Goal: Task Accomplishment & Management: Use online tool/utility

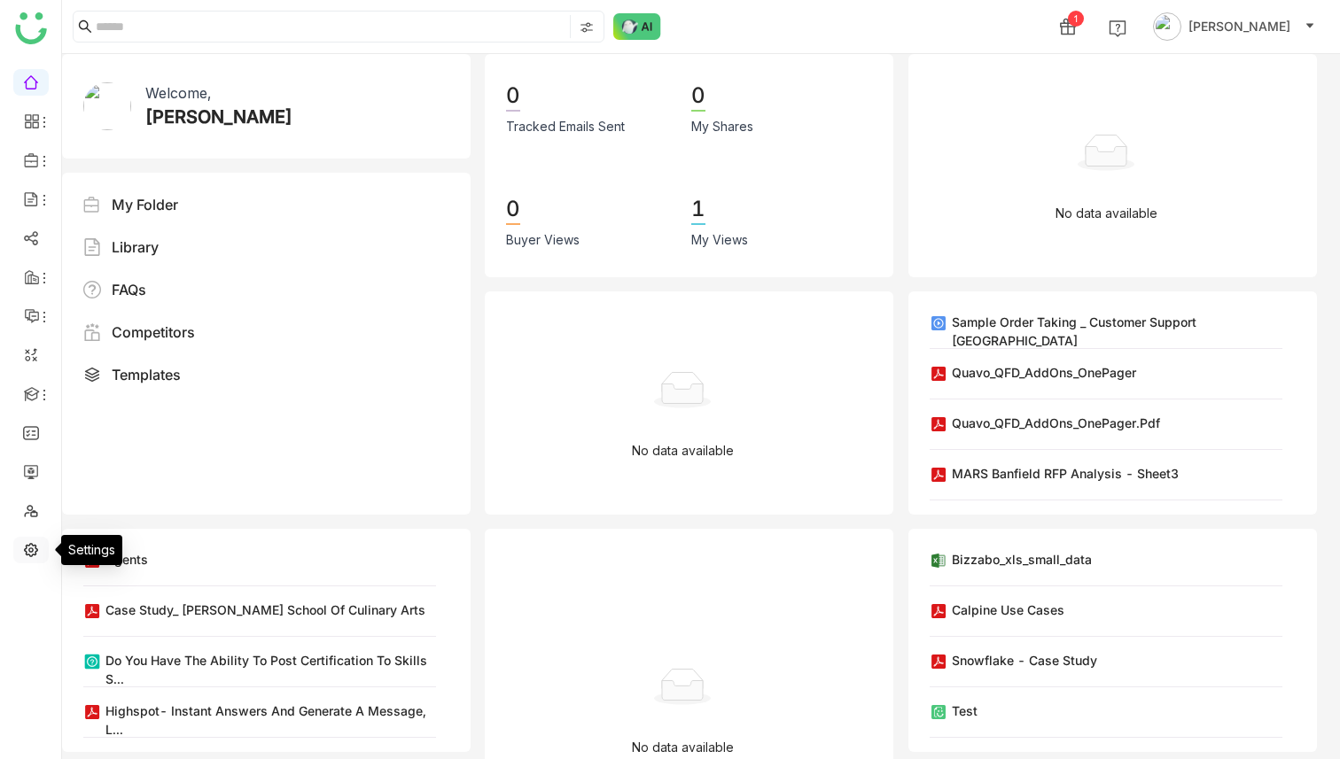
click at [23, 554] on link at bounding box center [31, 548] width 16 height 15
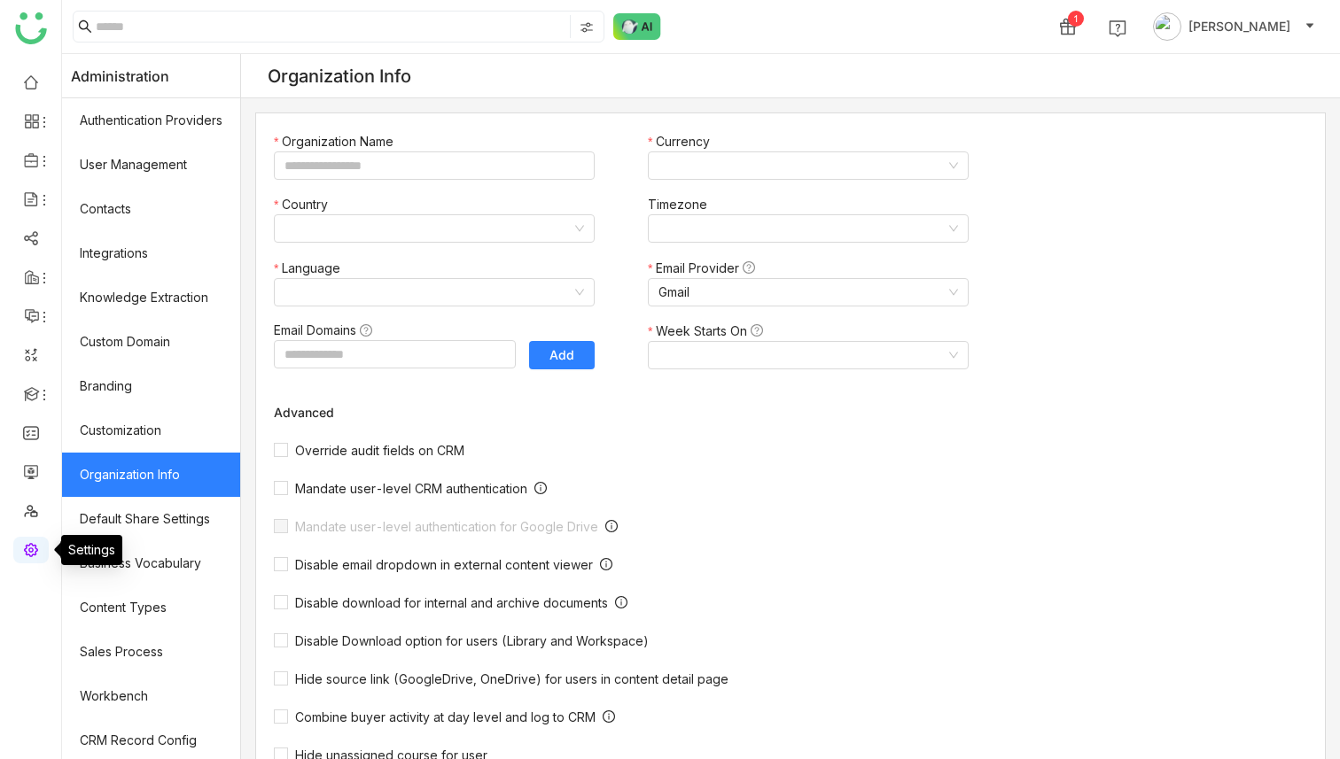
type input "*******"
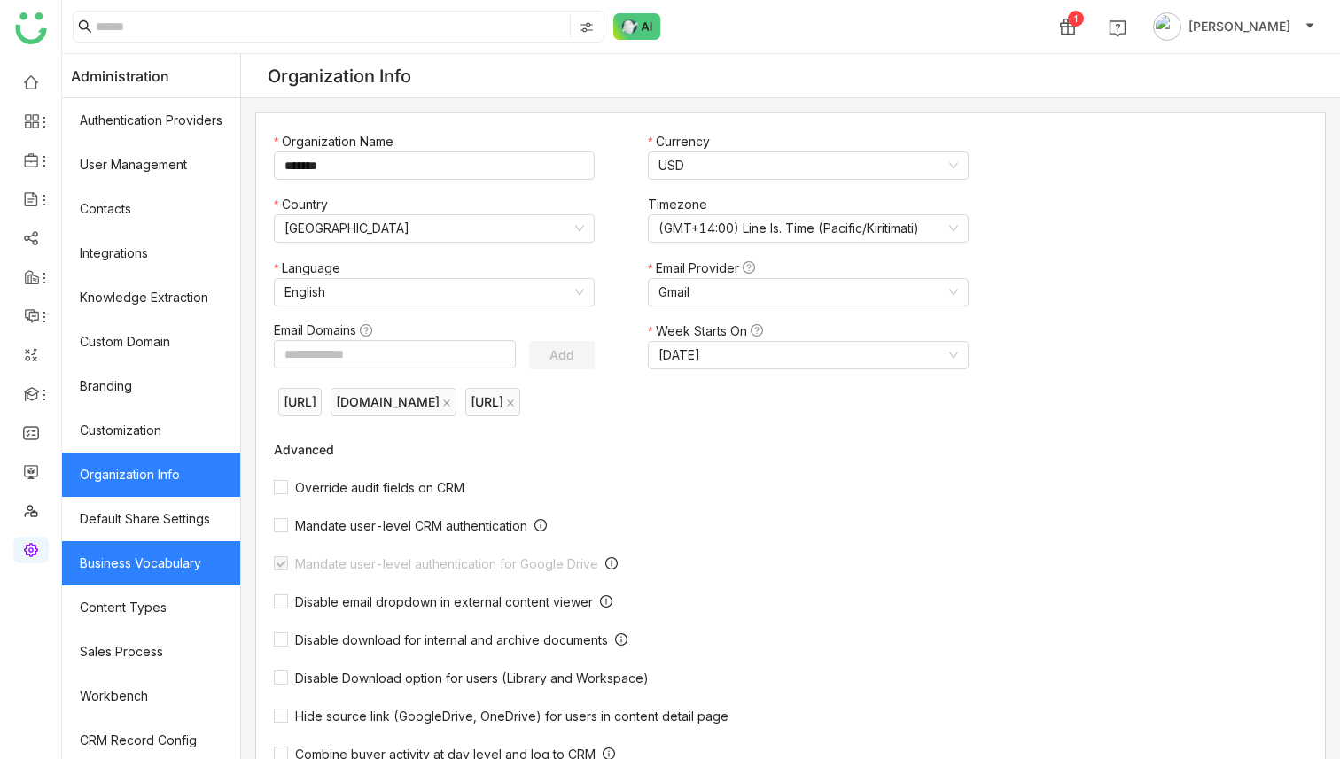
click at [222, 565] on link "Business Vocabulary" at bounding box center [151, 563] width 178 height 44
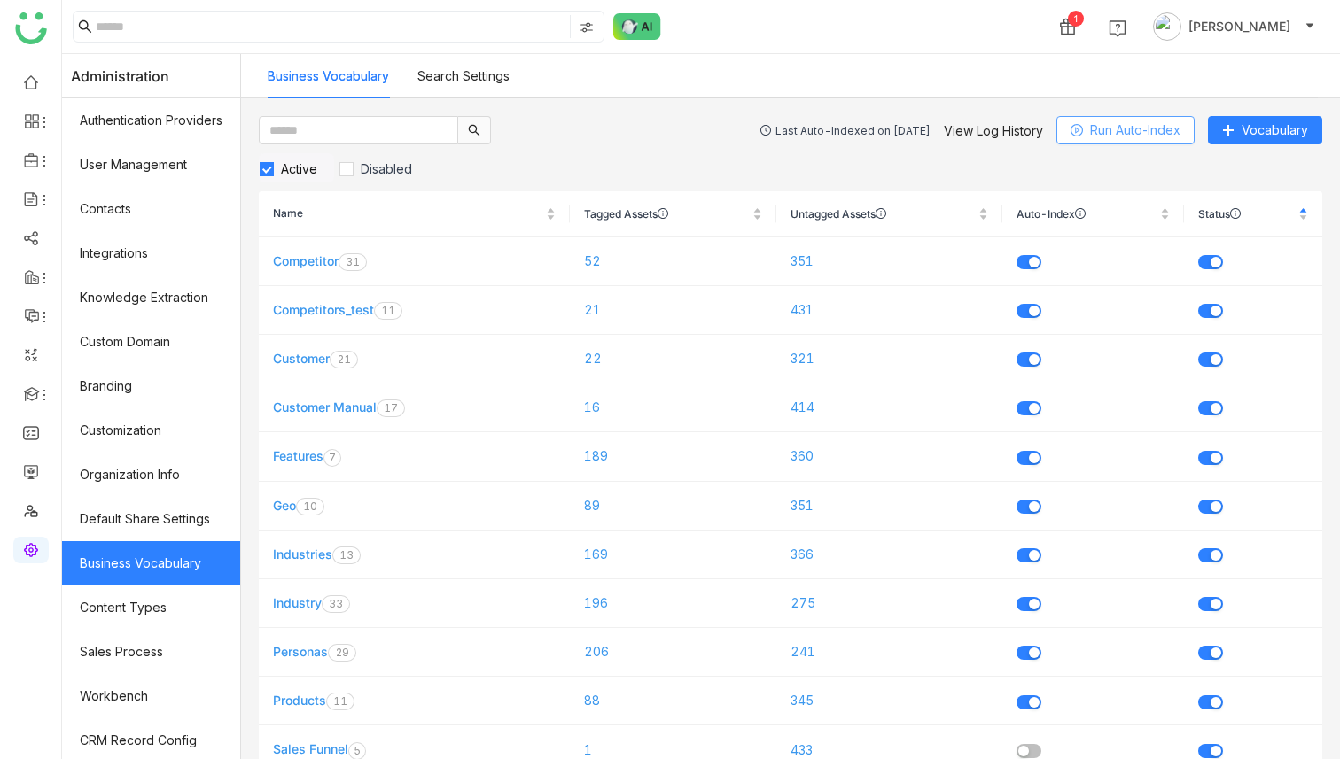
click at [1132, 126] on span "Run Auto-Index" at bounding box center [1135, 130] width 90 height 19
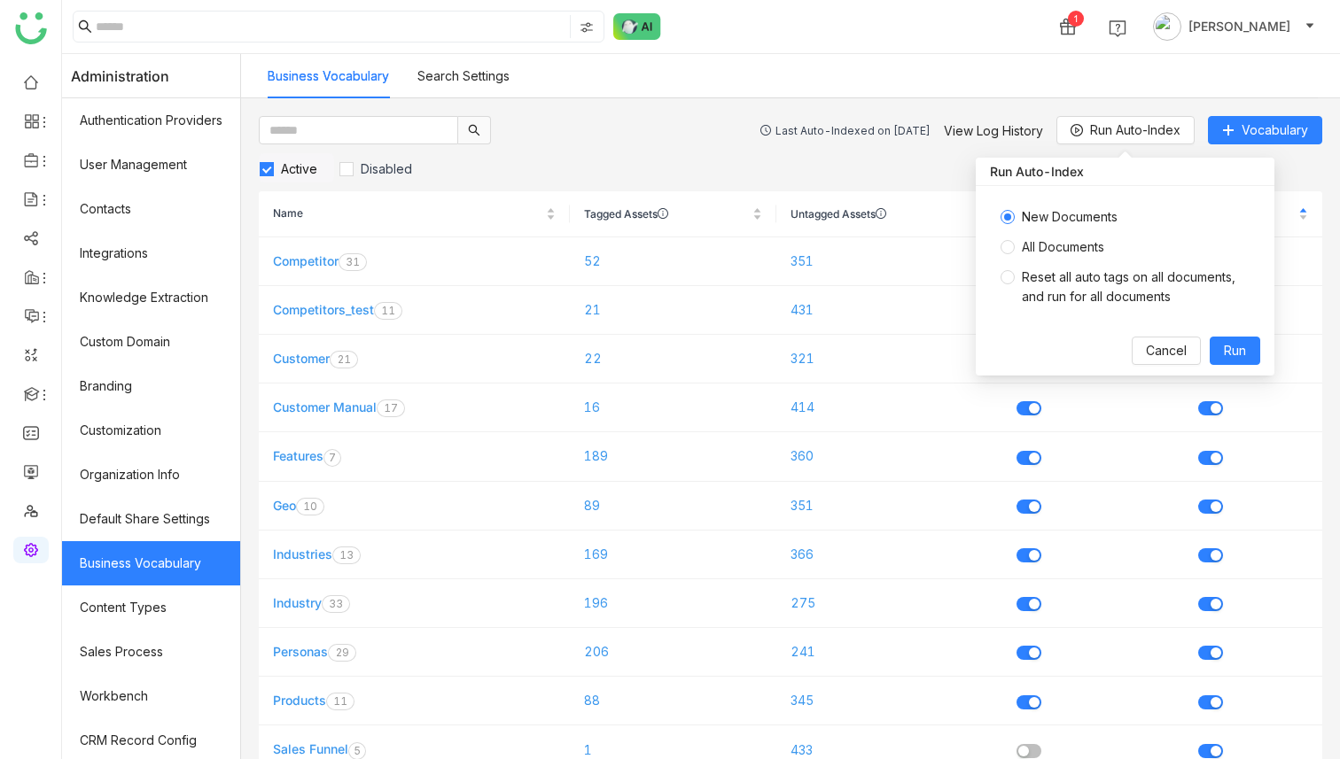
click at [1015, 249] on span "All Documents" at bounding box center [1063, 246] width 97 height 19
click at [1239, 350] on span "Run" at bounding box center [1235, 350] width 22 height 19
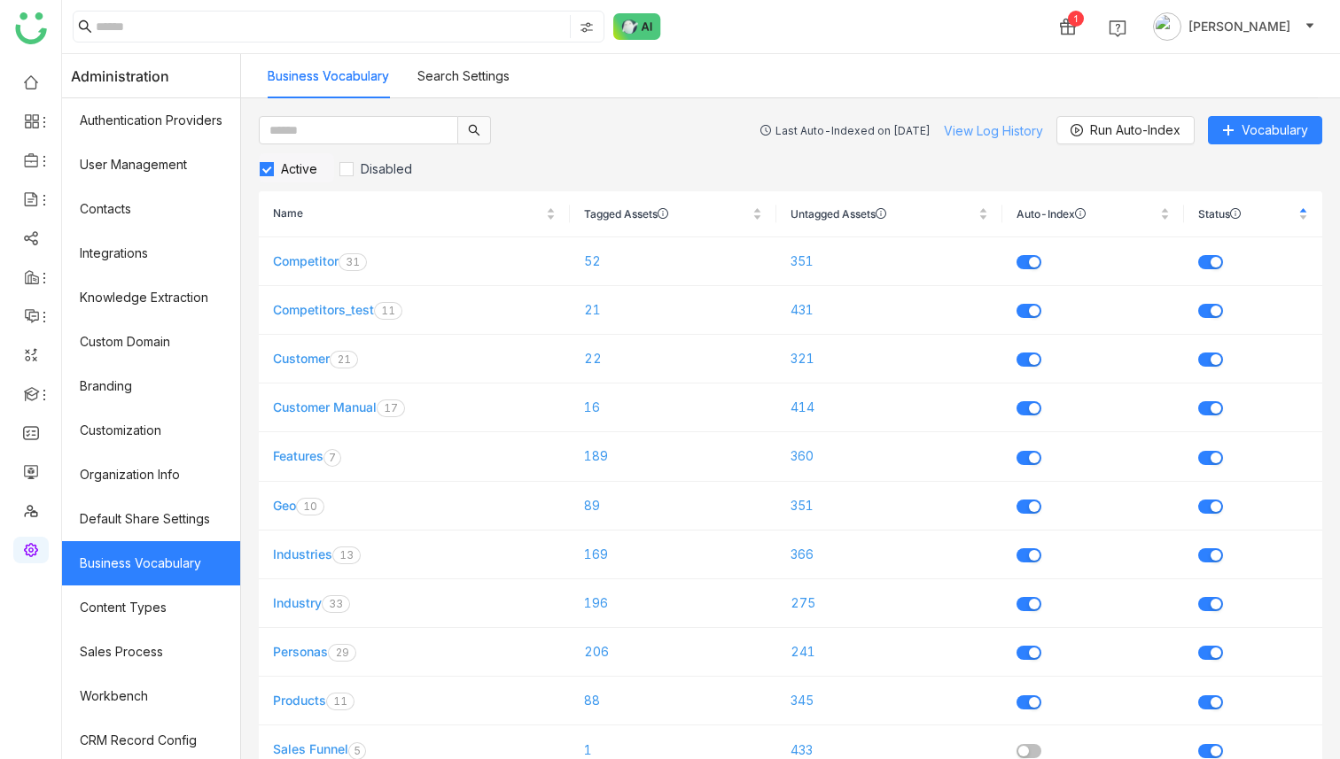
click at [988, 129] on link "View Log History" at bounding box center [993, 130] width 99 height 15
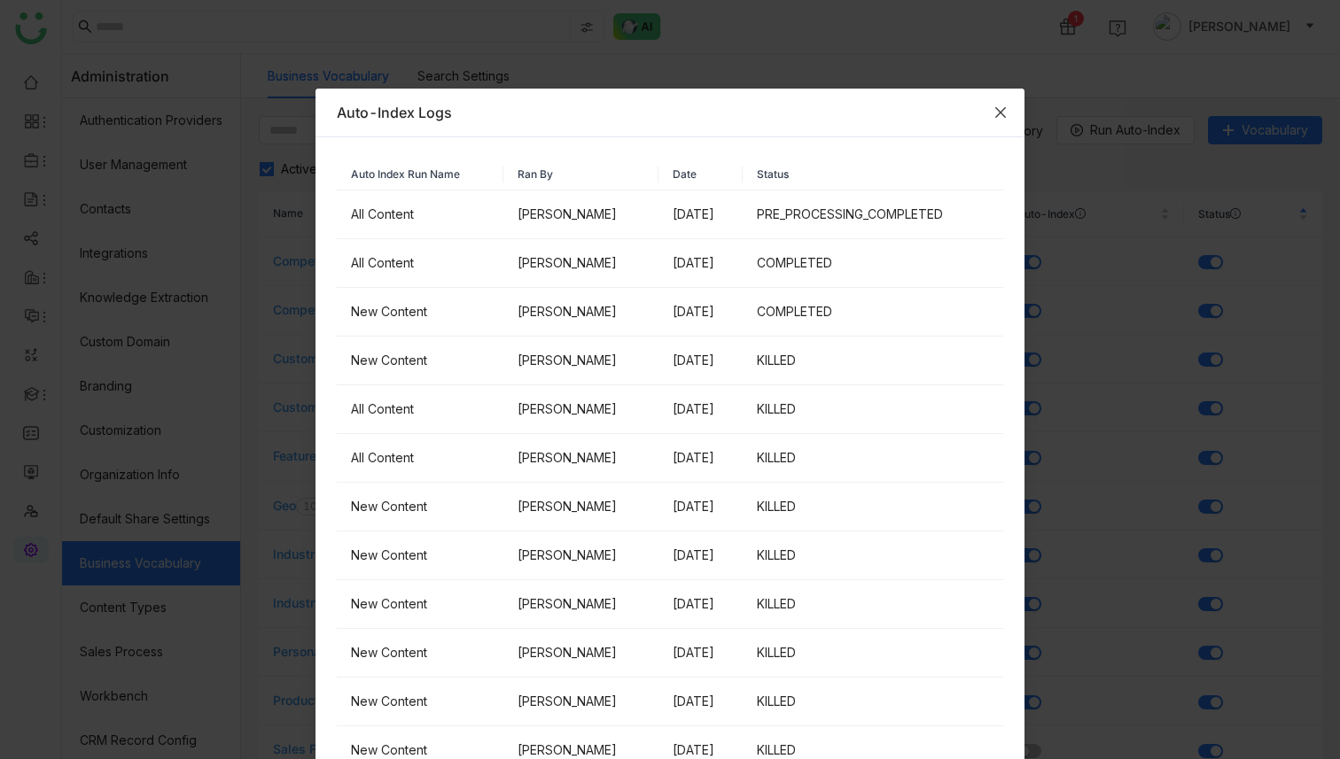
click at [1000, 111] on icon "Close" at bounding box center [1000, 112] width 11 height 11
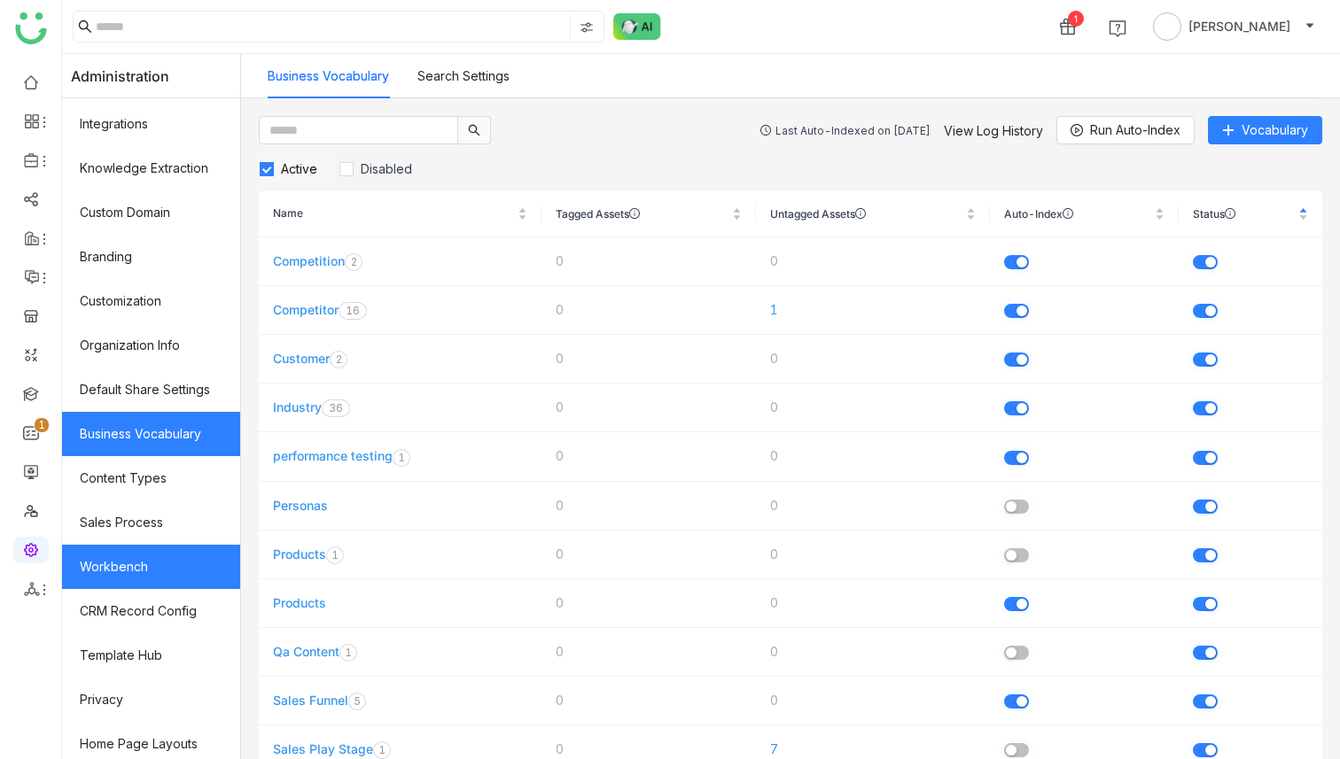
scroll to position [181, 0]
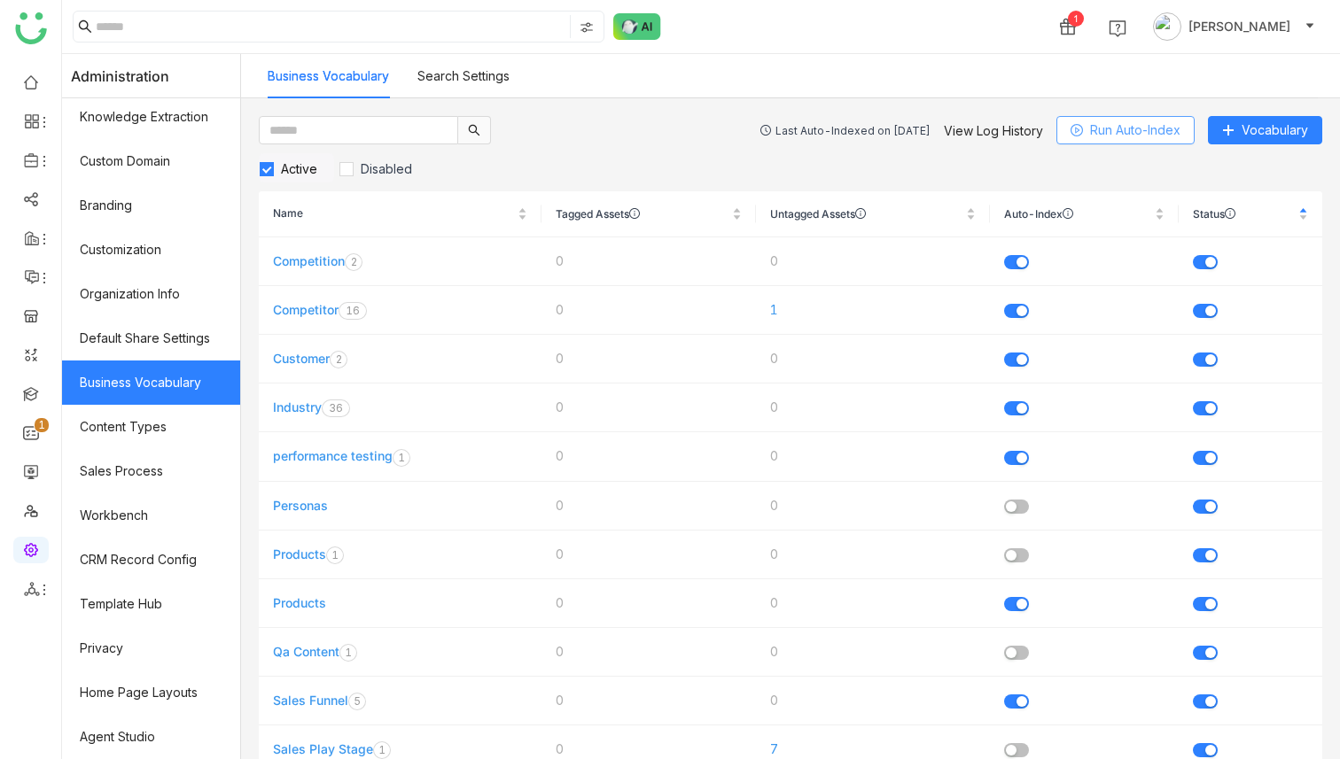
click at [1097, 129] on span "Run Auto-Index" at bounding box center [1135, 130] width 90 height 19
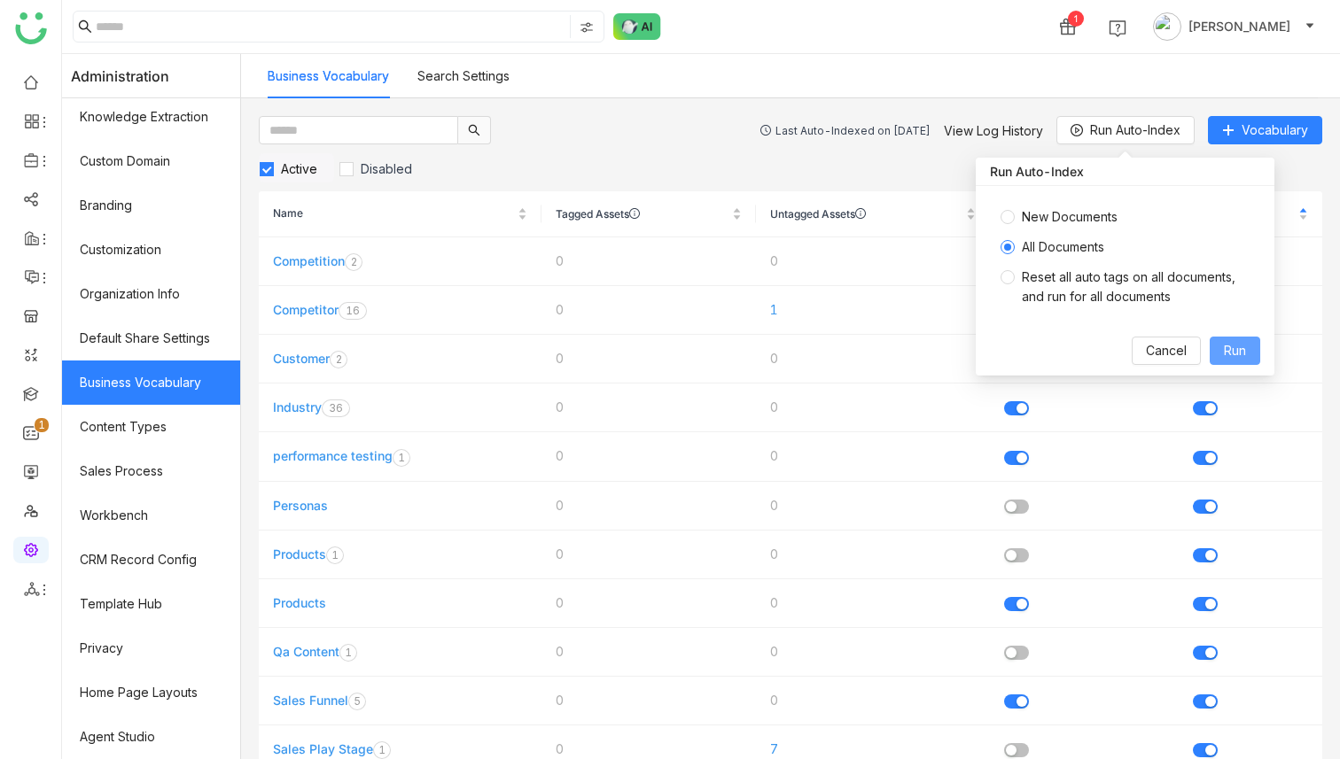
click at [1232, 352] on span "Run" at bounding box center [1235, 350] width 22 height 19
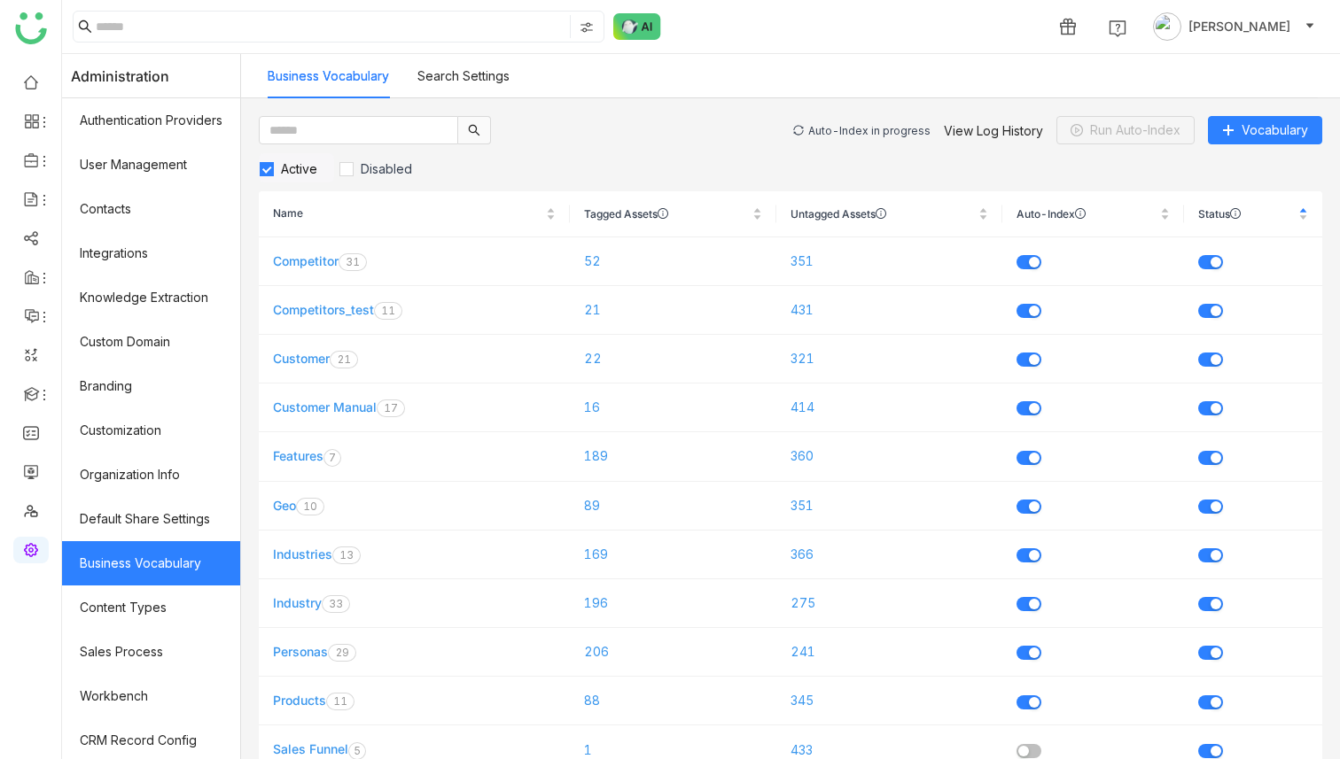
click at [854, 136] on div "Auto-Index in progress" at bounding box center [869, 130] width 122 height 13
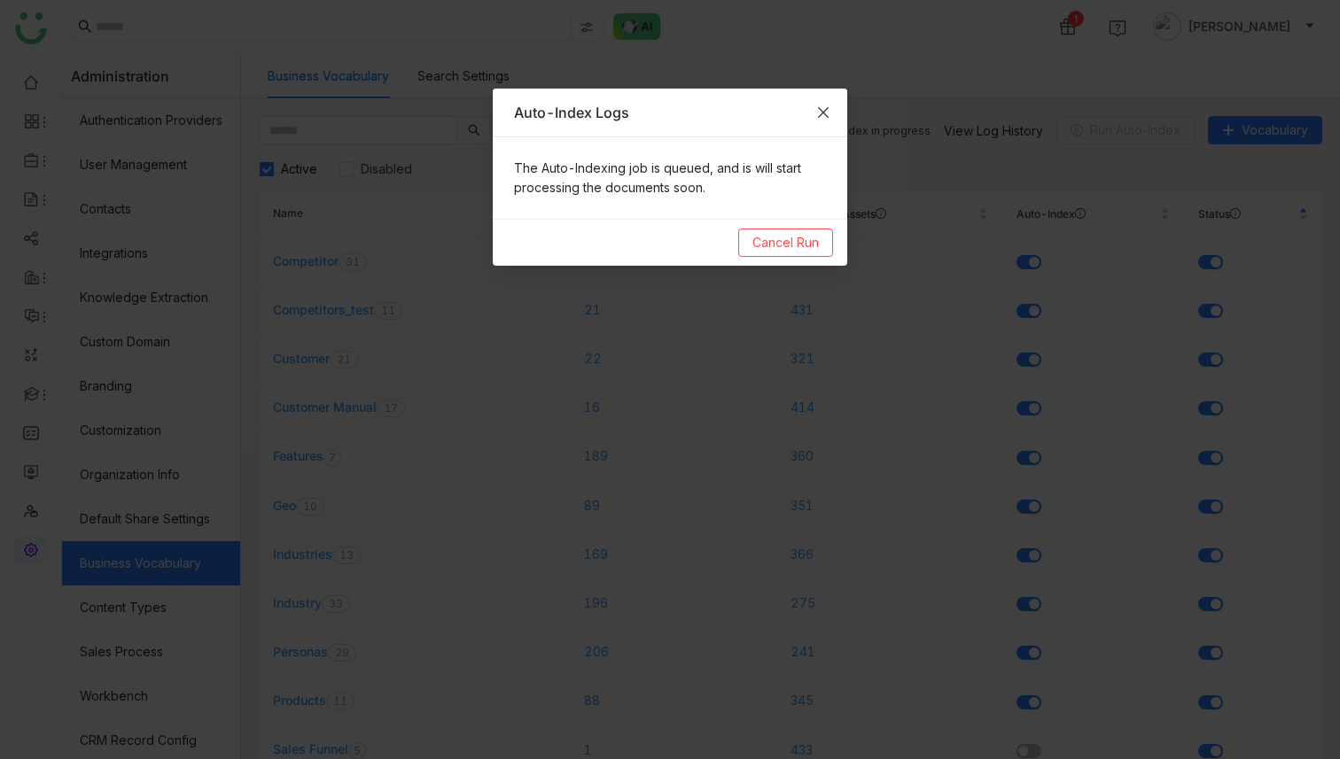
click at [826, 114] on icon "Close" at bounding box center [823, 112] width 11 height 11
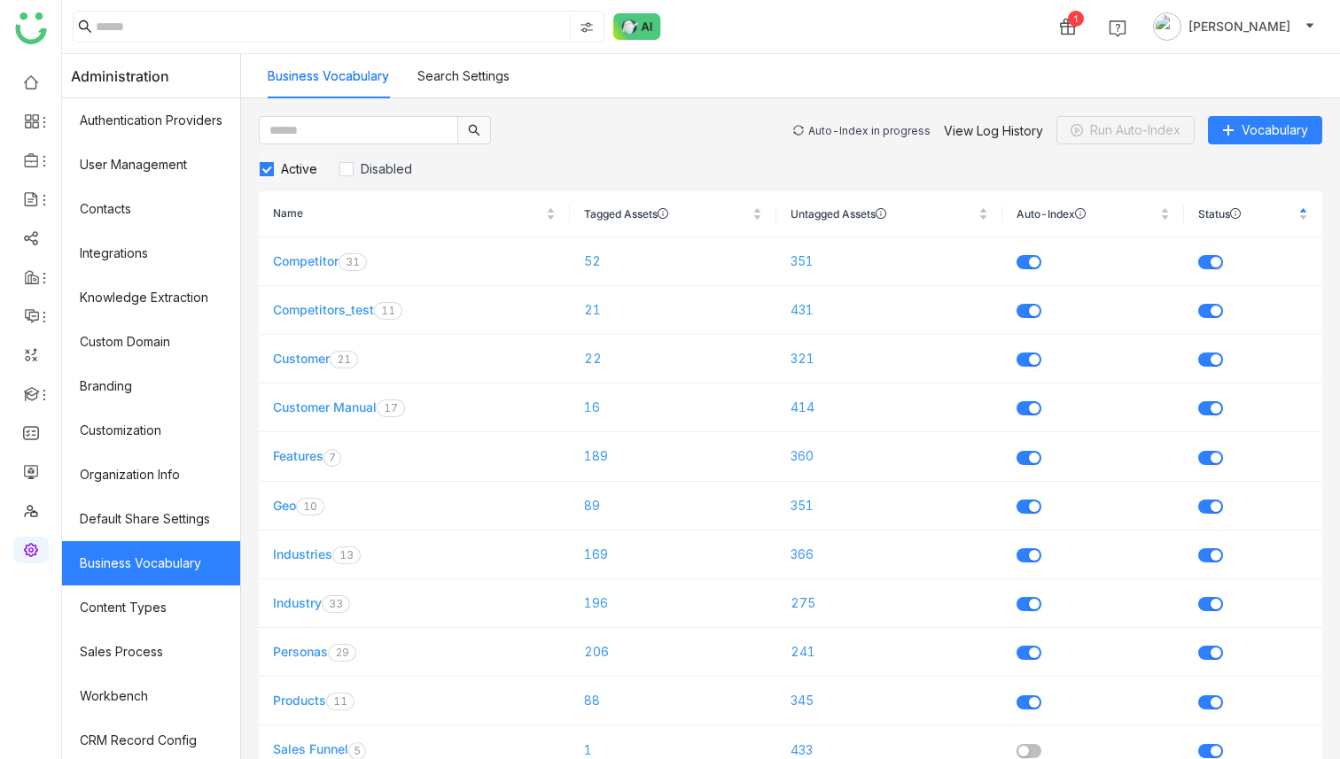
click at [850, 133] on div "Auto-Index in progress" at bounding box center [869, 130] width 122 height 13
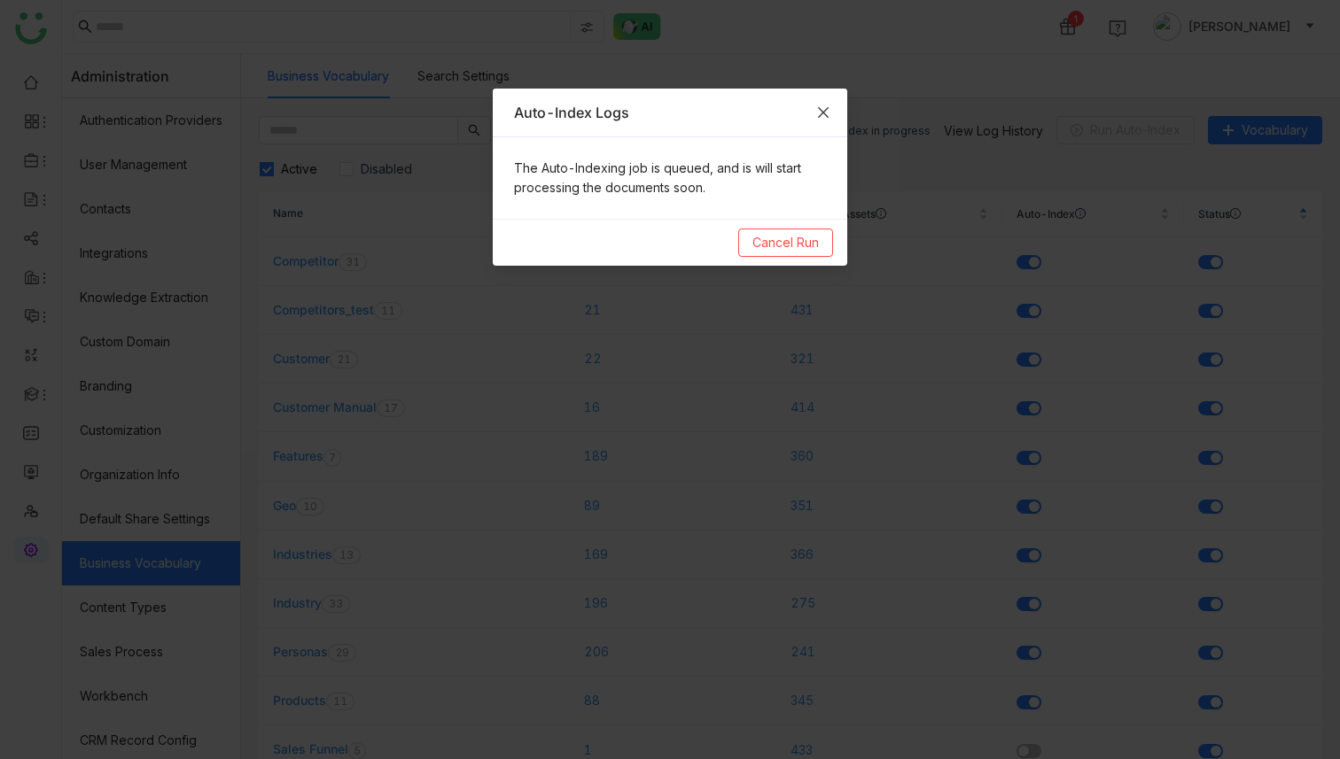
click at [829, 118] on icon "Close" at bounding box center [823, 112] width 14 height 14
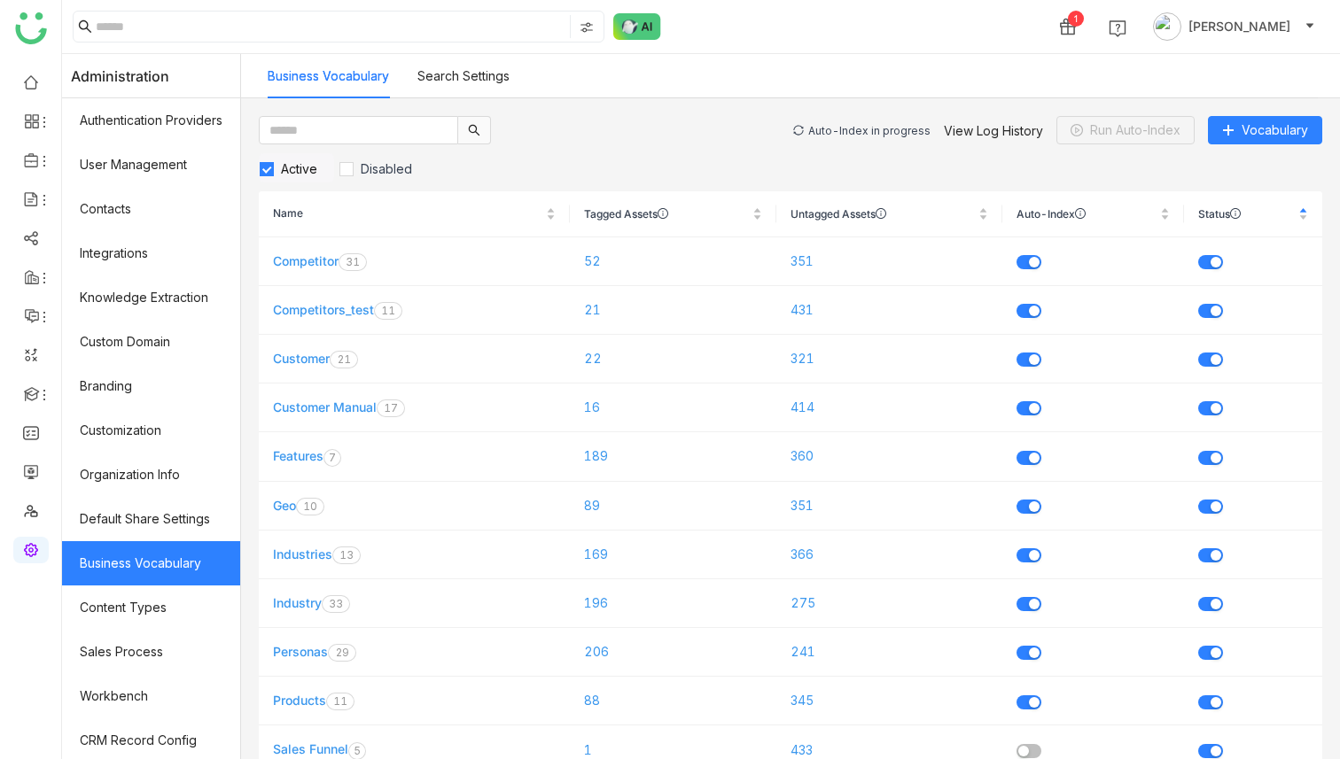
click at [846, 134] on div "Auto-Index in progress" at bounding box center [869, 130] width 122 height 13
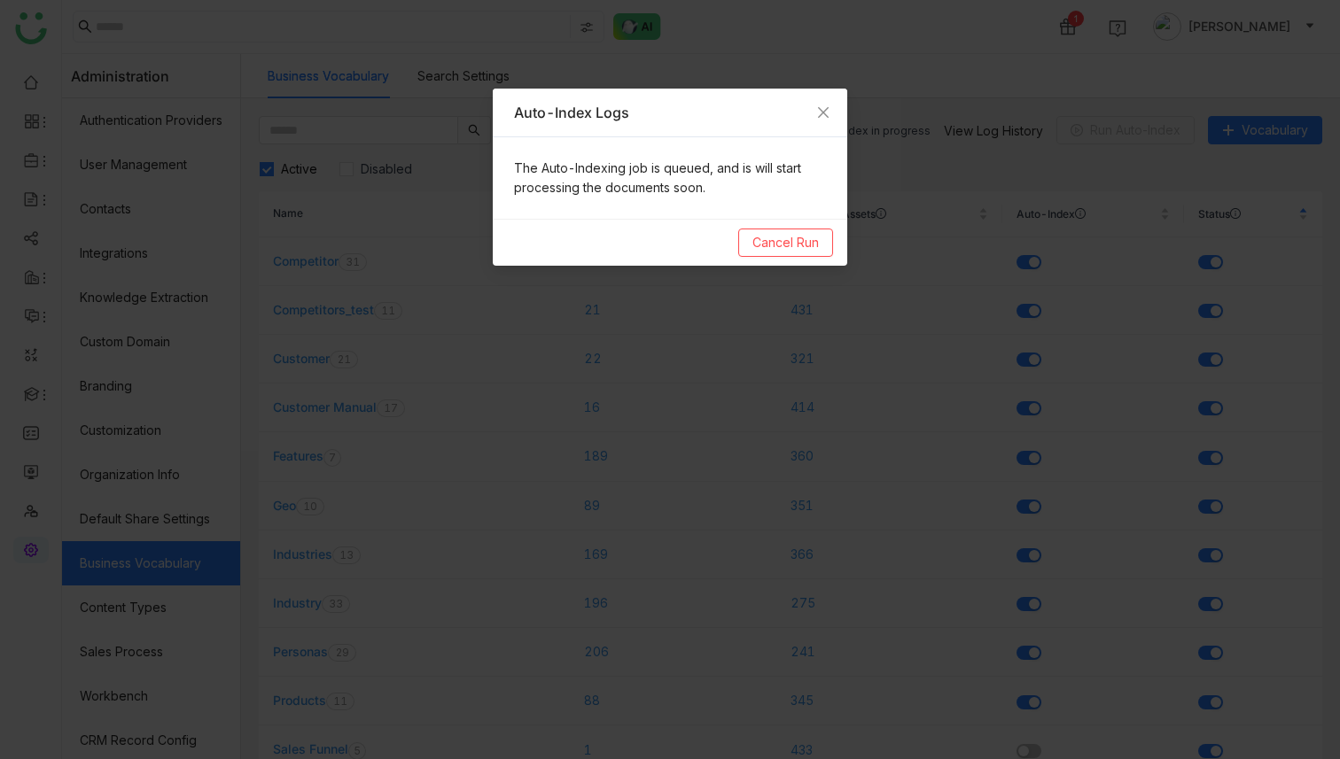
click at [890, 54] on nz-modal-container "Auto-Index Logs The Auto-Indexing job is queued, and is will start processing t…" at bounding box center [670, 379] width 1340 height 759
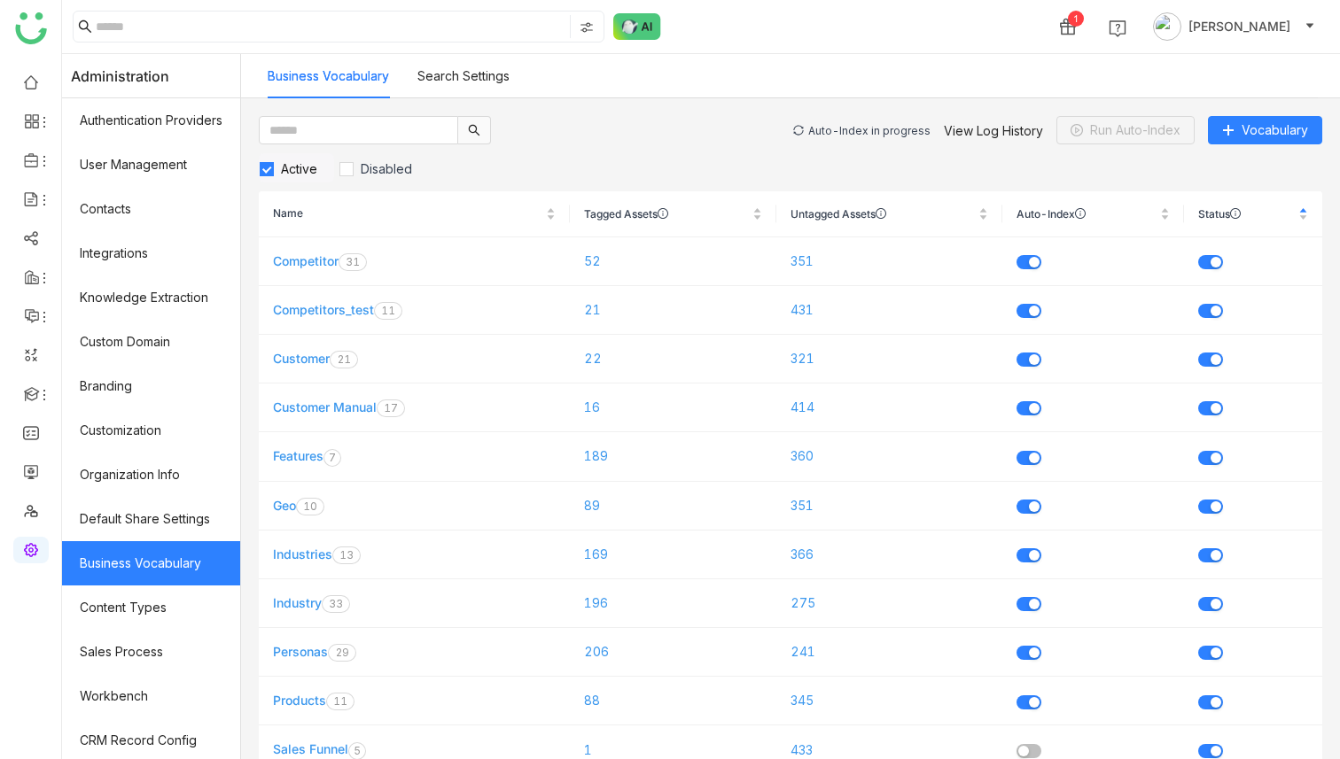
click at [876, 132] on div "Auto-Index in progress" at bounding box center [869, 130] width 122 height 13
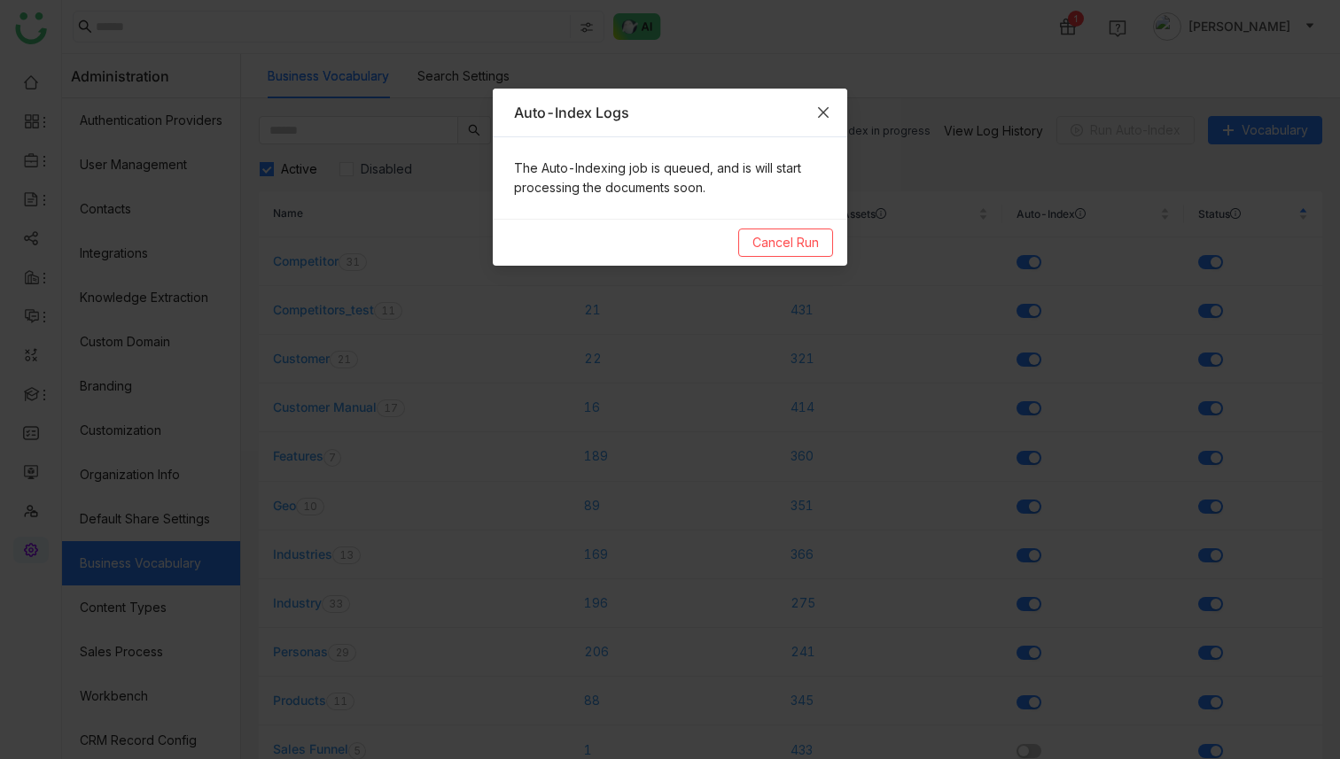
click at [830, 105] on span "Close" at bounding box center [823, 113] width 48 height 48
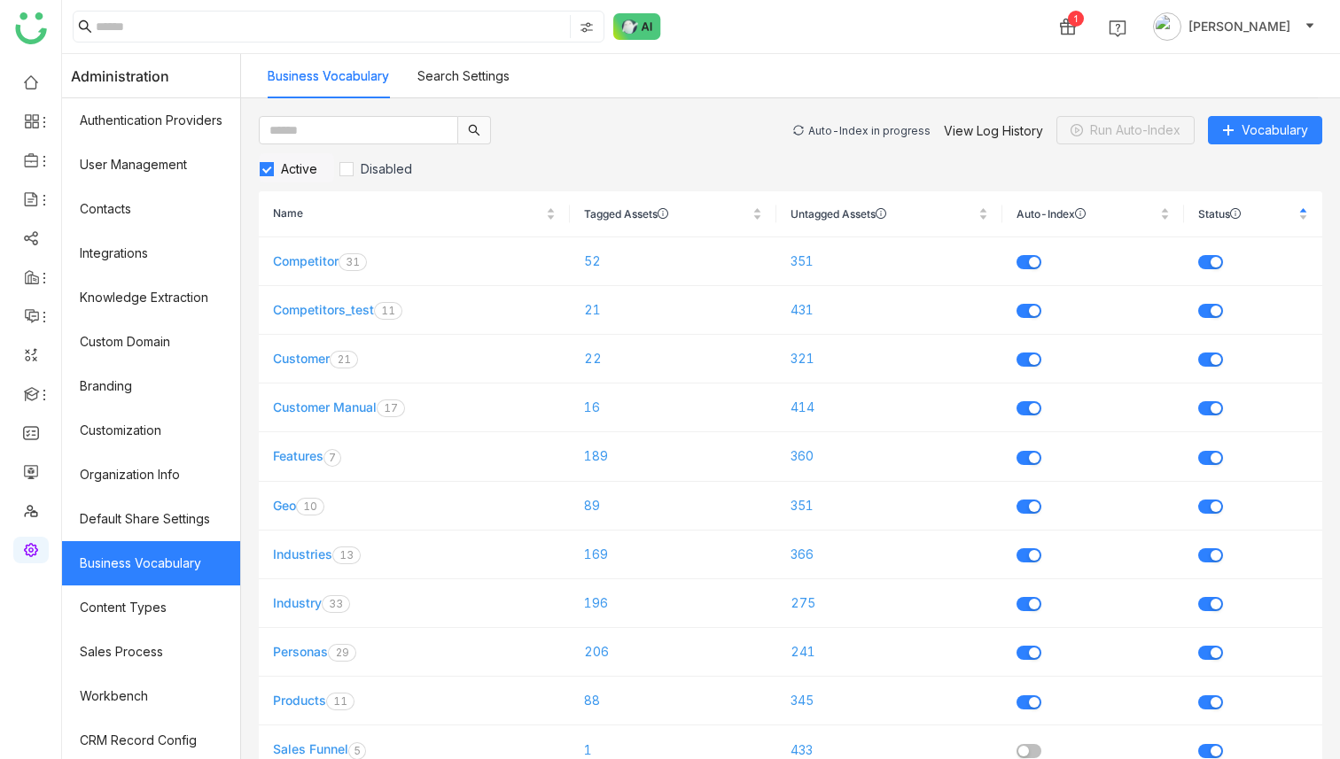
click at [833, 124] on div "Auto-Index in progress" at bounding box center [869, 130] width 122 height 13
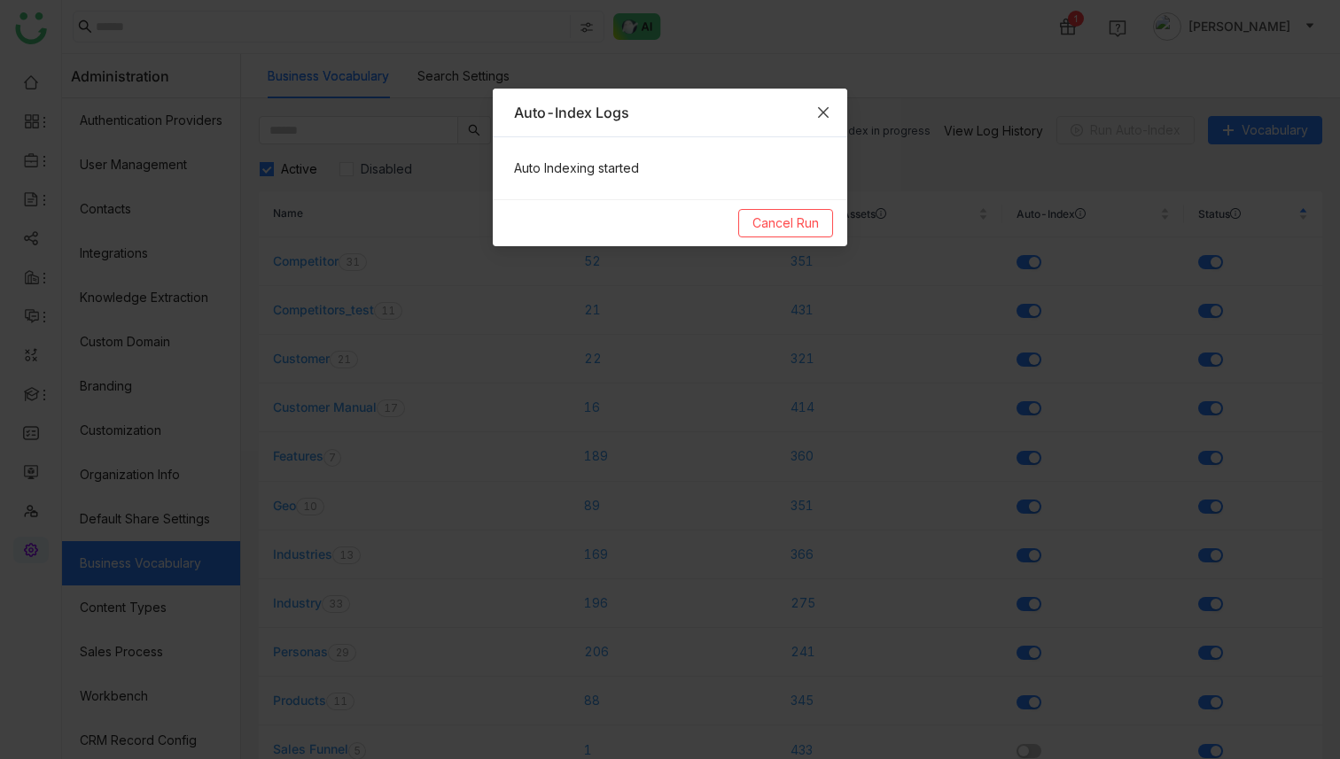
click at [817, 113] on icon "Close" at bounding box center [823, 112] width 14 height 14
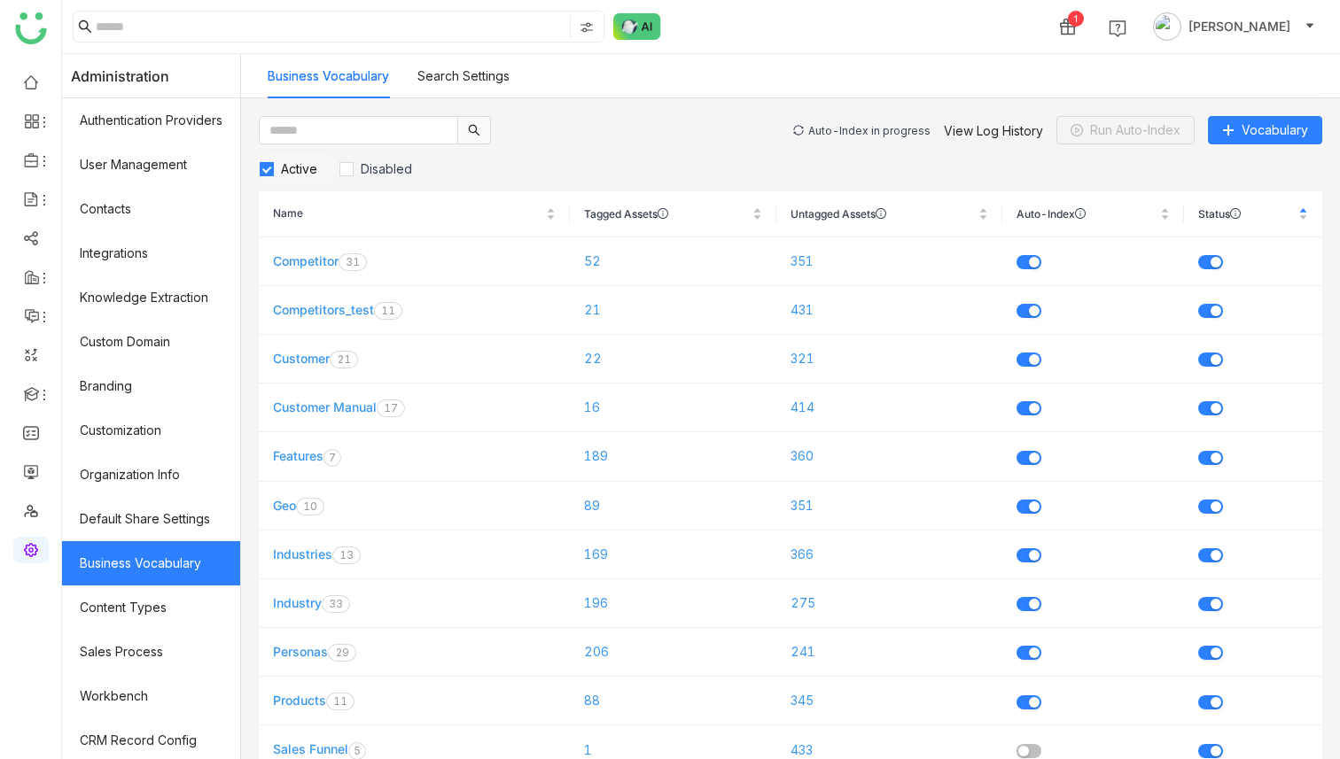
click at [825, 128] on div "Auto-Index in progress" at bounding box center [869, 130] width 122 height 13
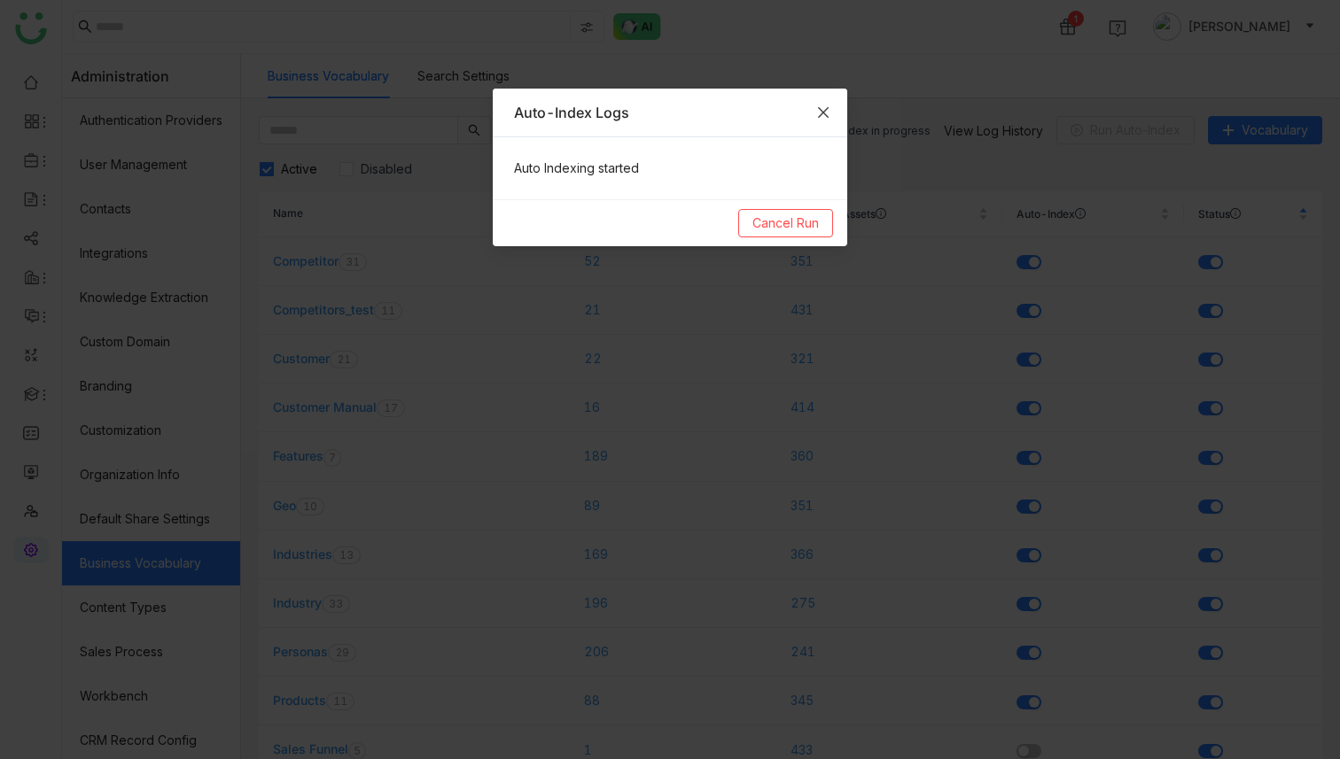
click at [814, 112] on span "Close" at bounding box center [823, 113] width 48 height 48
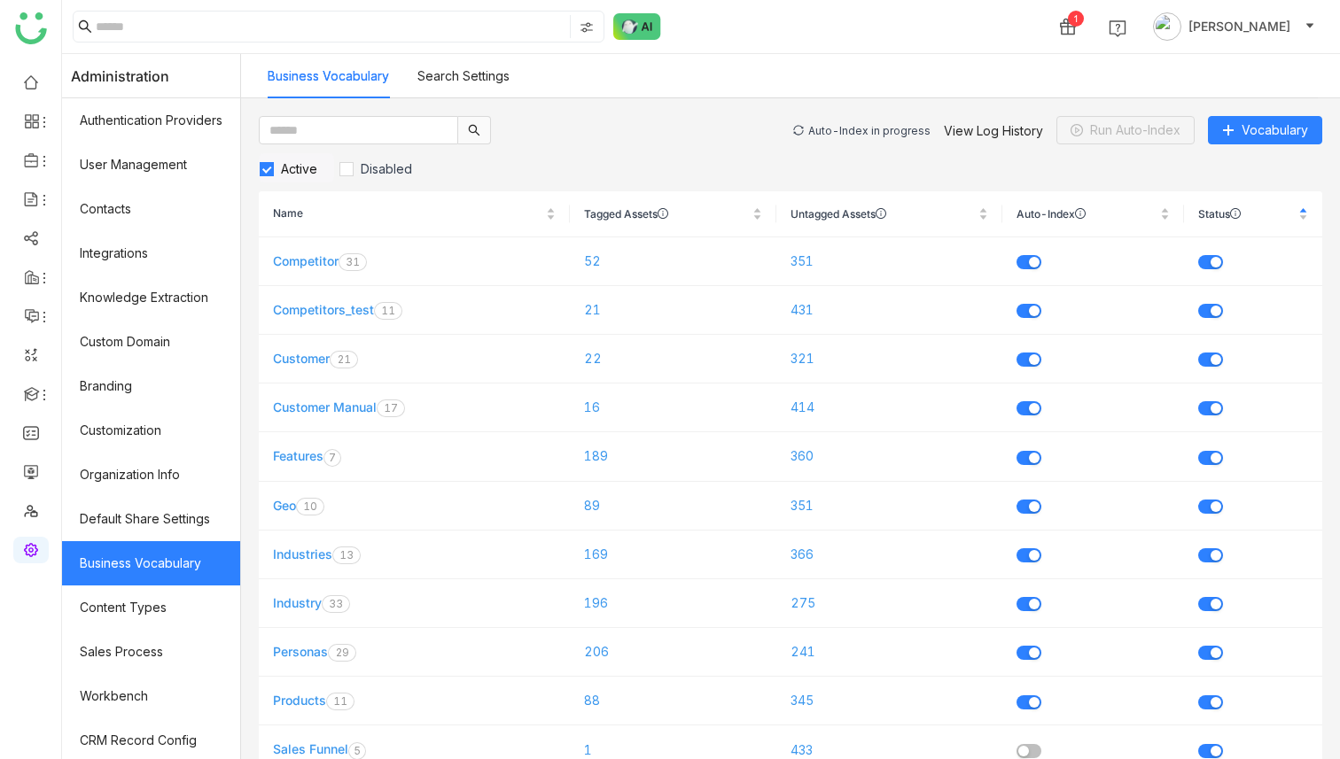
click at [885, 131] on div "Auto-Index in progress" at bounding box center [869, 130] width 122 height 13
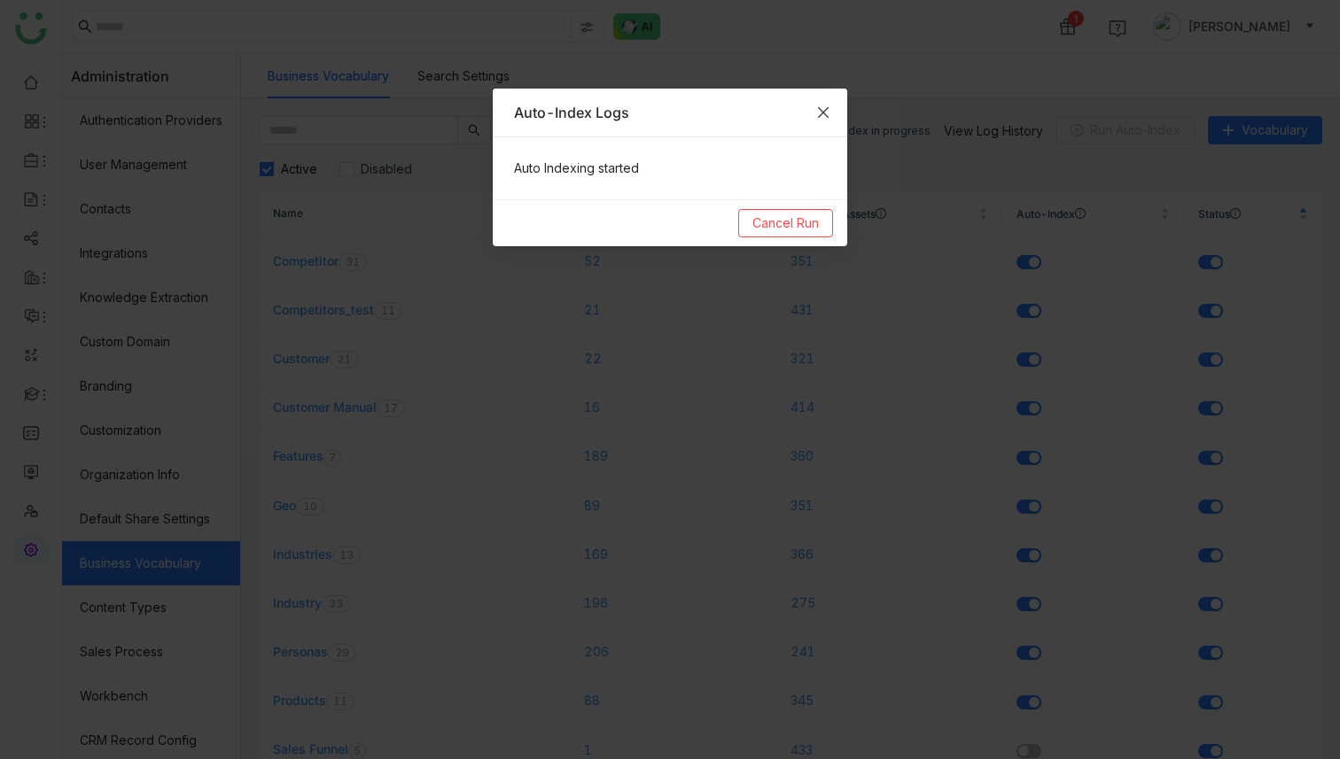
click at [825, 108] on icon "Close" at bounding box center [823, 112] width 11 height 11
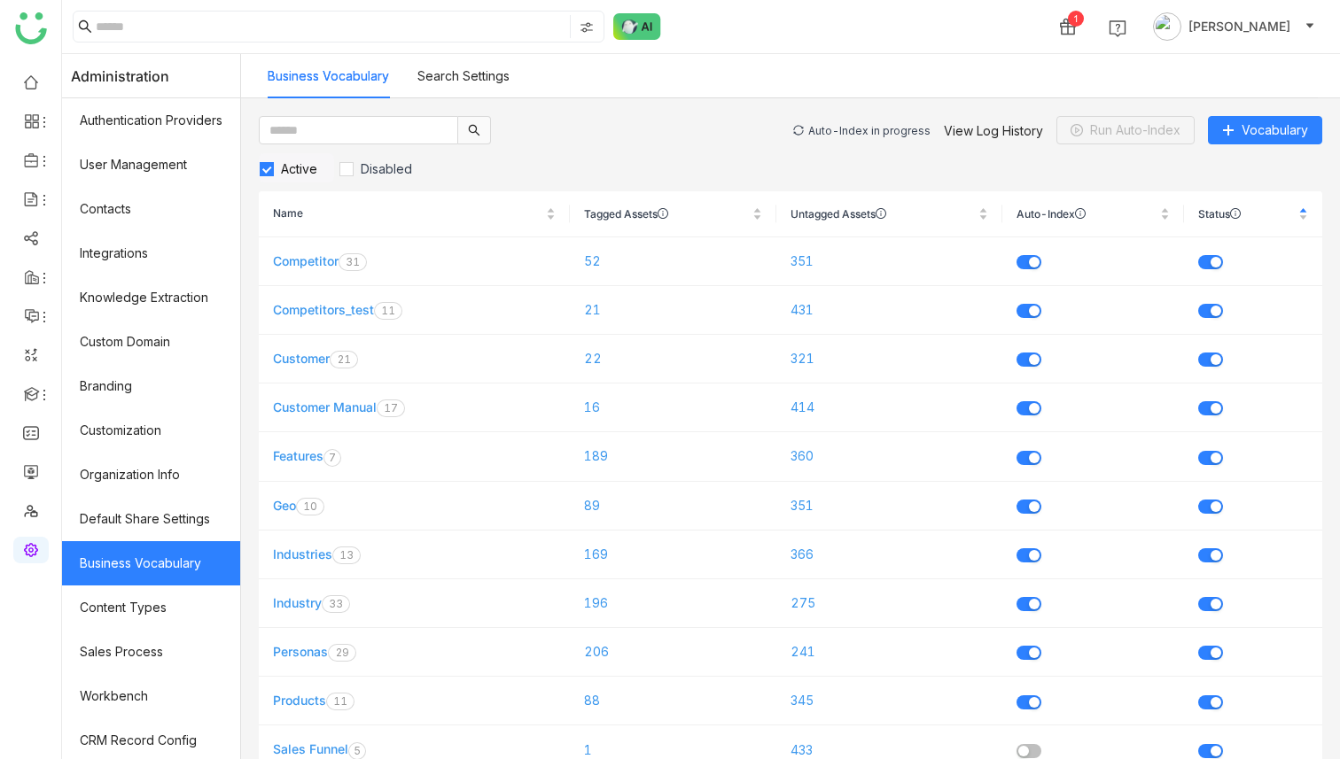
click at [875, 128] on div "Auto-Index in progress" at bounding box center [869, 130] width 122 height 13
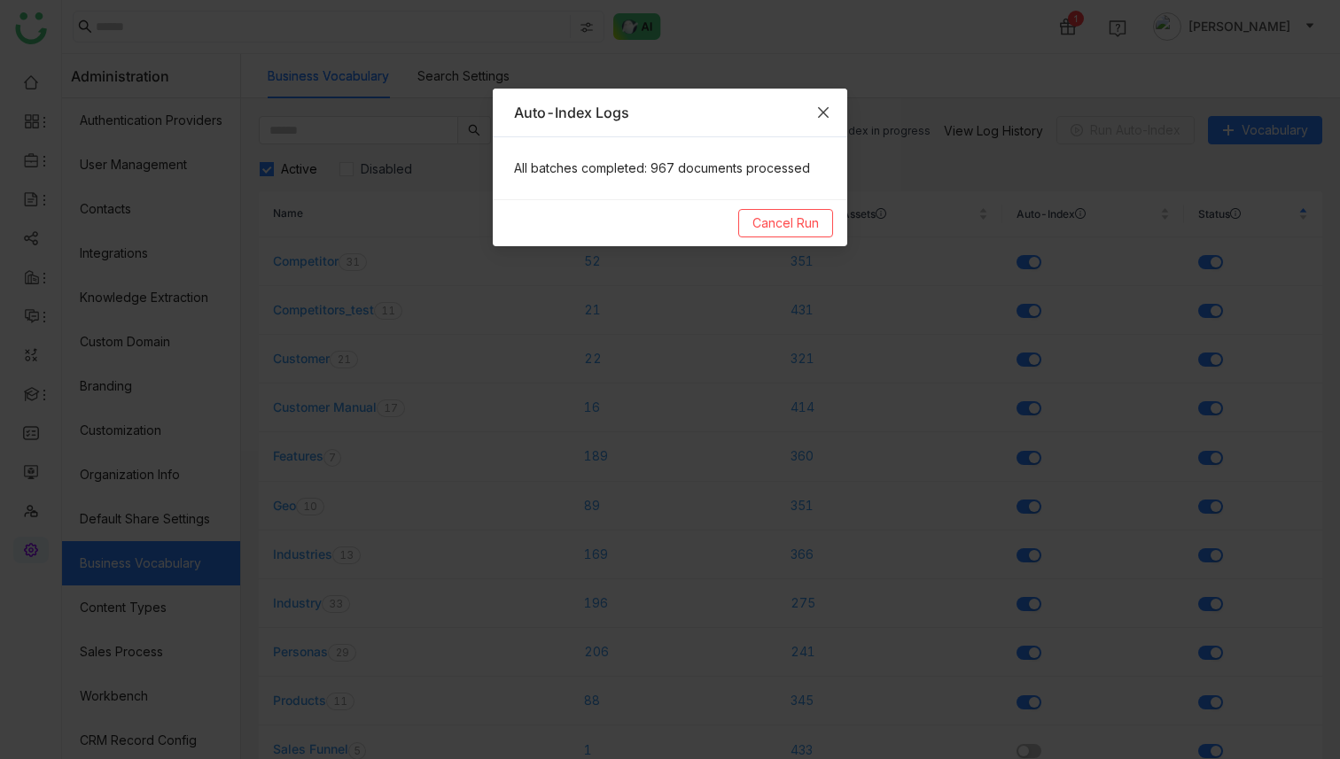
click at [830, 113] on span "Close" at bounding box center [823, 113] width 48 height 48
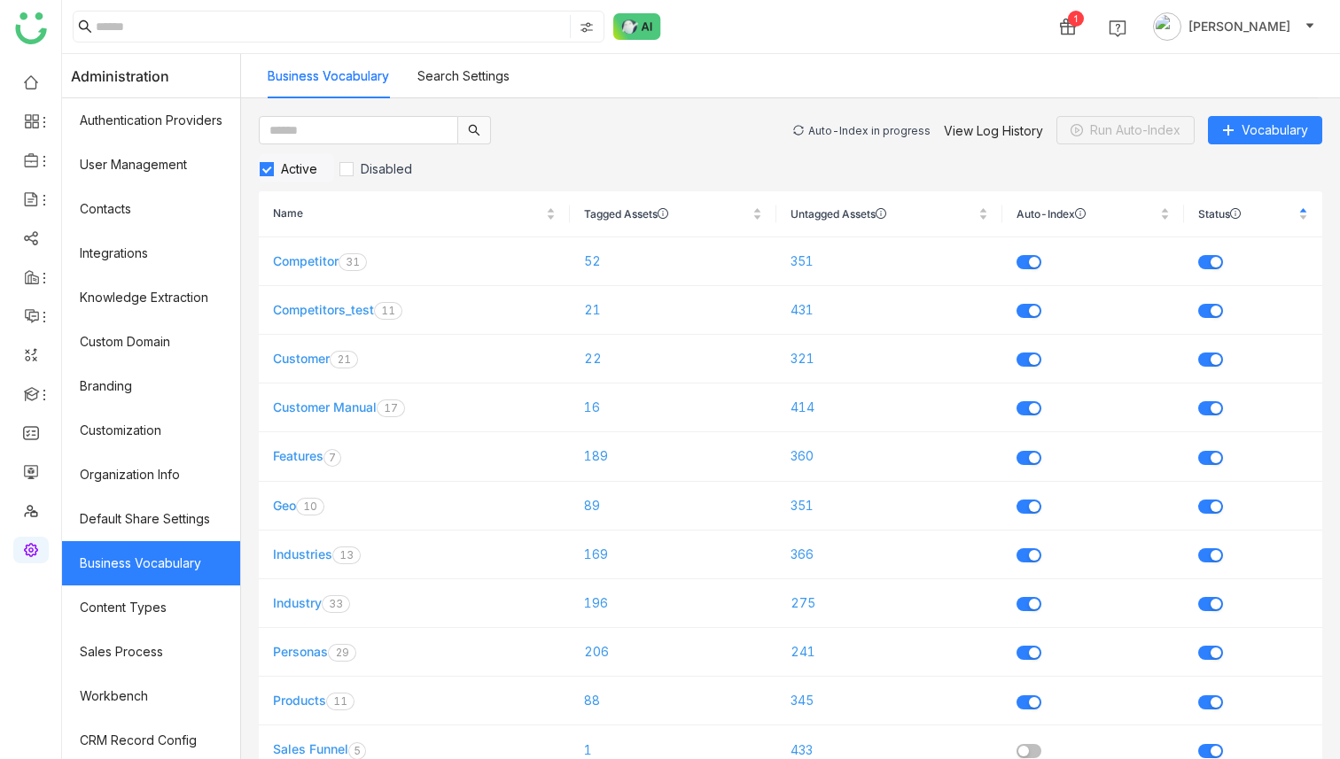
click at [840, 128] on div "Auto-Index in progress" at bounding box center [869, 130] width 122 height 13
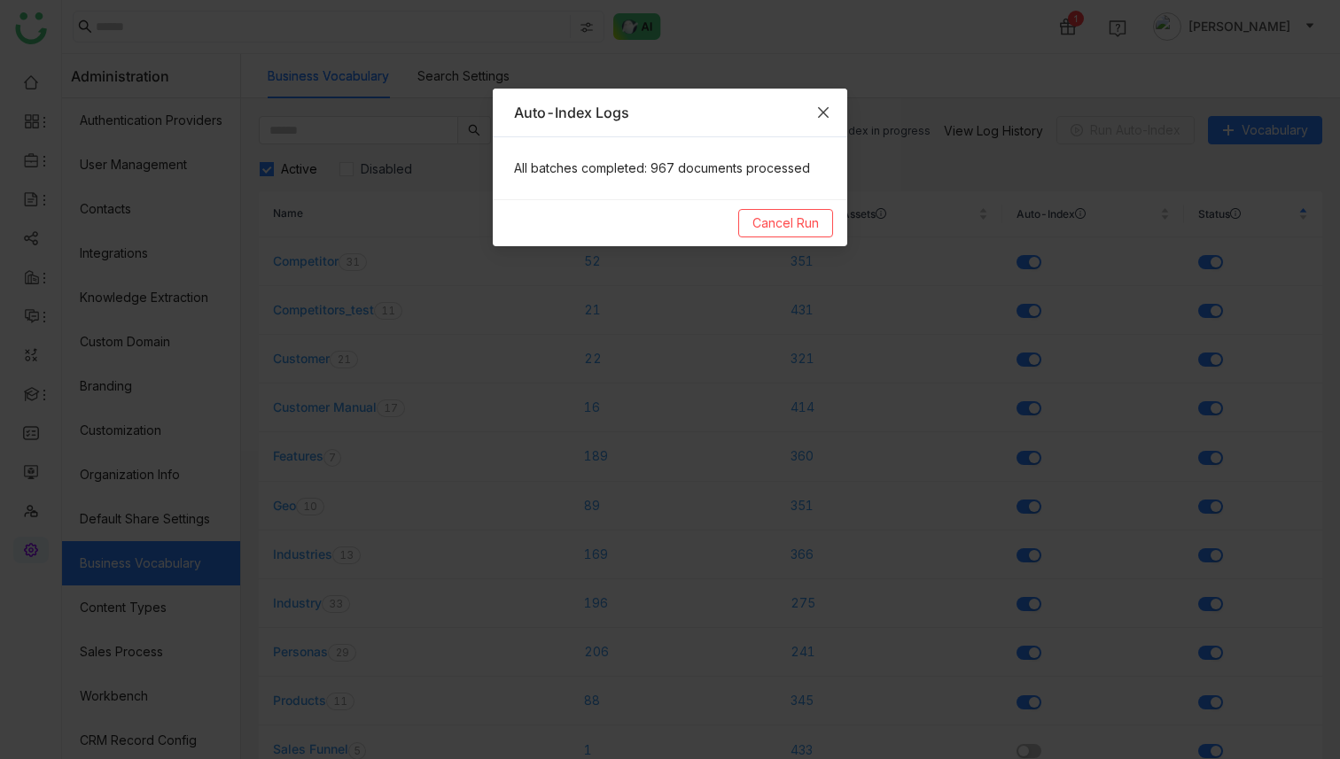
click at [825, 115] on icon "Close" at bounding box center [823, 112] width 14 height 14
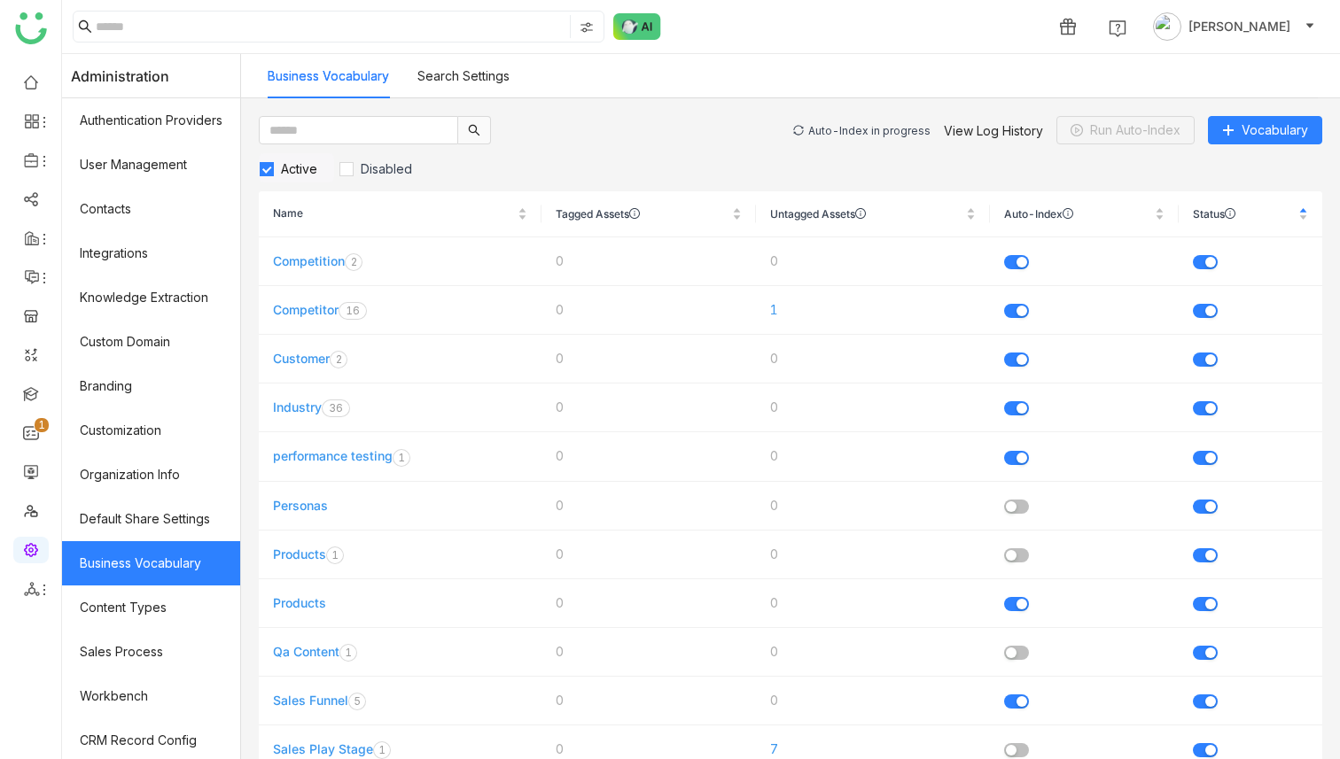
click at [873, 128] on div "Auto-Index in progress" at bounding box center [869, 130] width 122 height 13
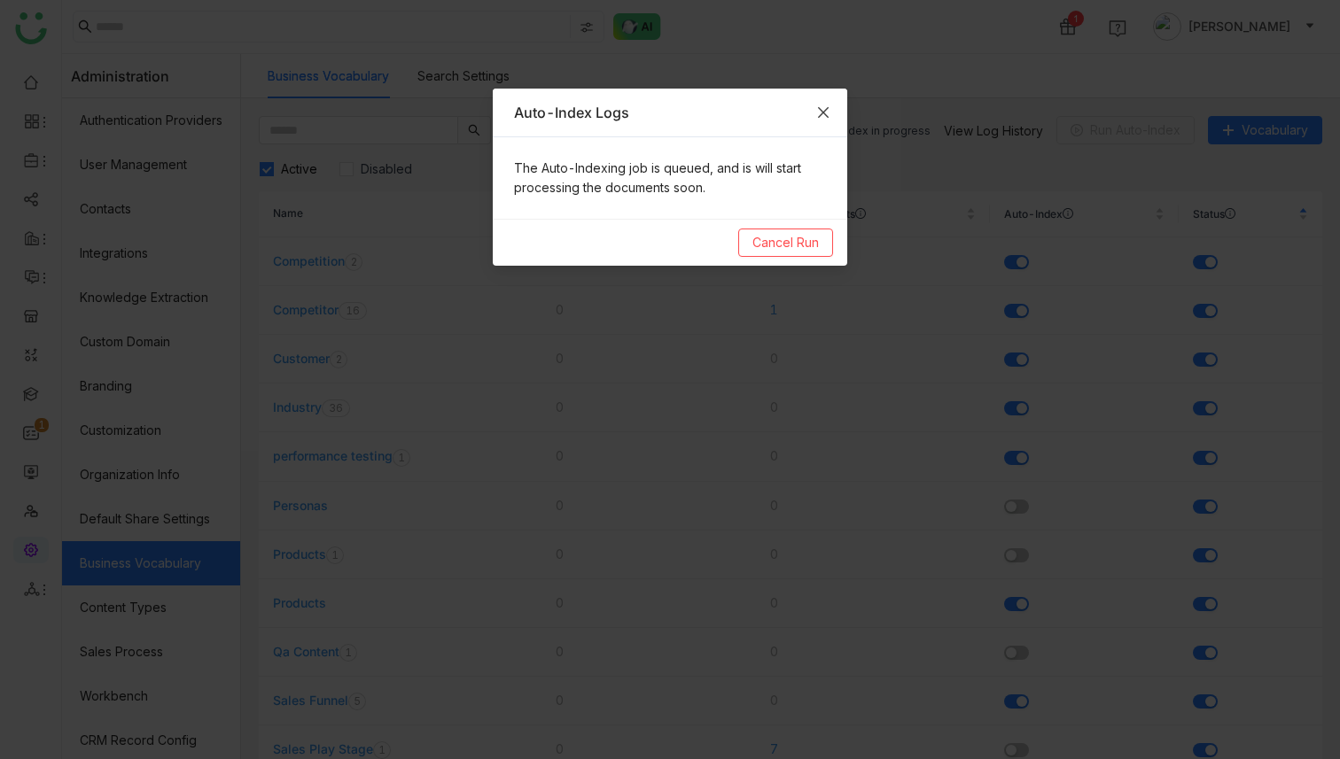
click at [827, 108] on icon "Close" at bounding box center [823, 112] width 11 height 11
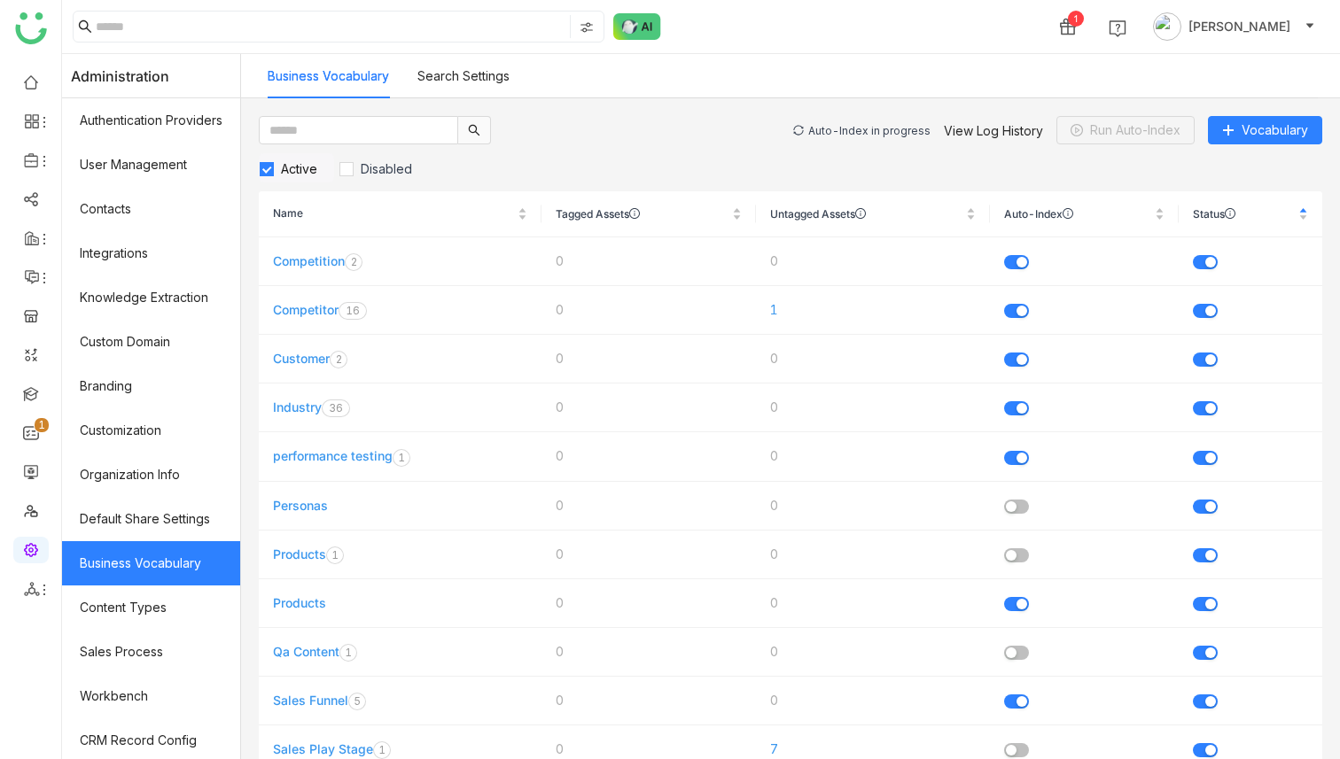
click at [869, 122] on div "Auto-Index in progress View Log History Run Auto-Index Vocabulary" at bounding box center [1057, 130] width 529 height 28
click at [869, 131] on div "Auto-Index in progress" at bounding box center [869, 130] width 122 height 13
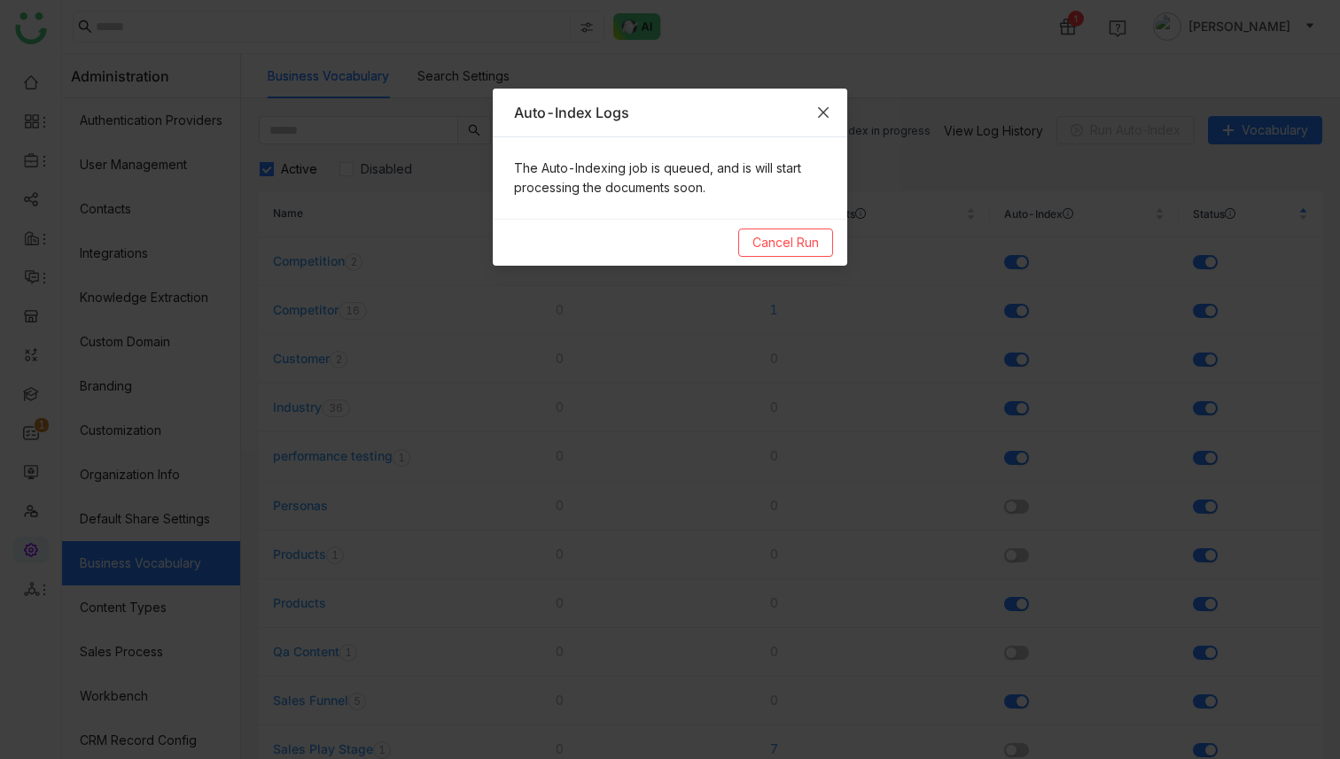
click at [831, 115] on span "Close" at bounding box center [823, 113] width 48 height 48
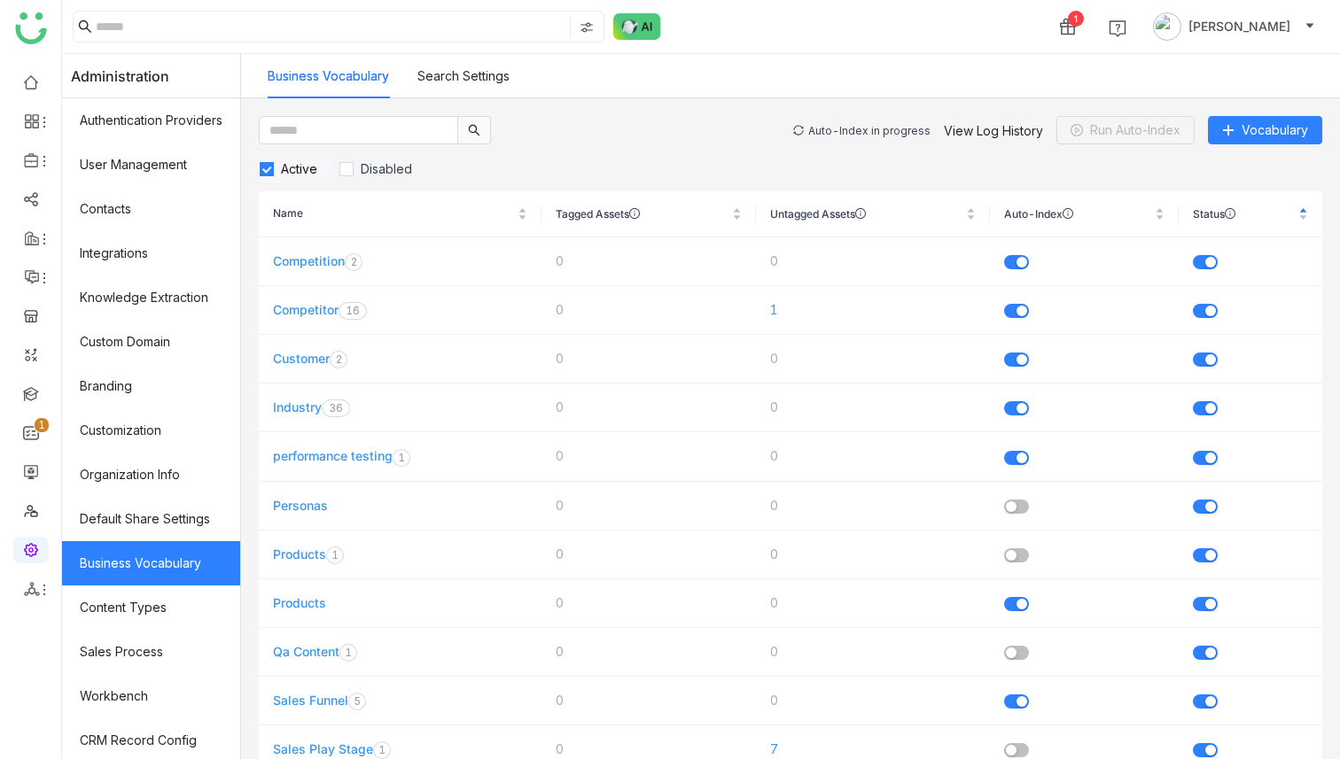
click at [851, 128] on div "Auto-Index in progress" at bounding box center [869, 130] width 122 height 13
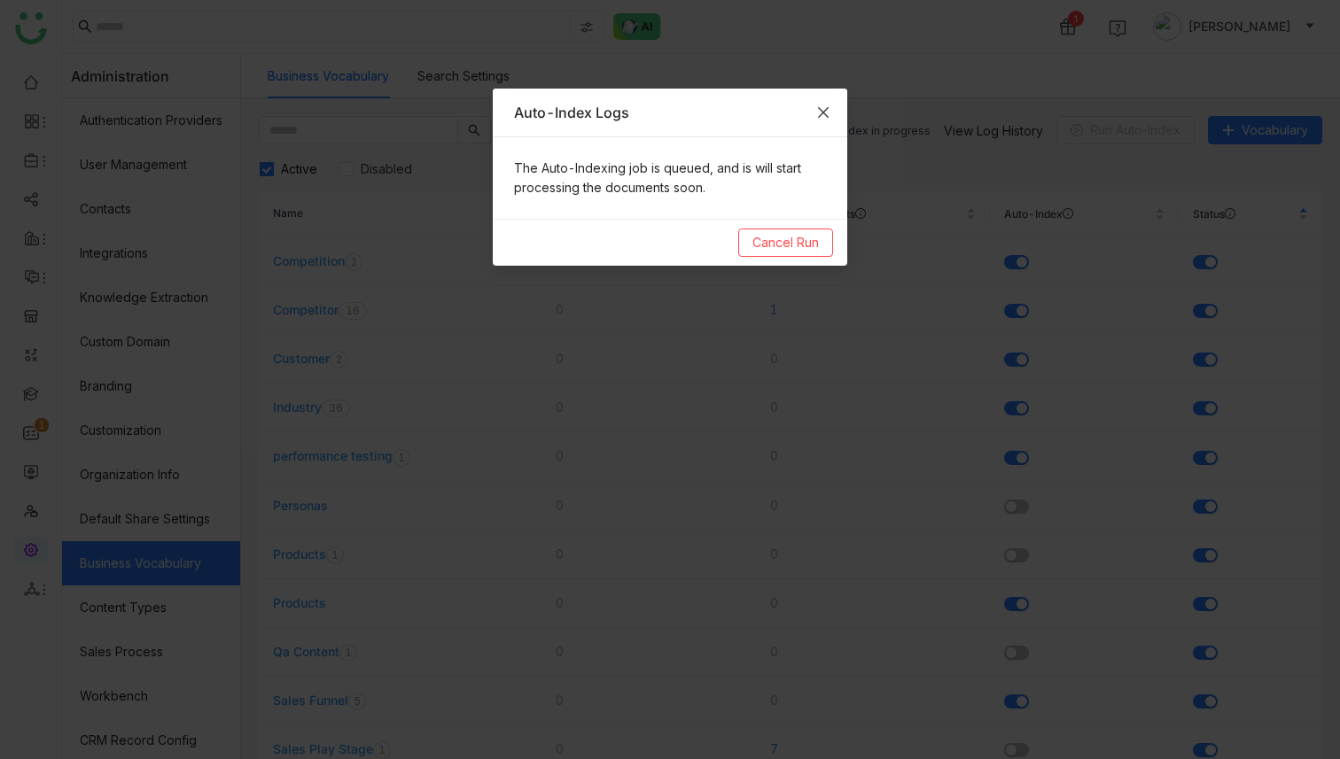
click at [840, 118] on span "Close" at bounding box center [823, 113] width 48 height 48
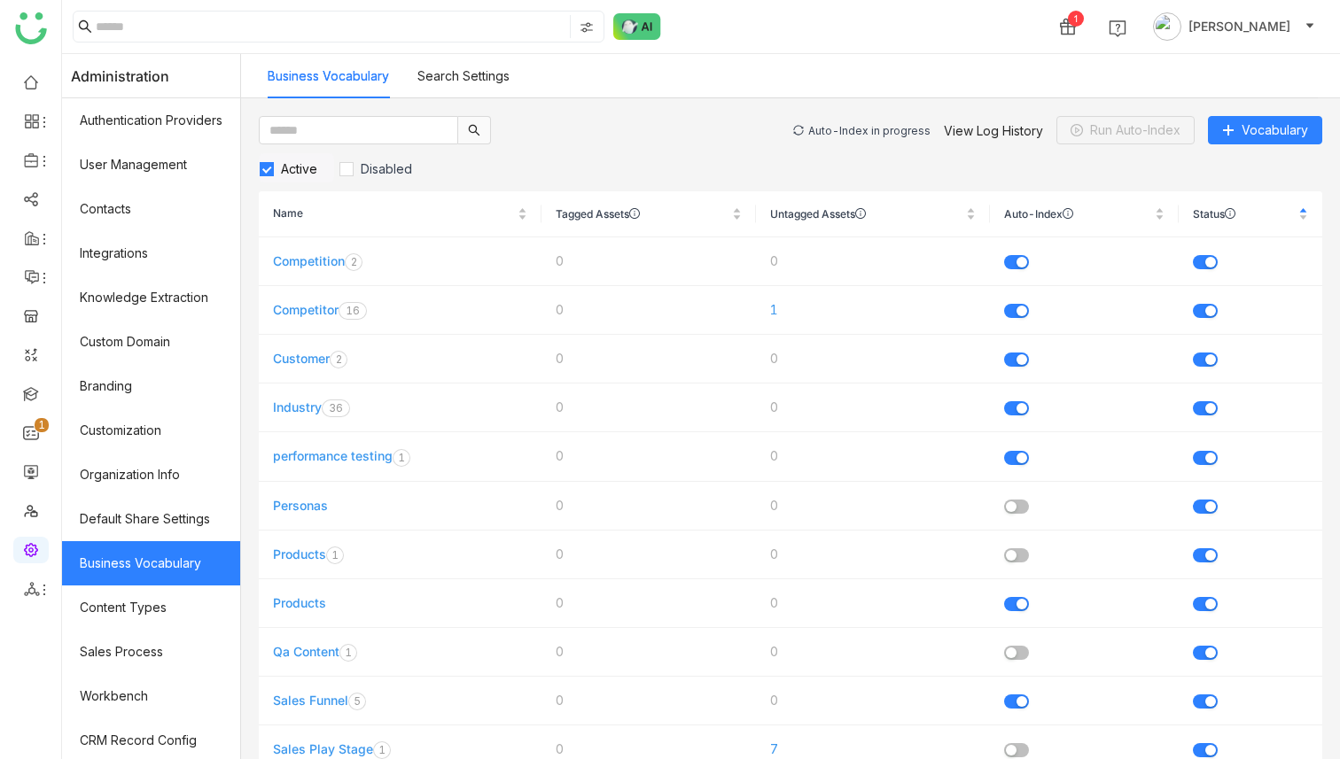
click at [848, 128] on div "Auto-Index in progress" at bounding box center [869, 130] width 122 height 13
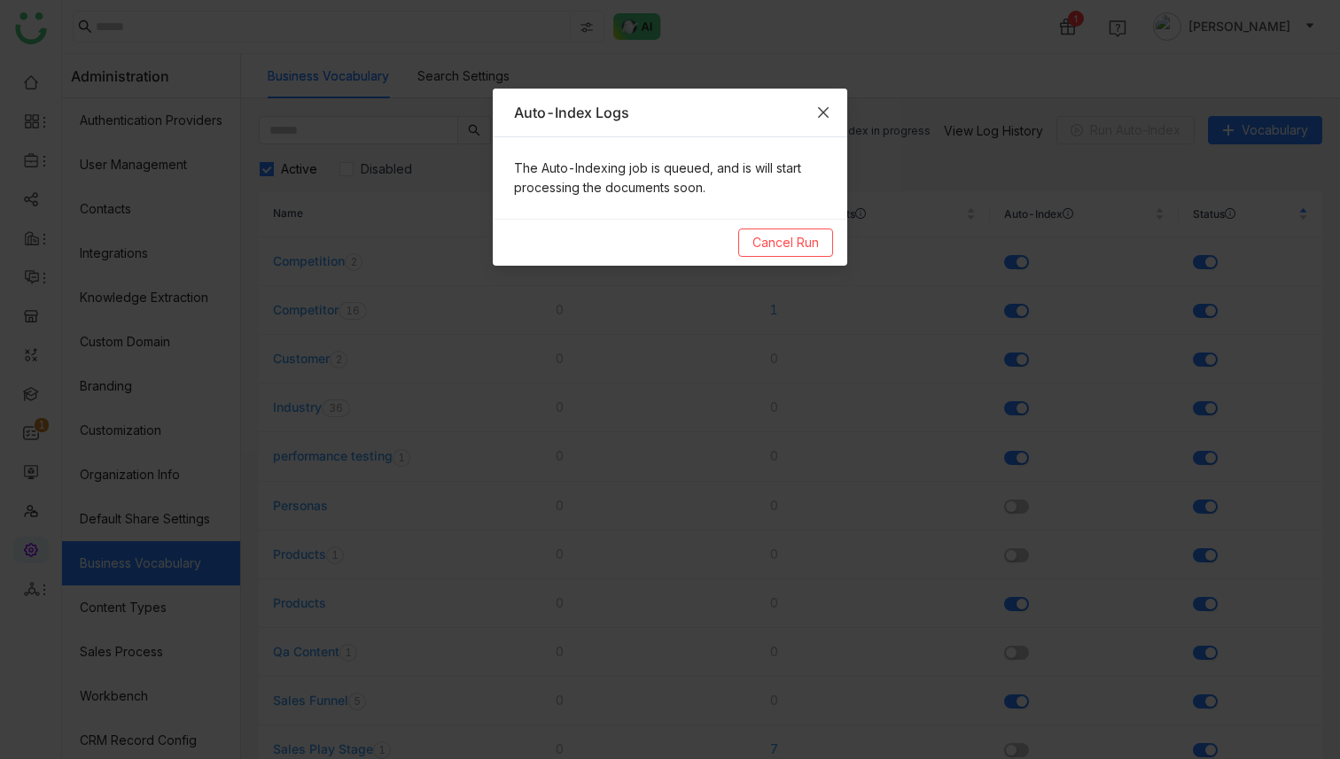
click at [836, 121] on span "Close" at bounding box center [823, 113] width 48 height 48
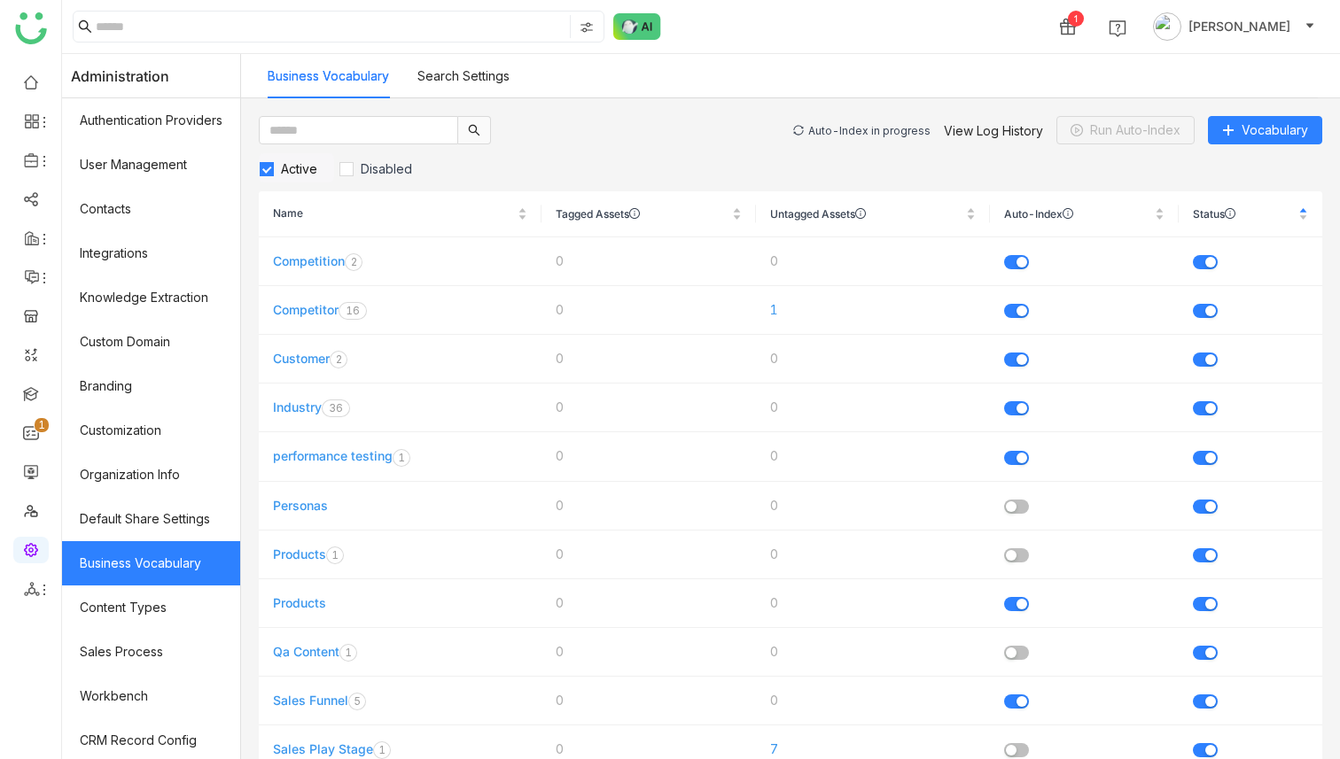
click at [878, 128] on div "Auto-Index in progress" at bounding box center [869, 130] width 122 height 13
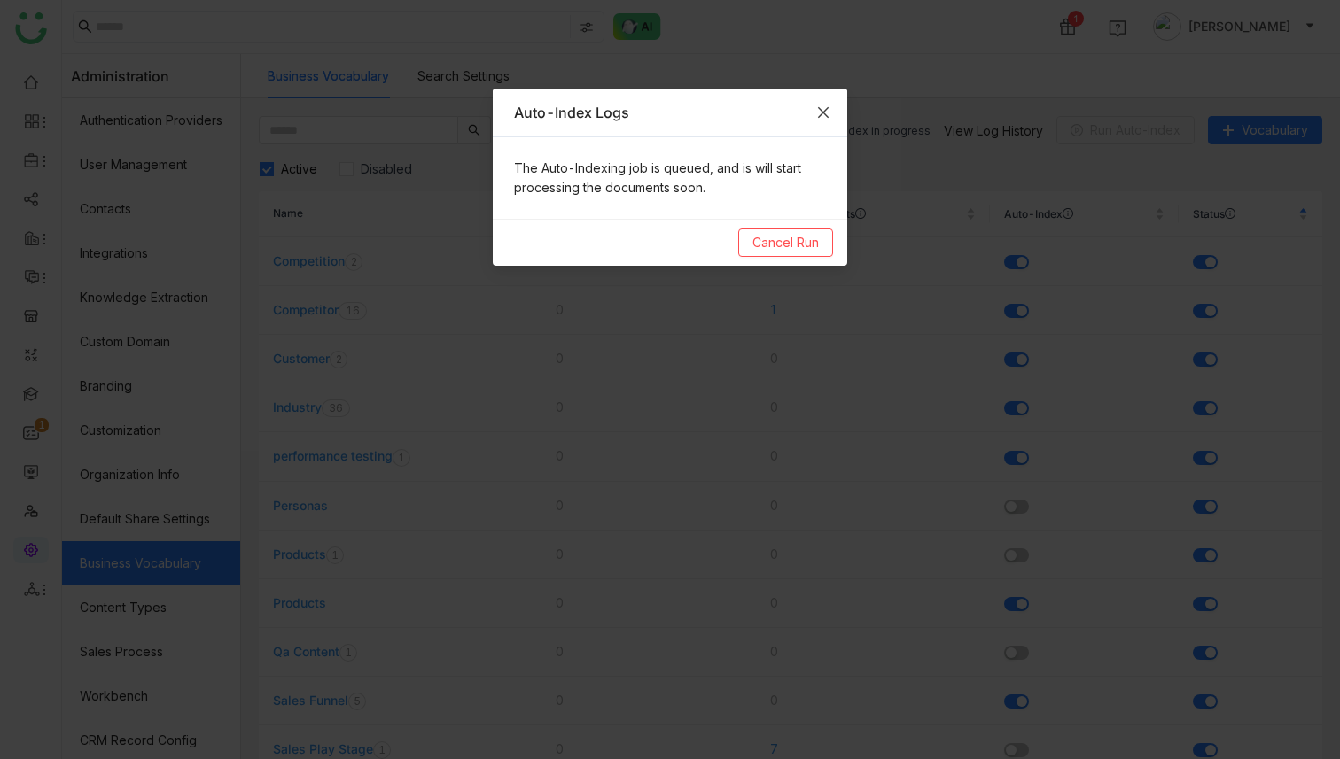
click at [833, 104] on span "Close" at bounding box center [823, 113] width 48 height 48
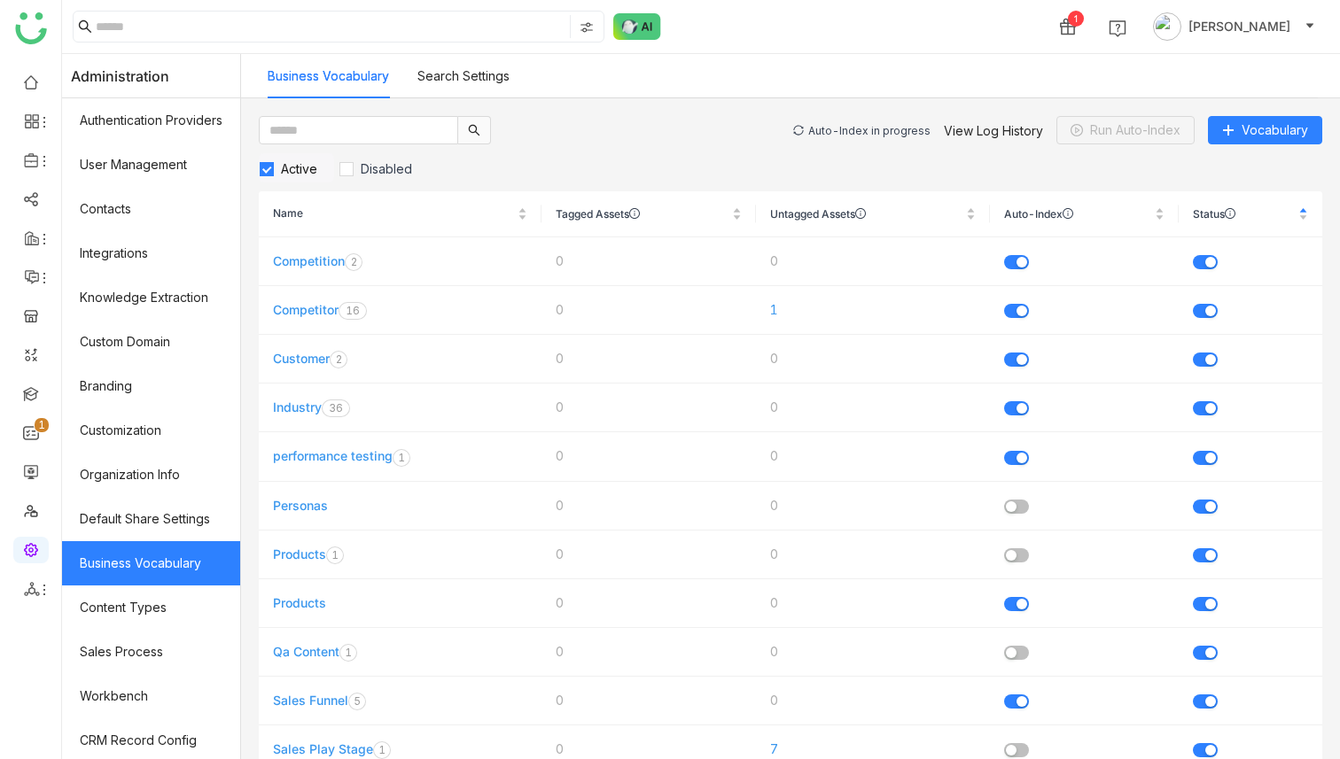
click at [864, 128] on div "Auto-Index in progress" at bounding box center [869, 130] width 122 height 13
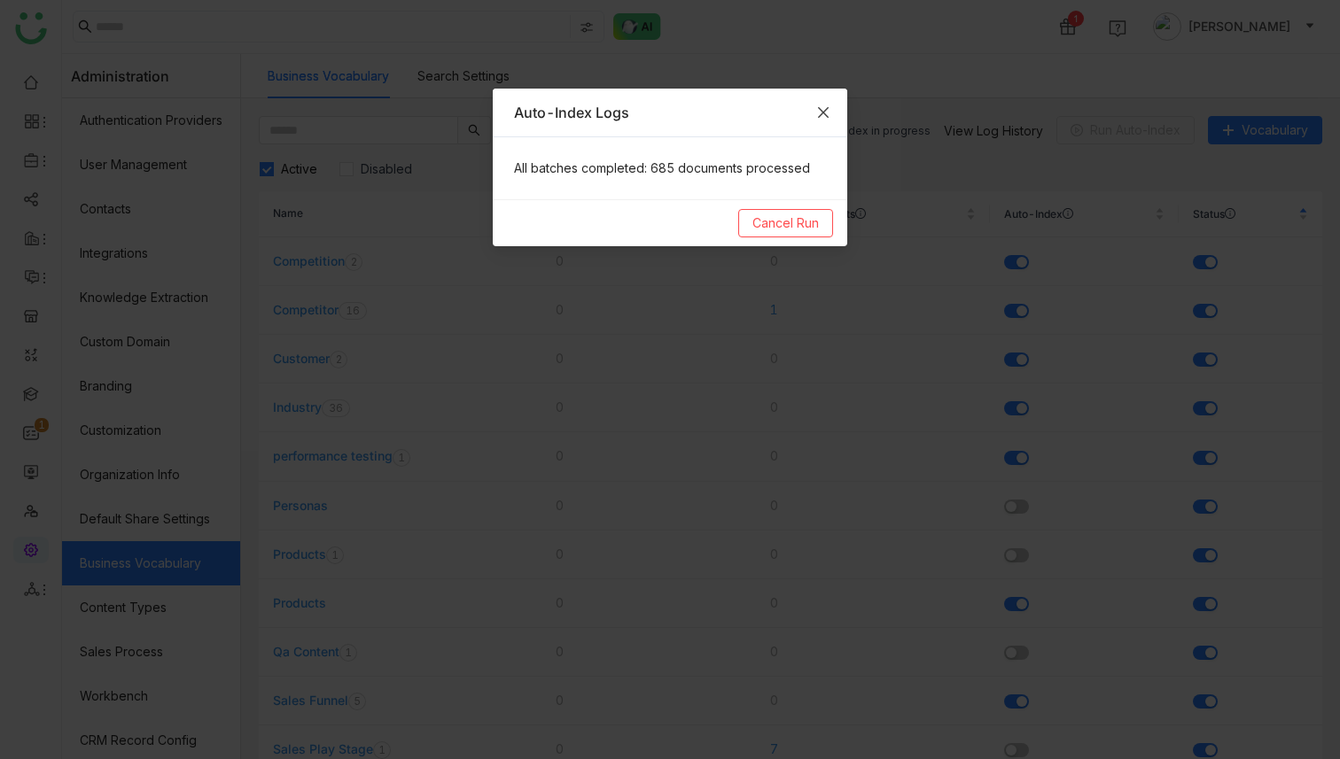
click at [830, 106] on span "Close" at bounding box center [823, 113] width 48 height 48
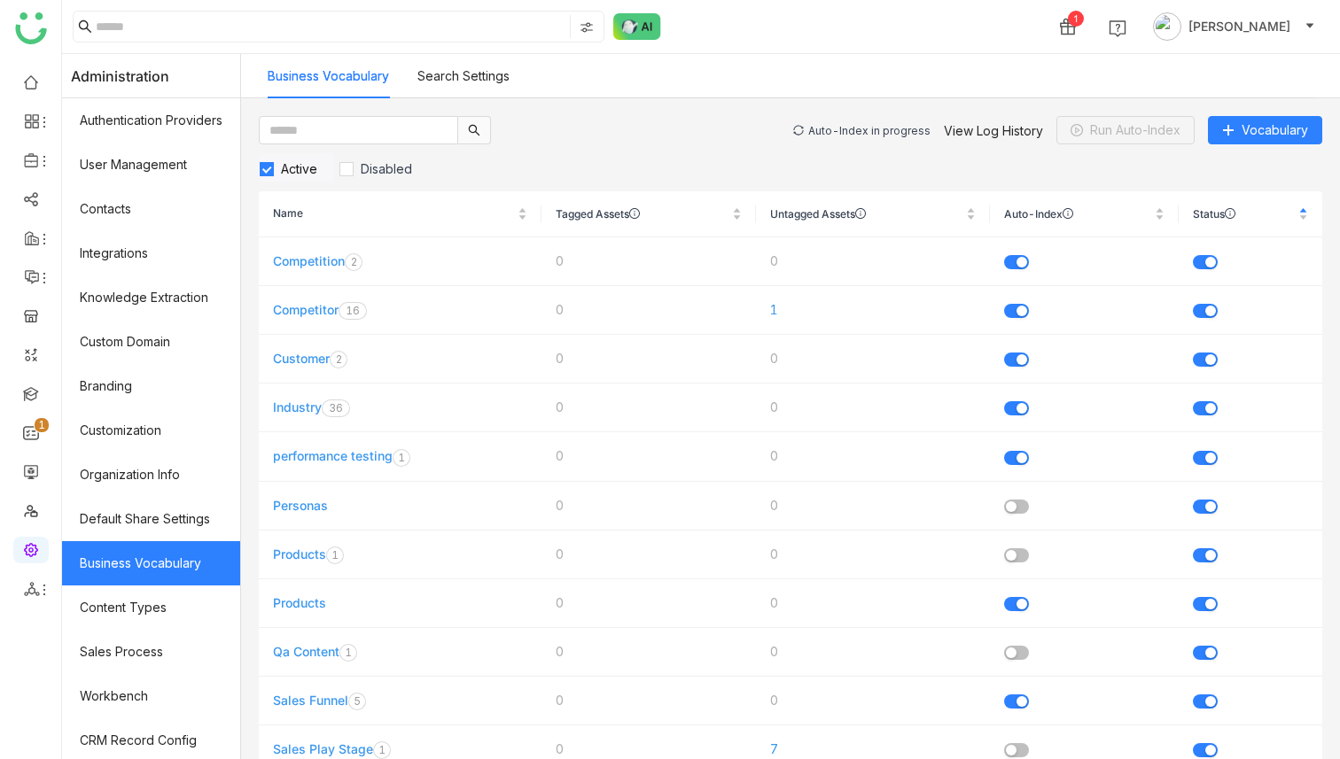
click at [867, 132] on div "Auto-Index in progress" at bounding box center [869, 130] width 122 height 13
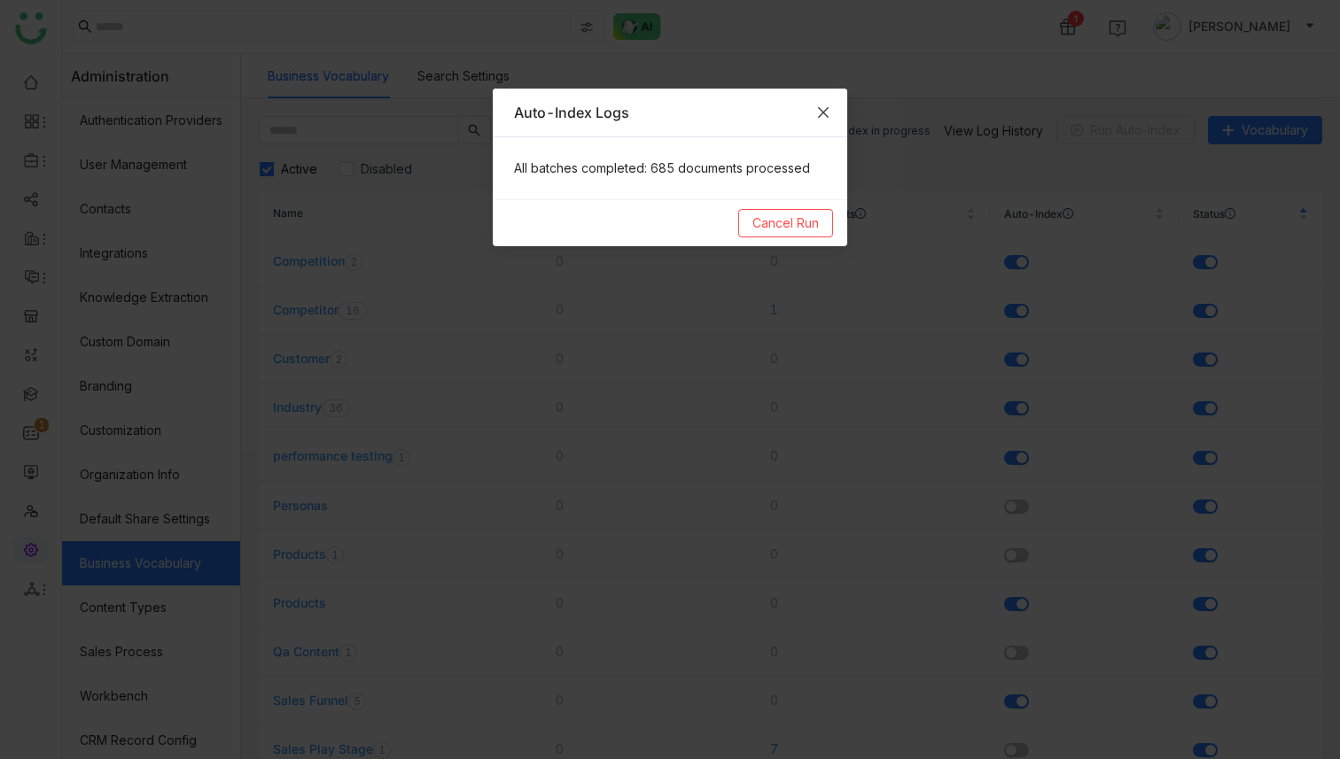
click at [827, 103] on span "Close" at bounding box center [823, 113] width 48 height 48
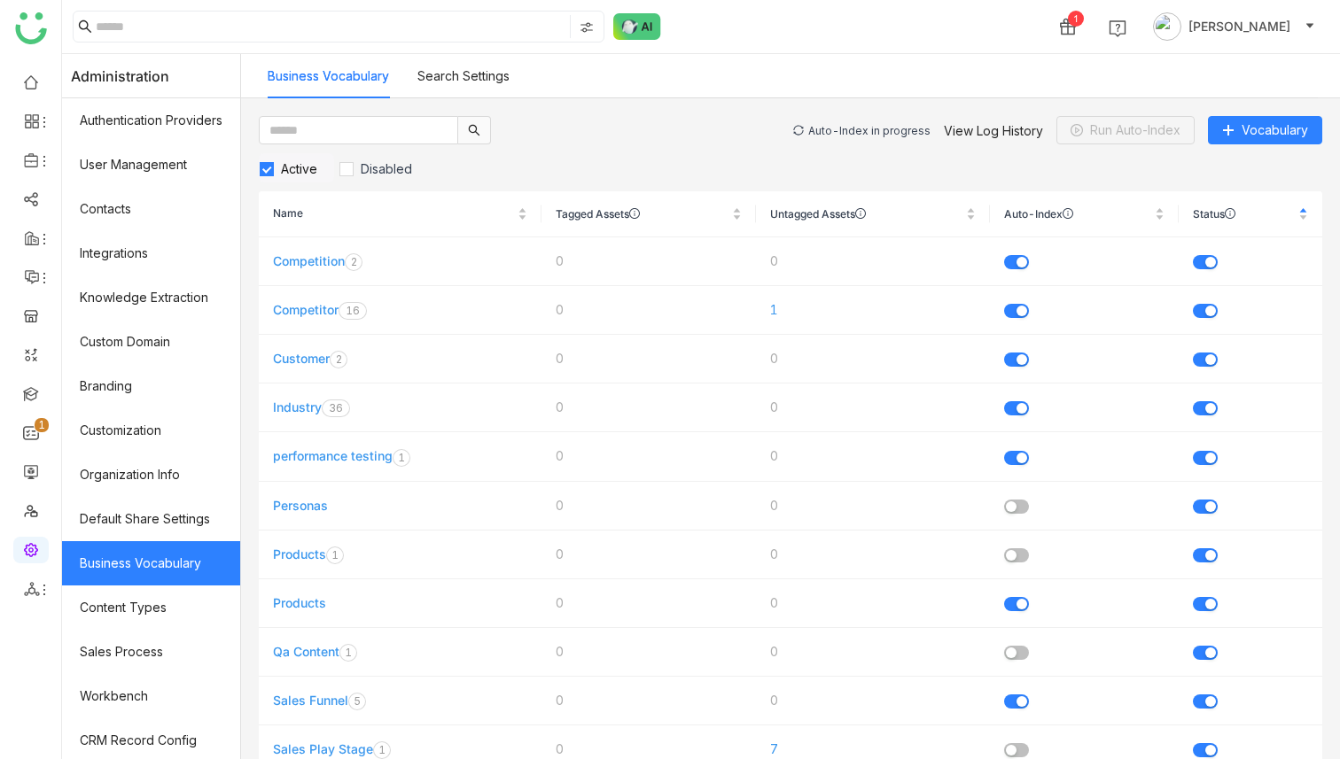
click at [875, 126] on div "Auto-Index in progress" at bounding box center [869, 130] width 122 height 13
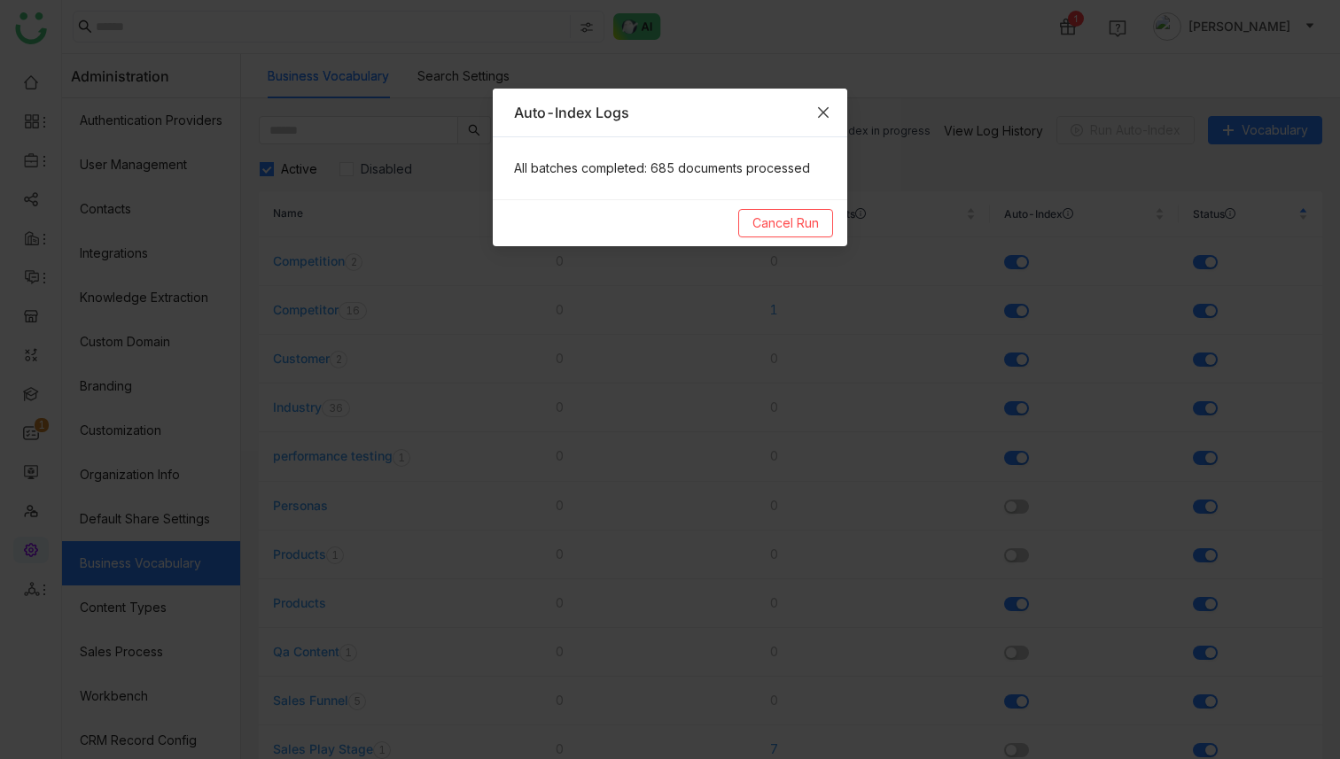
click at [822, 109] on icon "Close" at bounding box center [823, 112] width 14 height 14
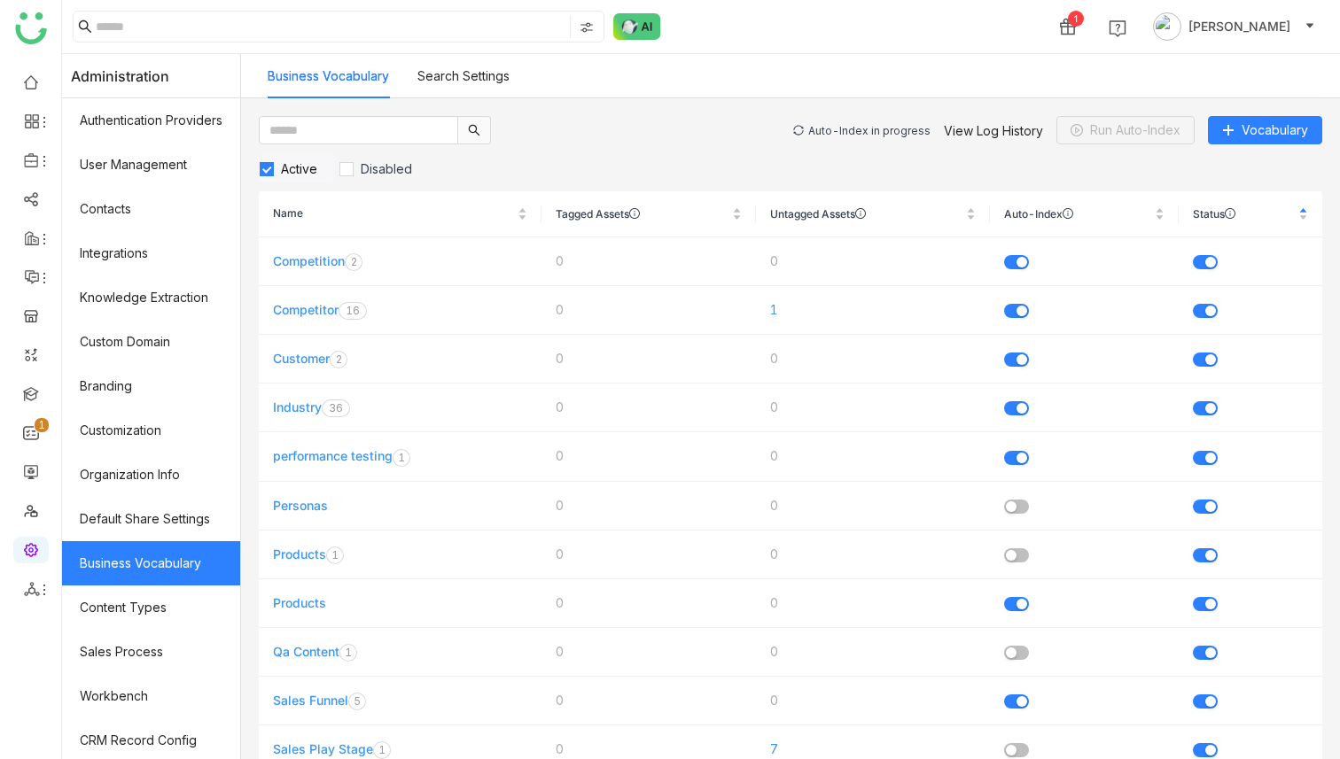
click at [879, 127] on div "Auto-Index in progress" at bounding box center [869, 130] width 122 height 13
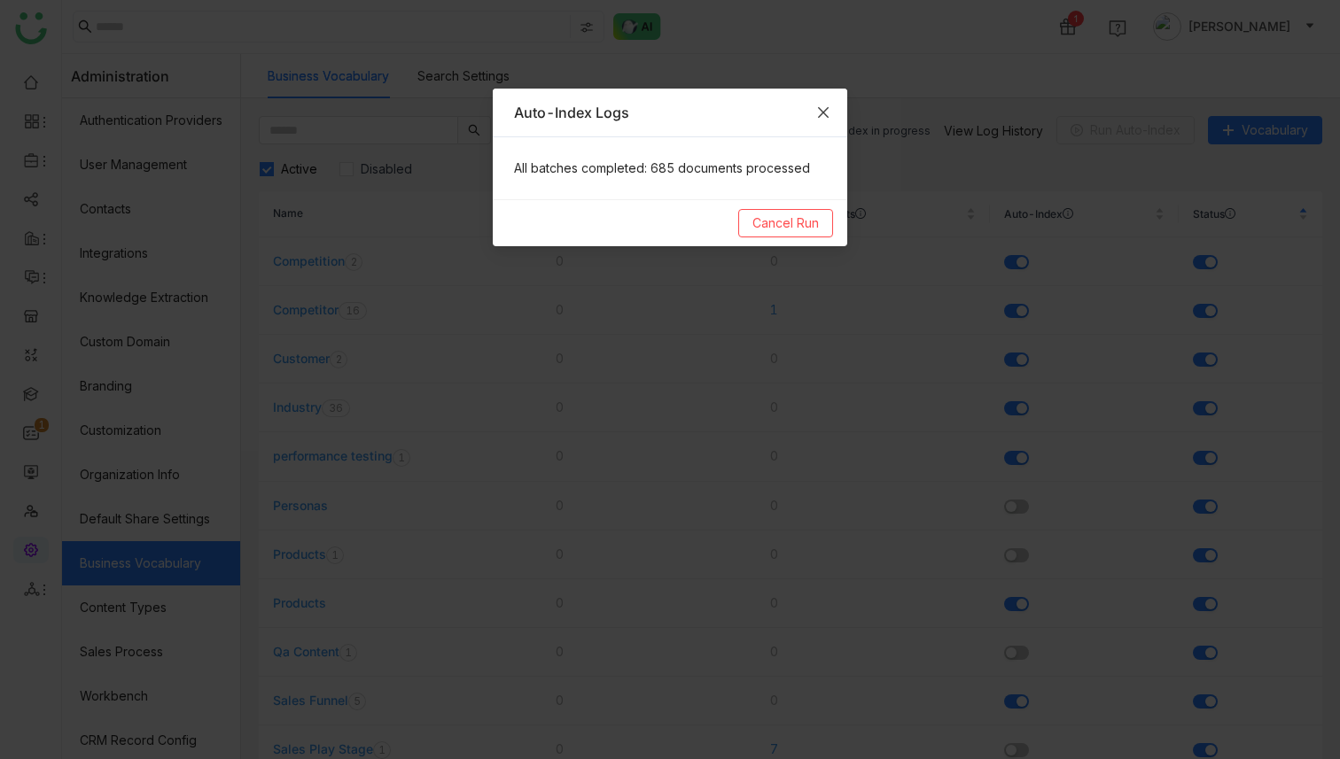
click at [834, 110] on span "Close" at bounding box center [823, 113] width 48 height 48
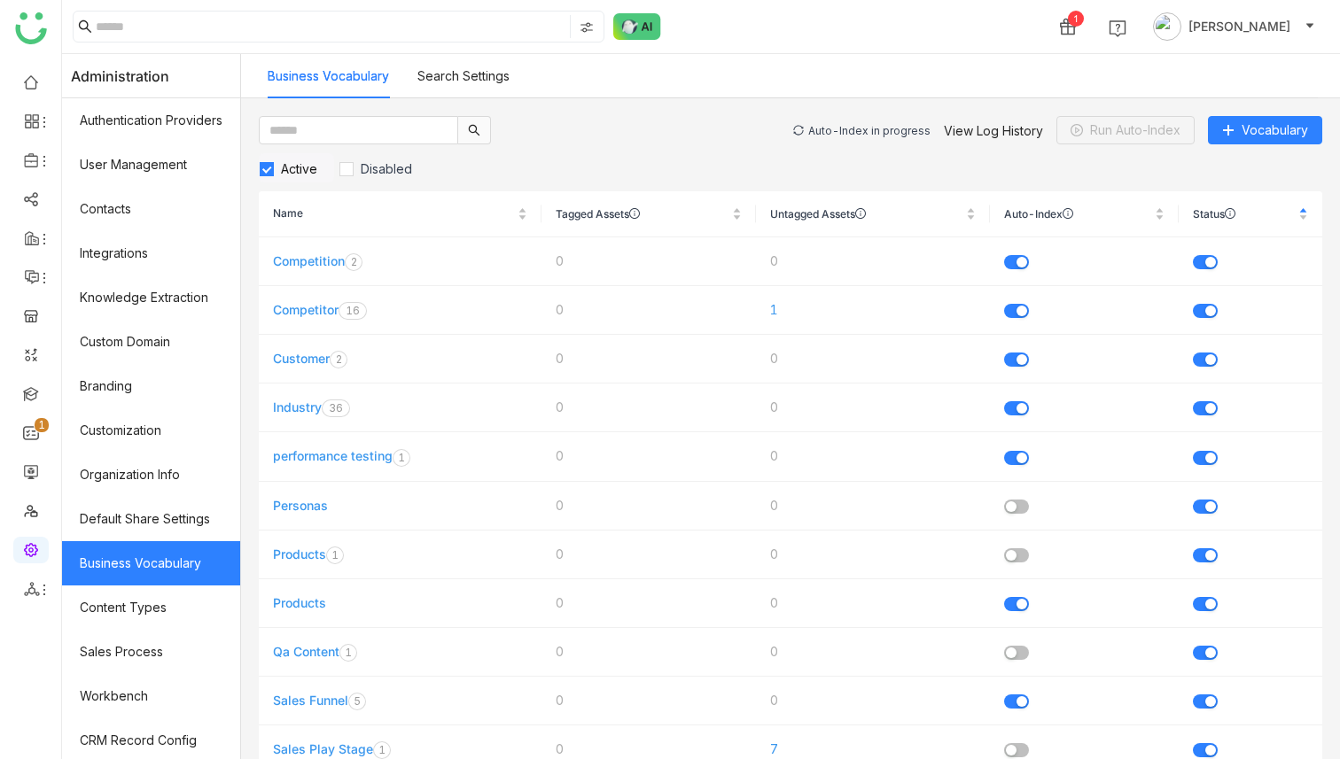
click at [856, 128] on div "Auto-Index in progress" at bounding box center [869, 130] width 122 height 13
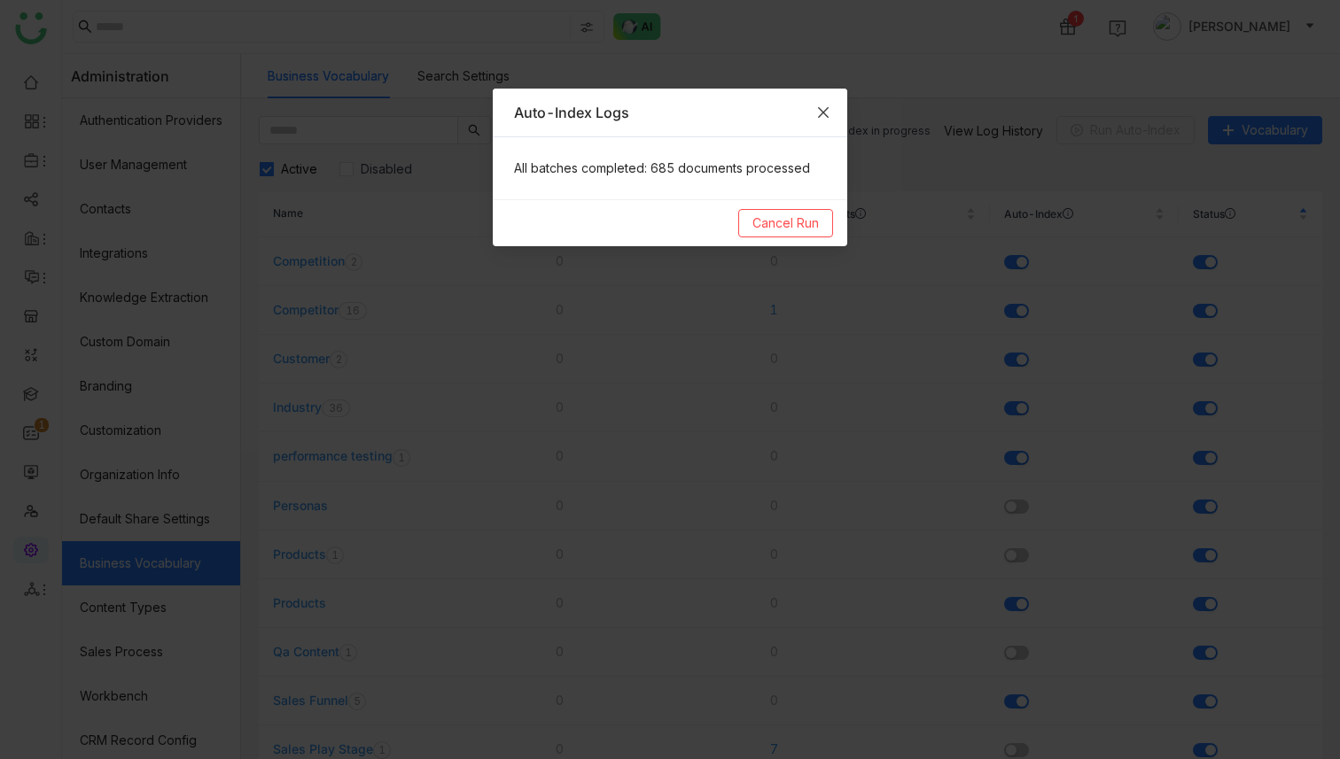
click at [831, 109] on span "Close" at bounding box center [823, 113] width 48 height 48
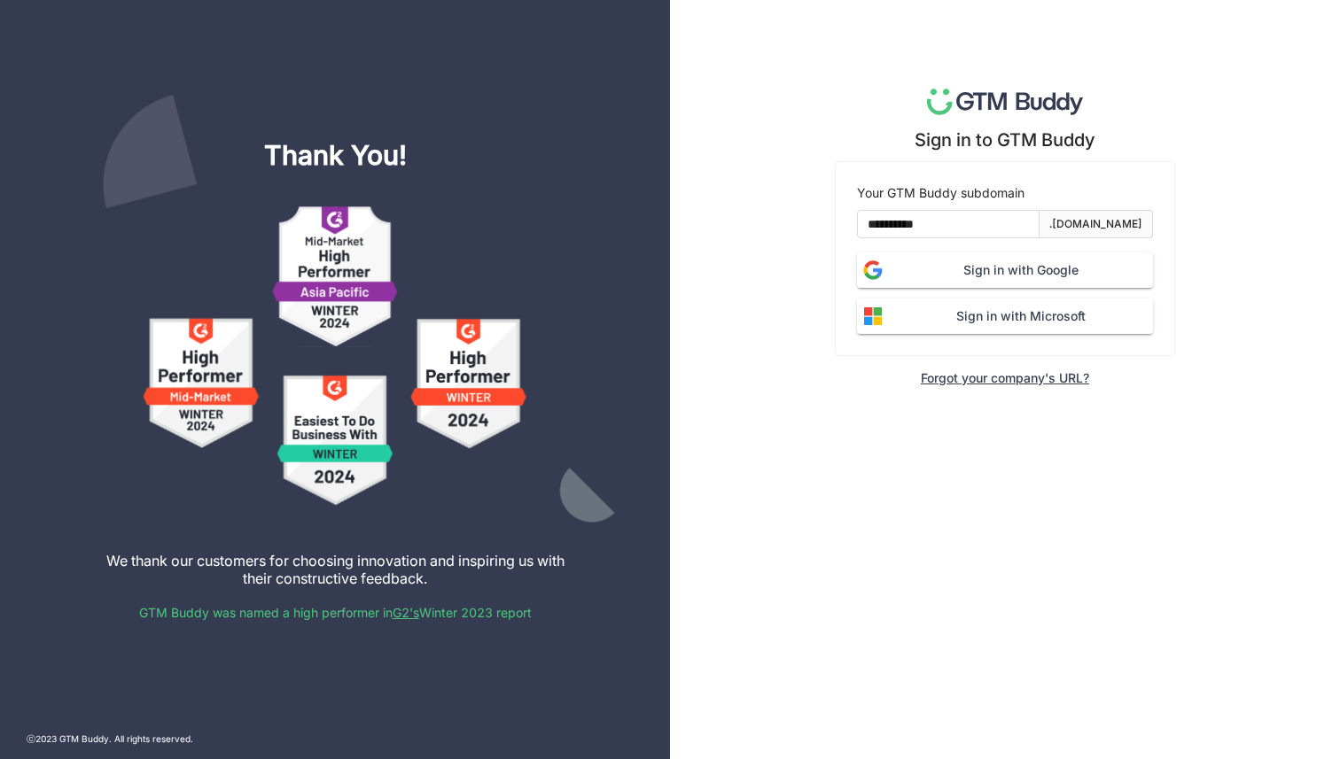
click at [909, 277] on span "Sign in with Google" at bounding box center [1021, 270] width 264 height 19
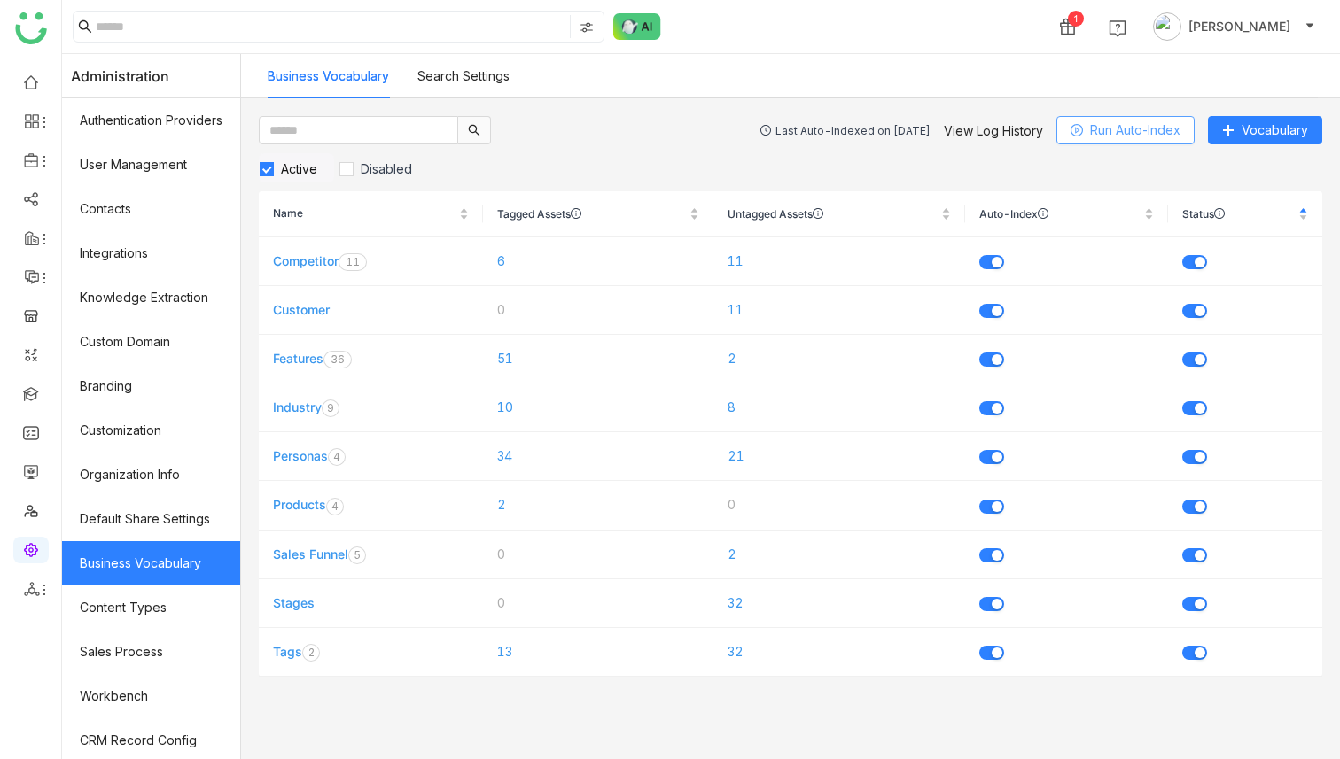
click at [1097, 135] on span "Run Auto-Index" at bounding box center [1135, 130] width 90 height 19
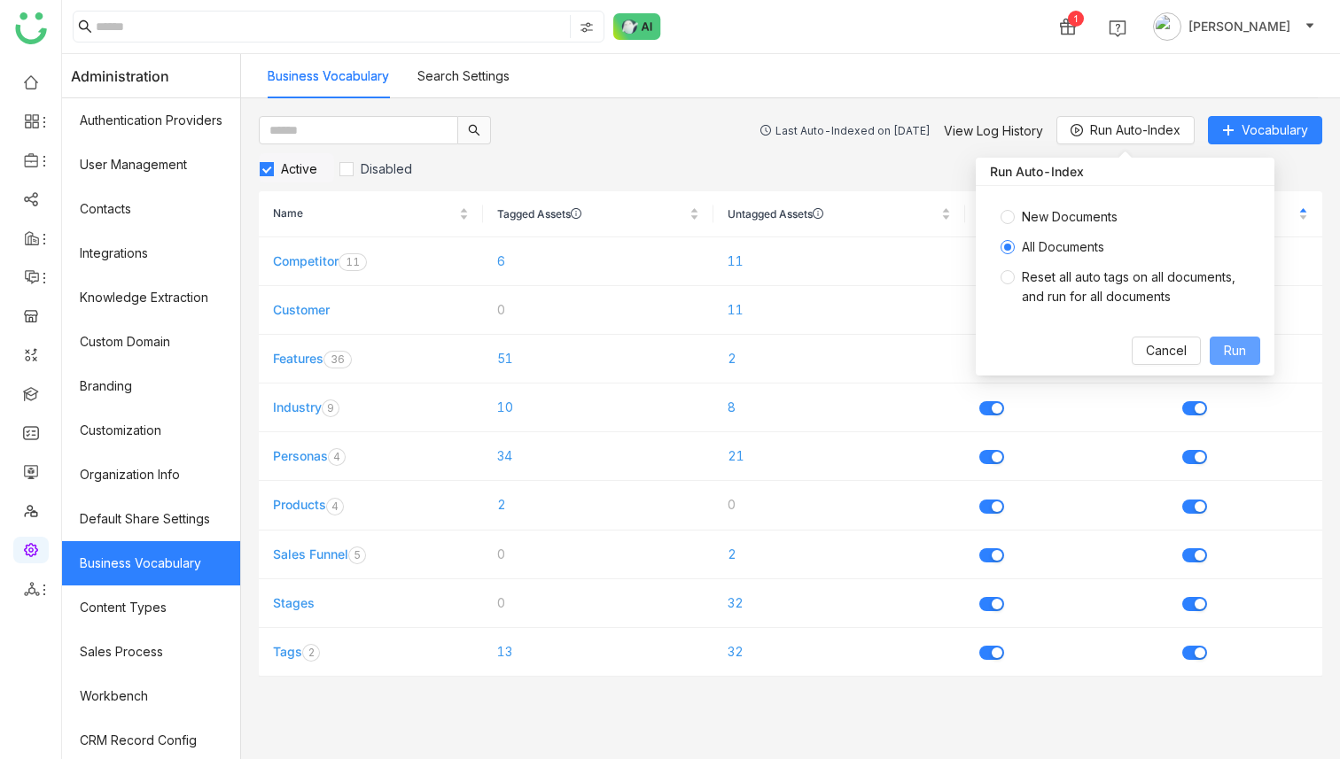
click at [1219, 346] on button "Run" at bounding box center [1235, 351] width 51 height 28
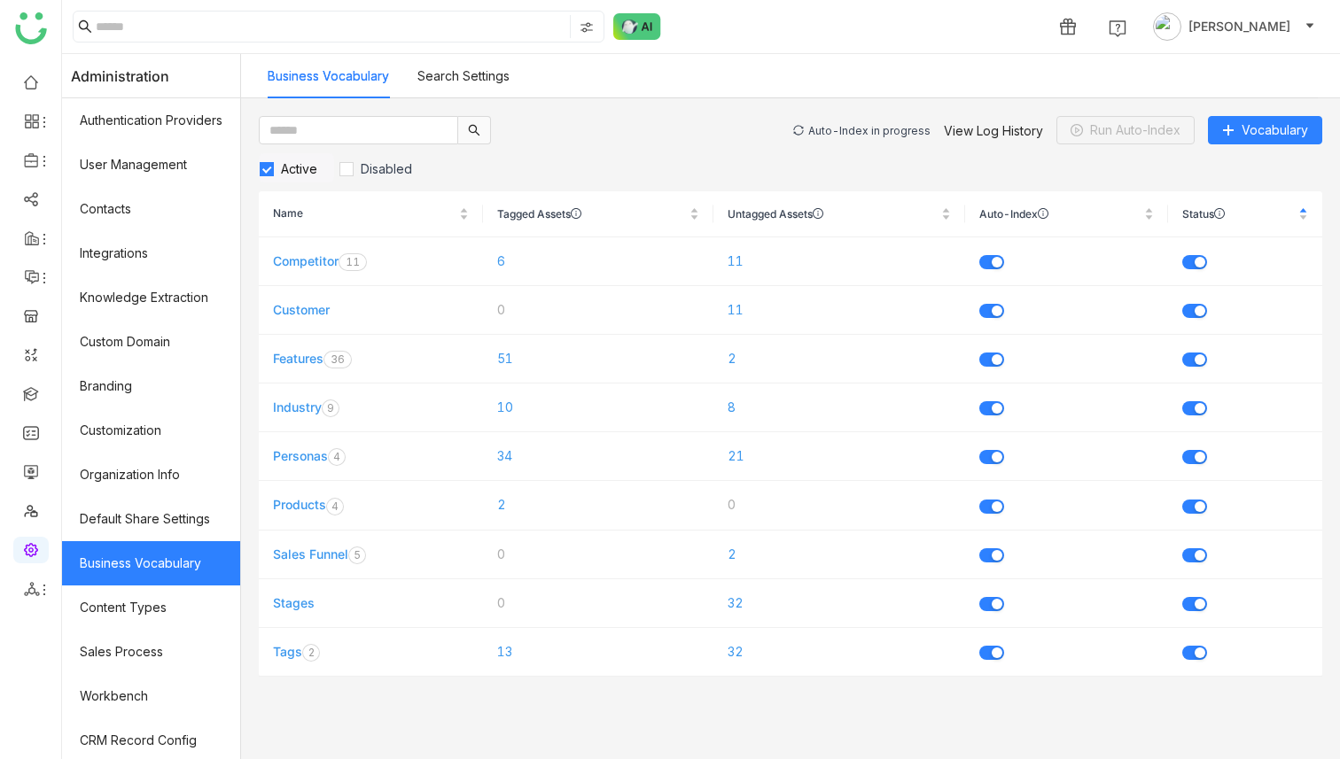
click at [876, 137] on div "Auto-Index in progress View Log History Run Auto-Index Vocabulary" at bounding box center [1057, 130] width 529 height 28
click at [876, 132] on div "Auto-Index in progress" at bounding box center [869, 130] width 122 height 13
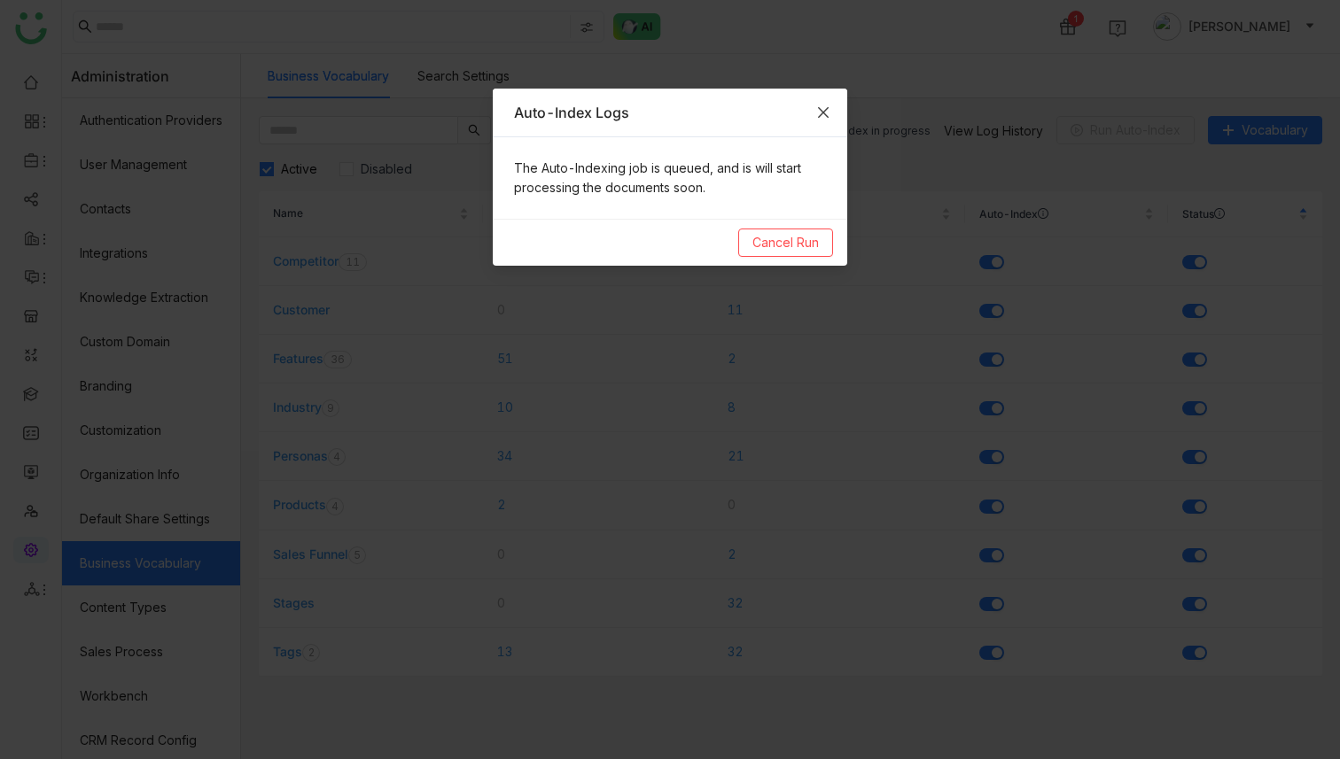
click at [832, 105] on span "Close" at bounding box center [823, 113] width 48 height 48
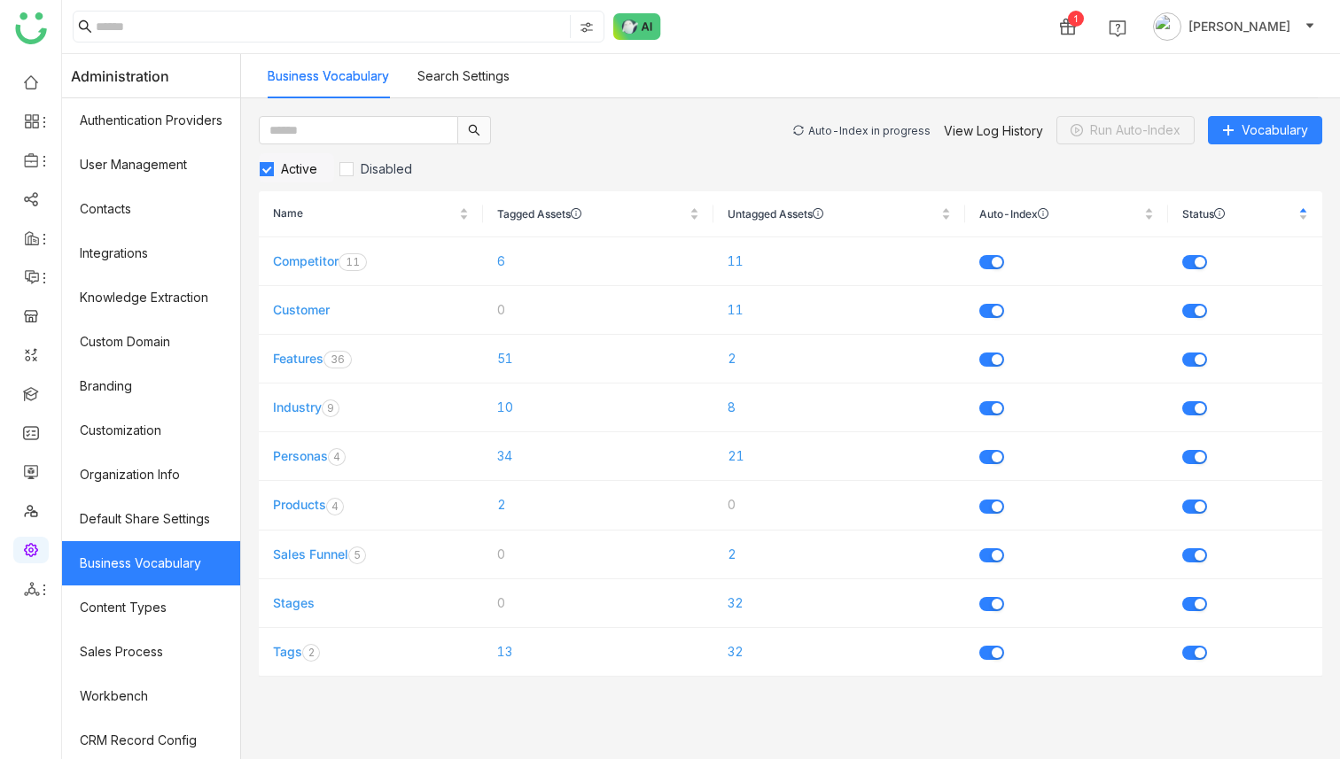
click at [855, 132] on div "Auto-Index in progress" at bounding box center [869, 130] width 122 height 13
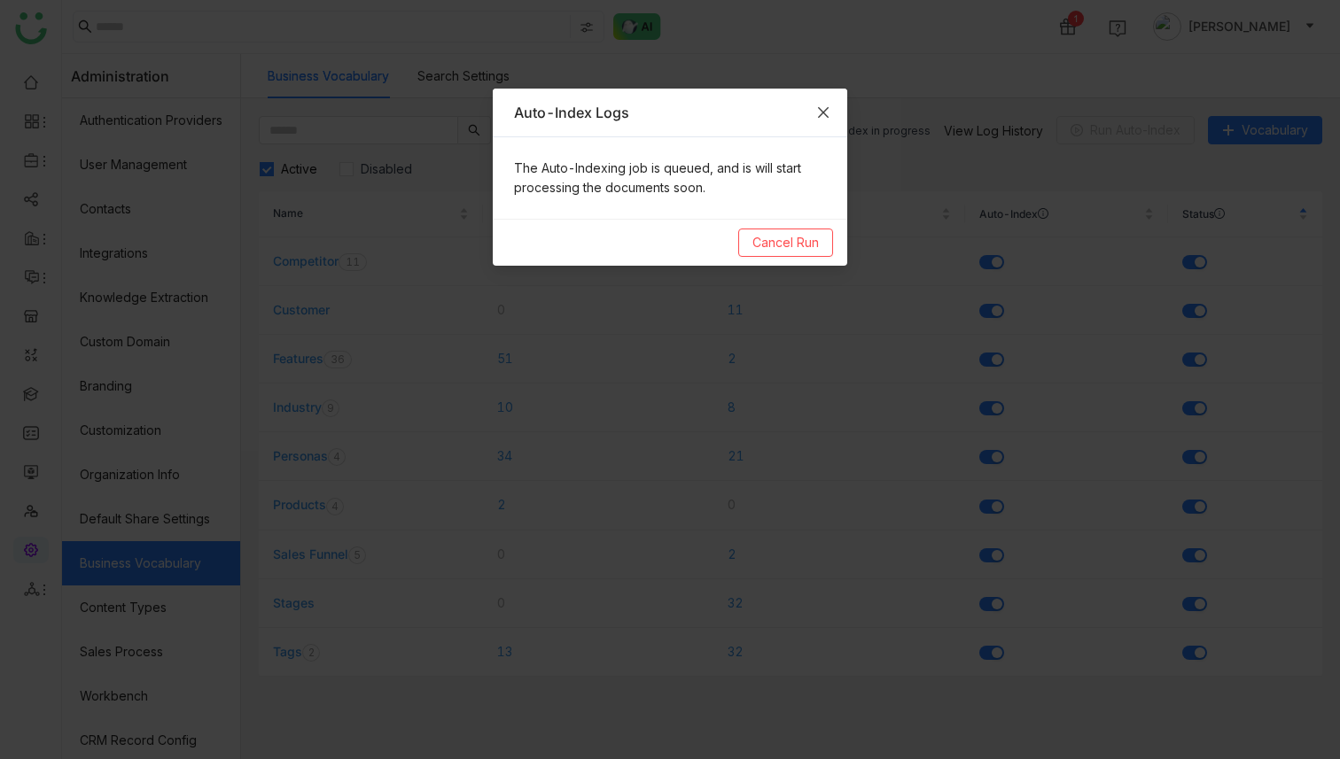
click at [822, 109] on icon "Close" at bounding box center [823, 112] width 14 height 14
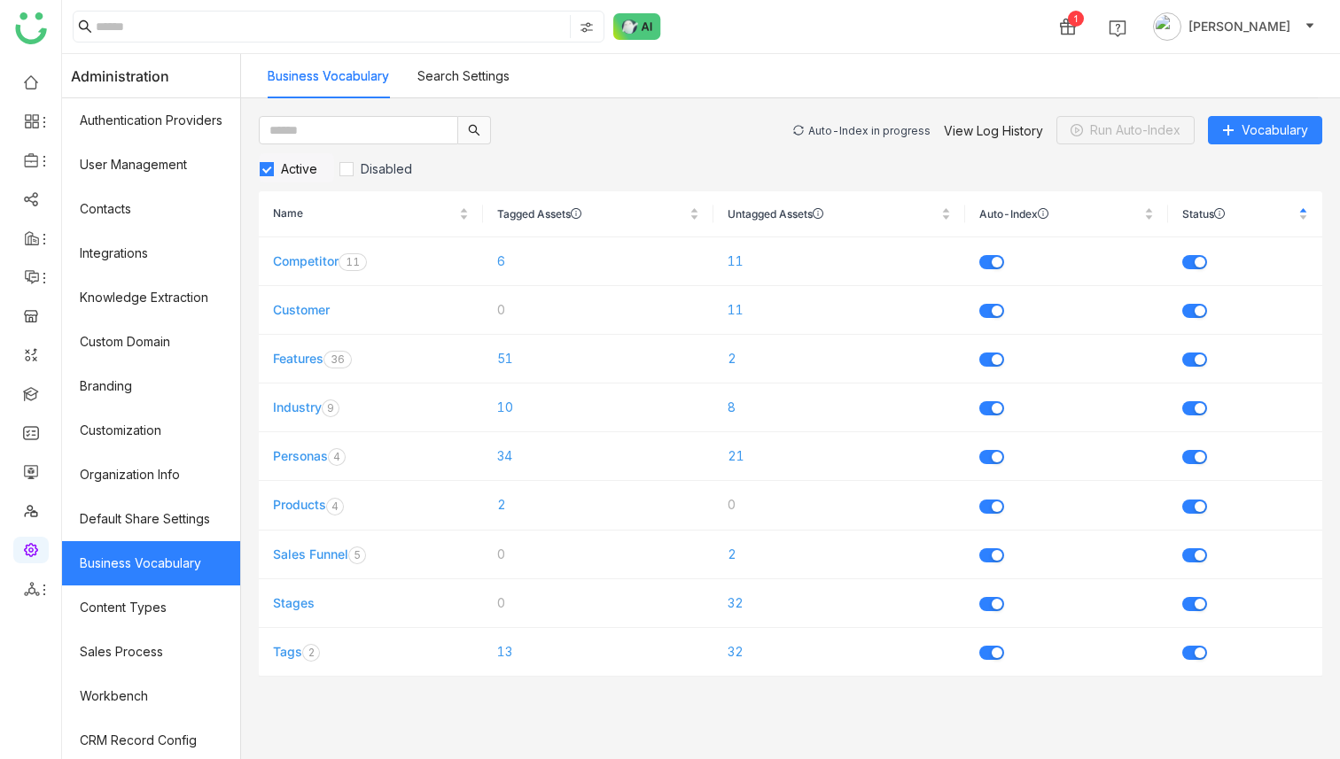
click at [853, 137] on div "Auto-Index in progress View Log History Run Auto-Index Vocabulary" at bounding box center [1057, 130] width 529 height 28
click at [853, 134] on div "Auto-Index in progress" at bounding box center [869, 130] width 122 height 13
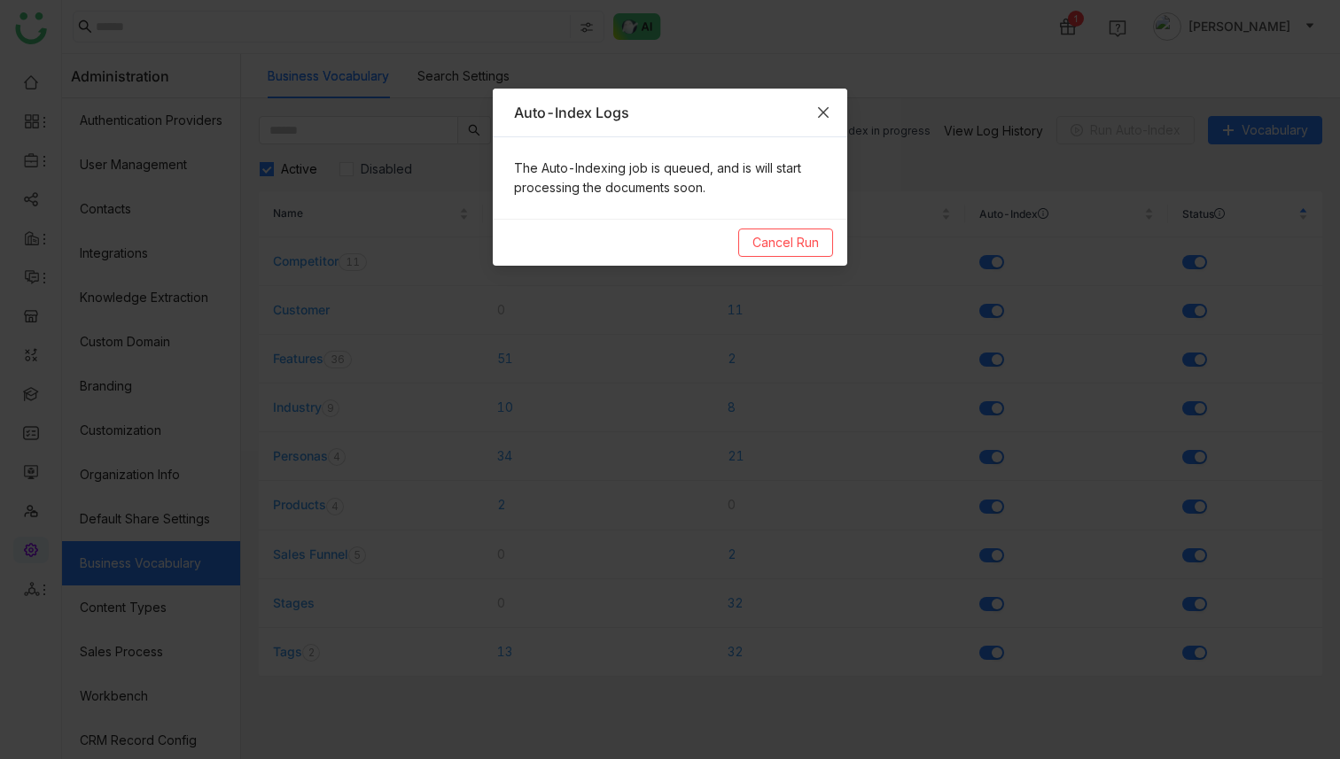
click at [820, 115] on icon "Close" at bounding box center [823, 112] width 11 height 11
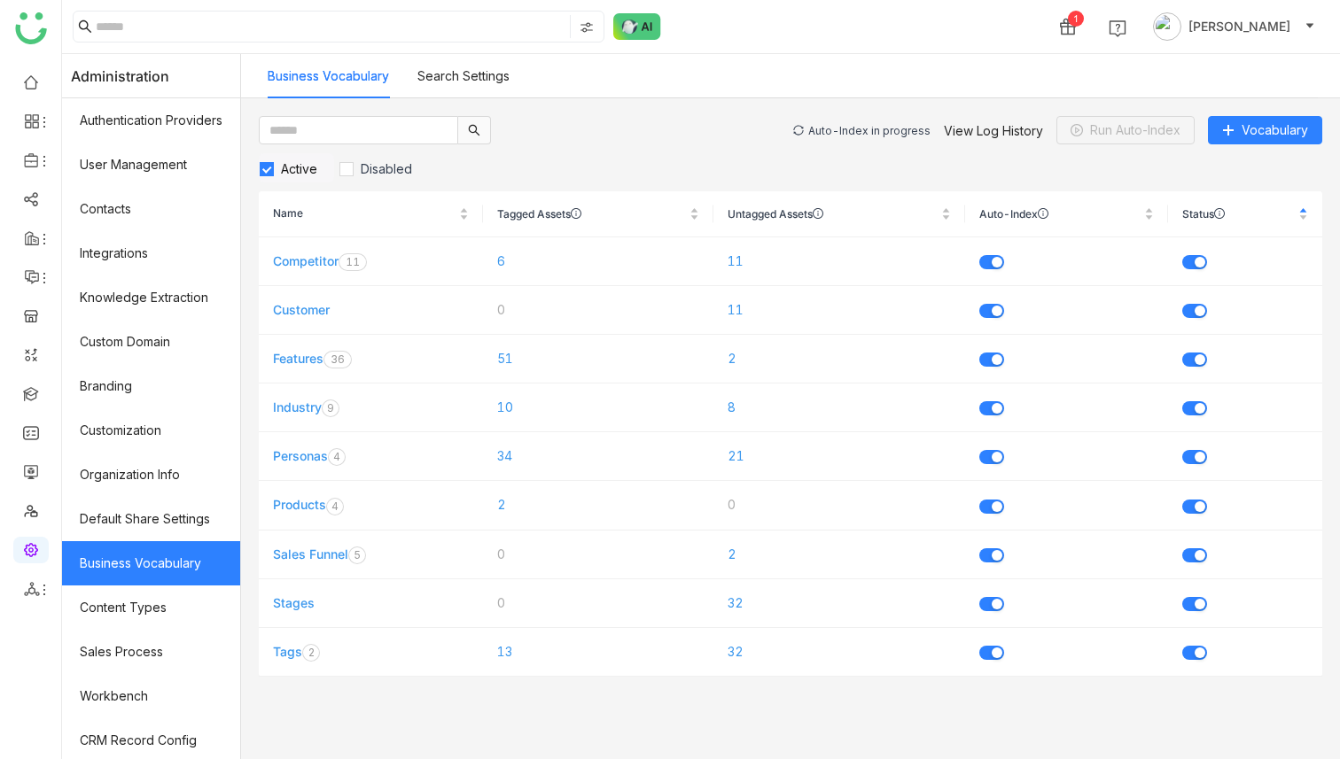
click at [850, 123] on div "Auto-Index in progress View Log History Run Auto-Index Vocabulary" at bounding box center [1057, 130] width 529 height 28
click at [850, 128] on div "Auto-Index in progress" at bounding box center [869, 130] width 122 height 13
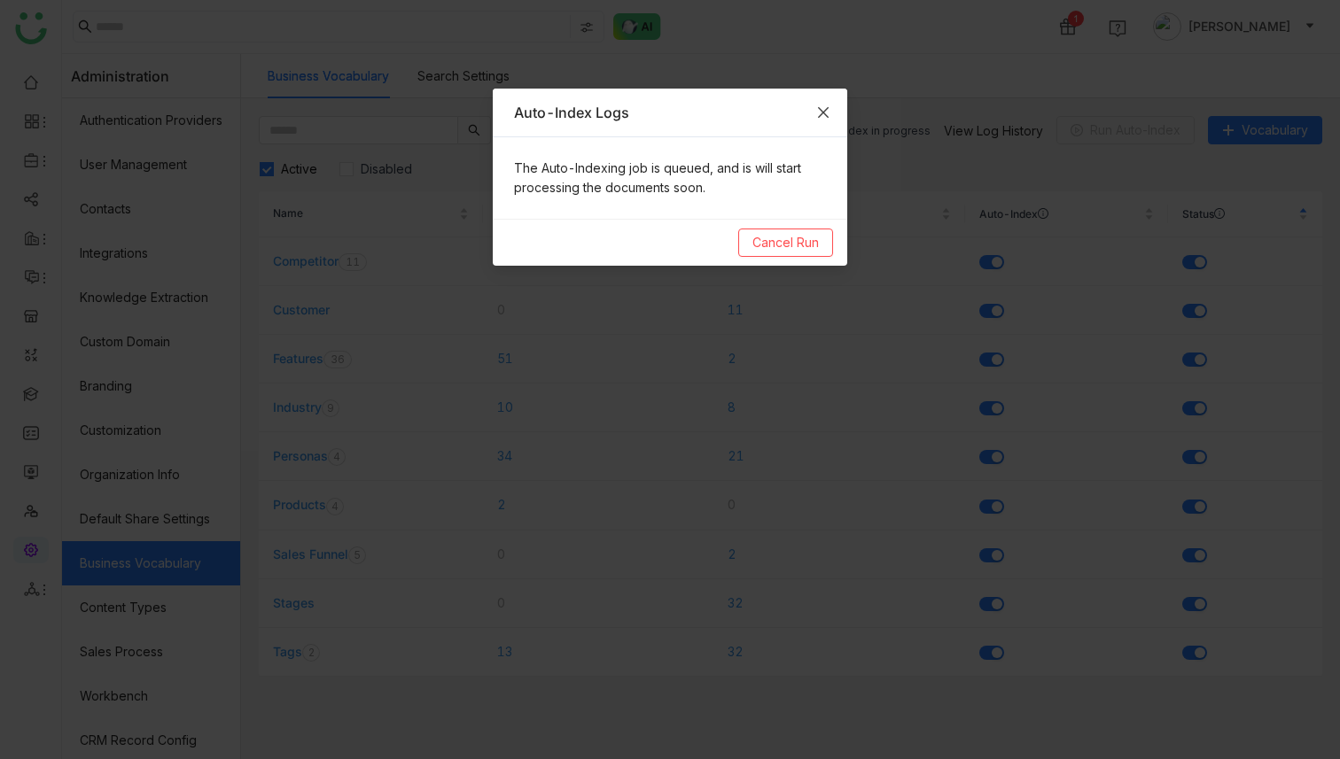
click at [827, 109] on icon "Close" at bounding box center [823, 112] width 14 height 14
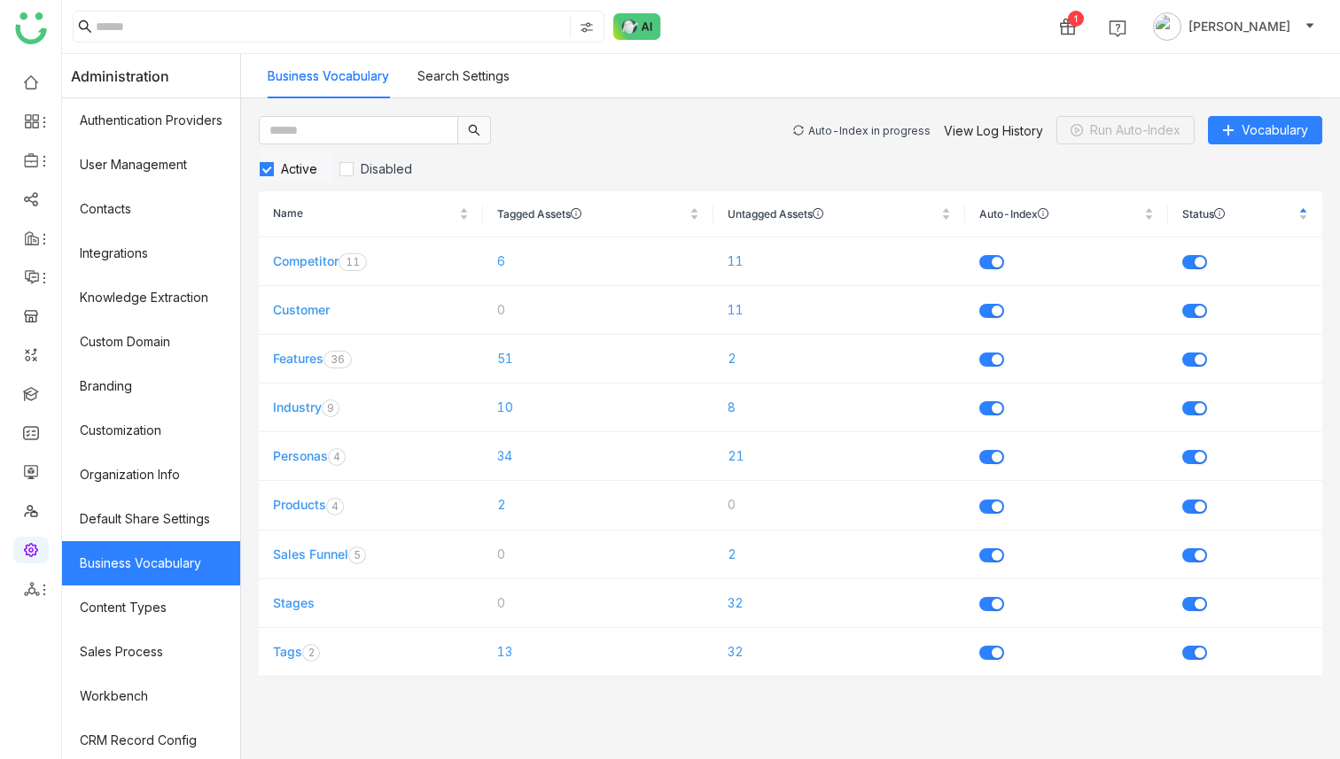
click at [877, 132] on div "Auto-Index in progress" at bounding box center [869, 130] width 122 height 13
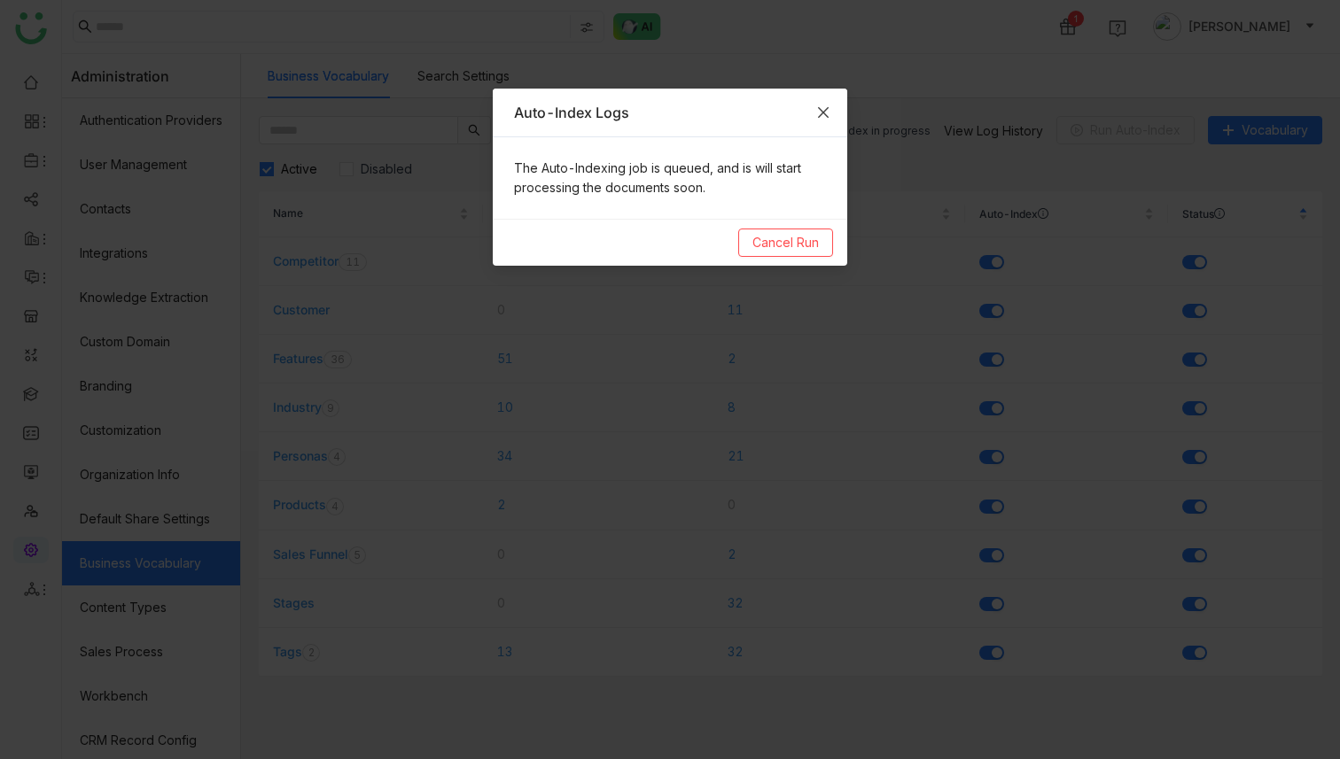
click at [831, 112] on span "Close" at bounding box center [823, 113] width 48 height 48
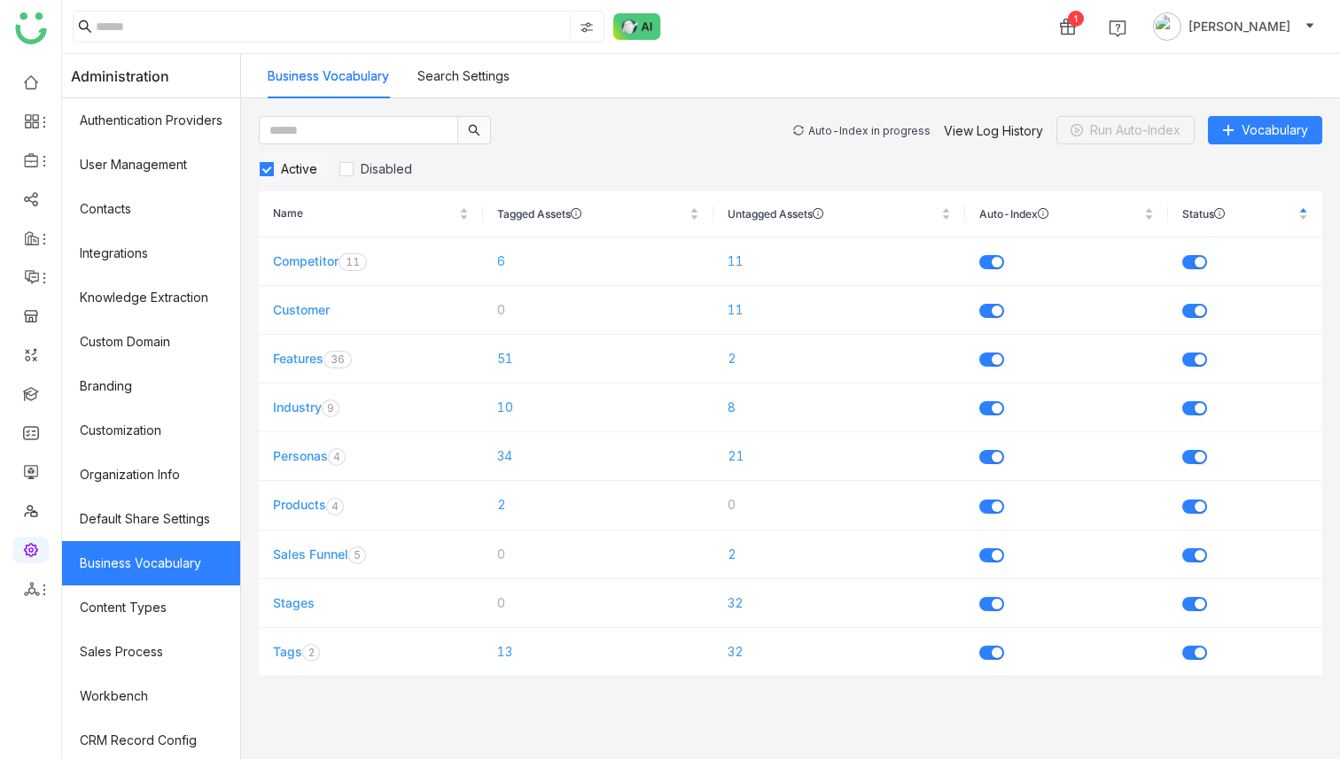
click at [868, 129] on div "Auto-Index in progress" at bounding box center [869, 130] width 122 height 13
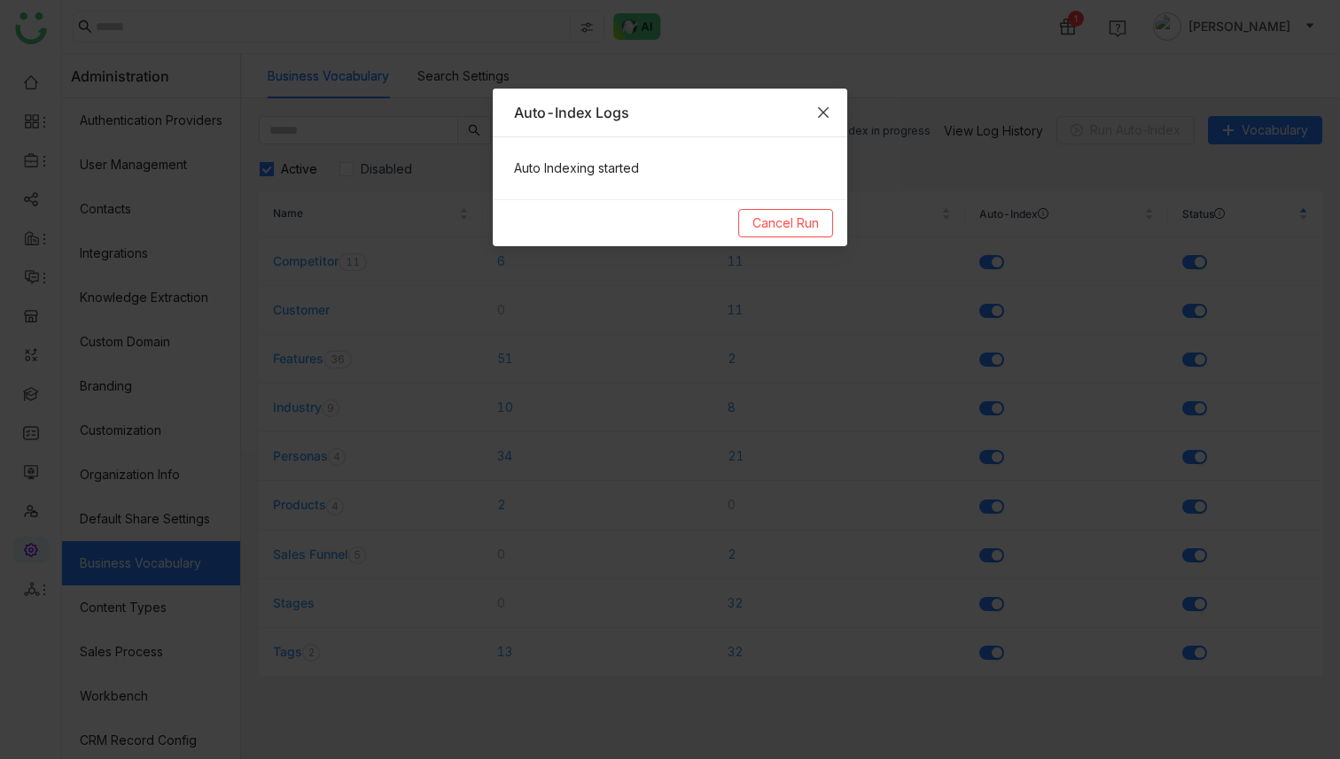
click at [841, 118] on span "Close" at bounding box center [823, 113] width 48 height 48
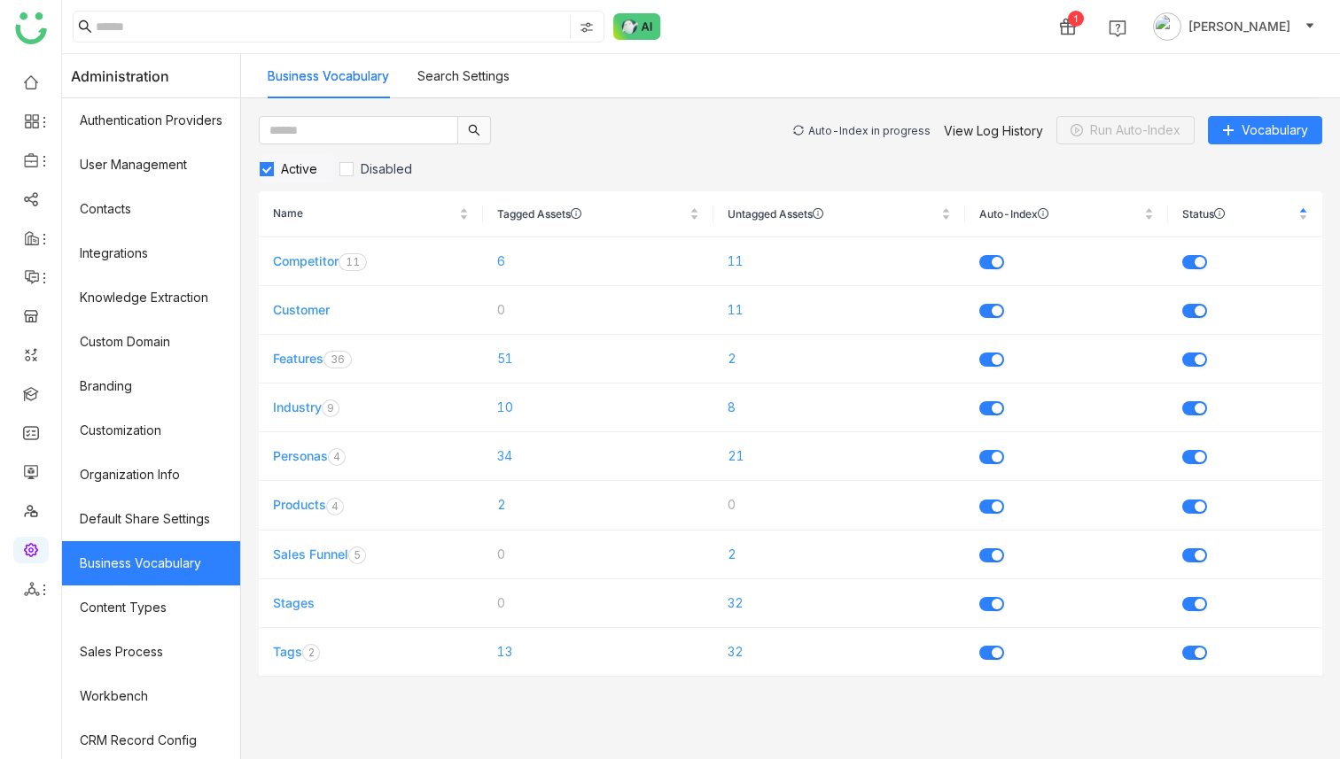
click at [856, 130] on div "Auto-Index in progress" at bounding box center [869, 130] width 122 height 13
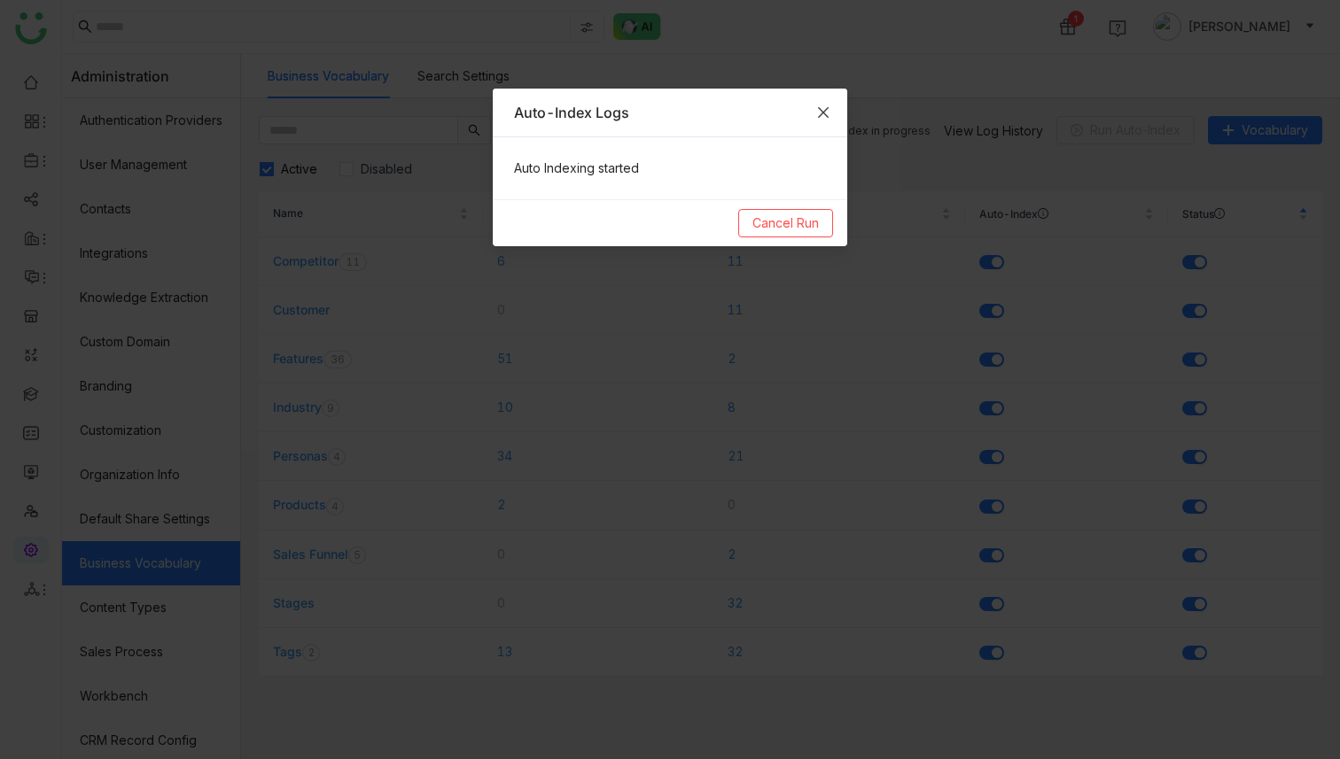
click at [834, 114] on span "Close" at bounding box center [823, 113] width 48 height 48
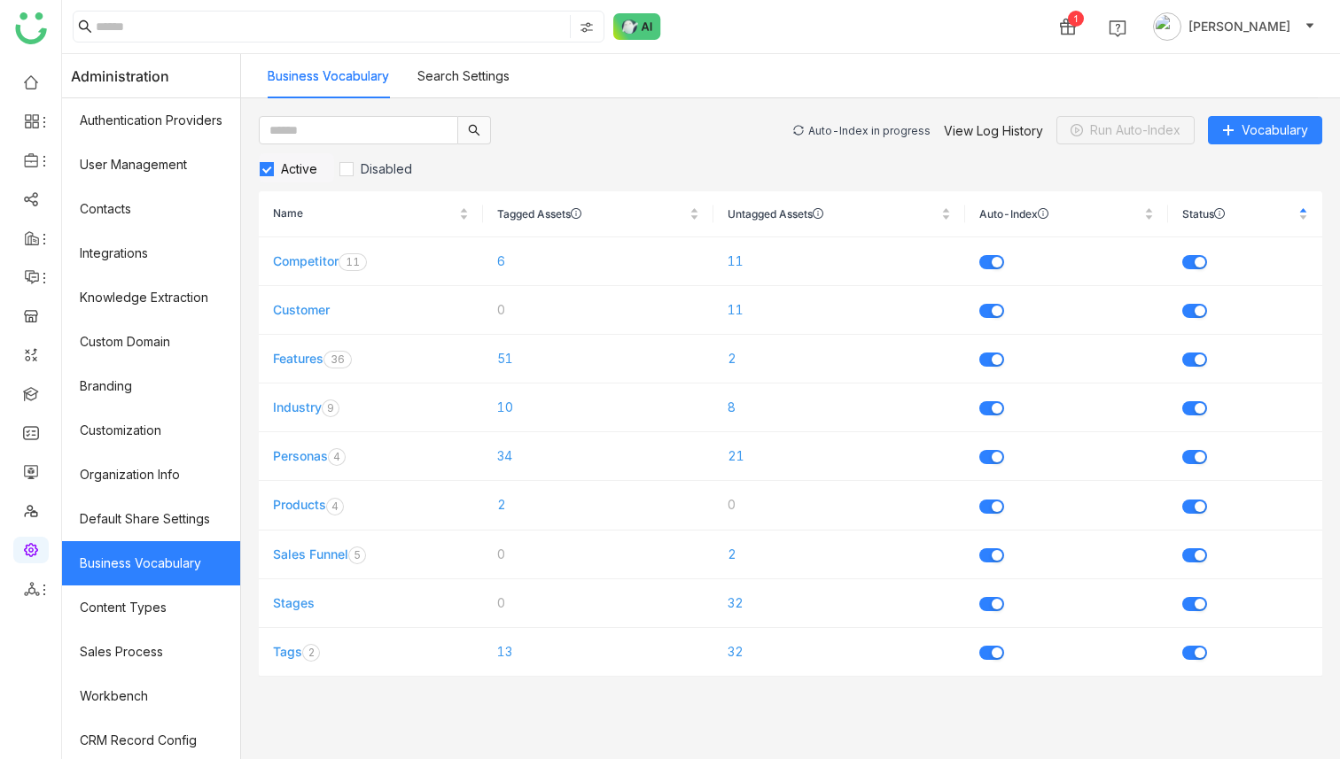
click at [850, 128] on div "Auto-Index in progress" at bounding box center [869, 130] width 122 height 13
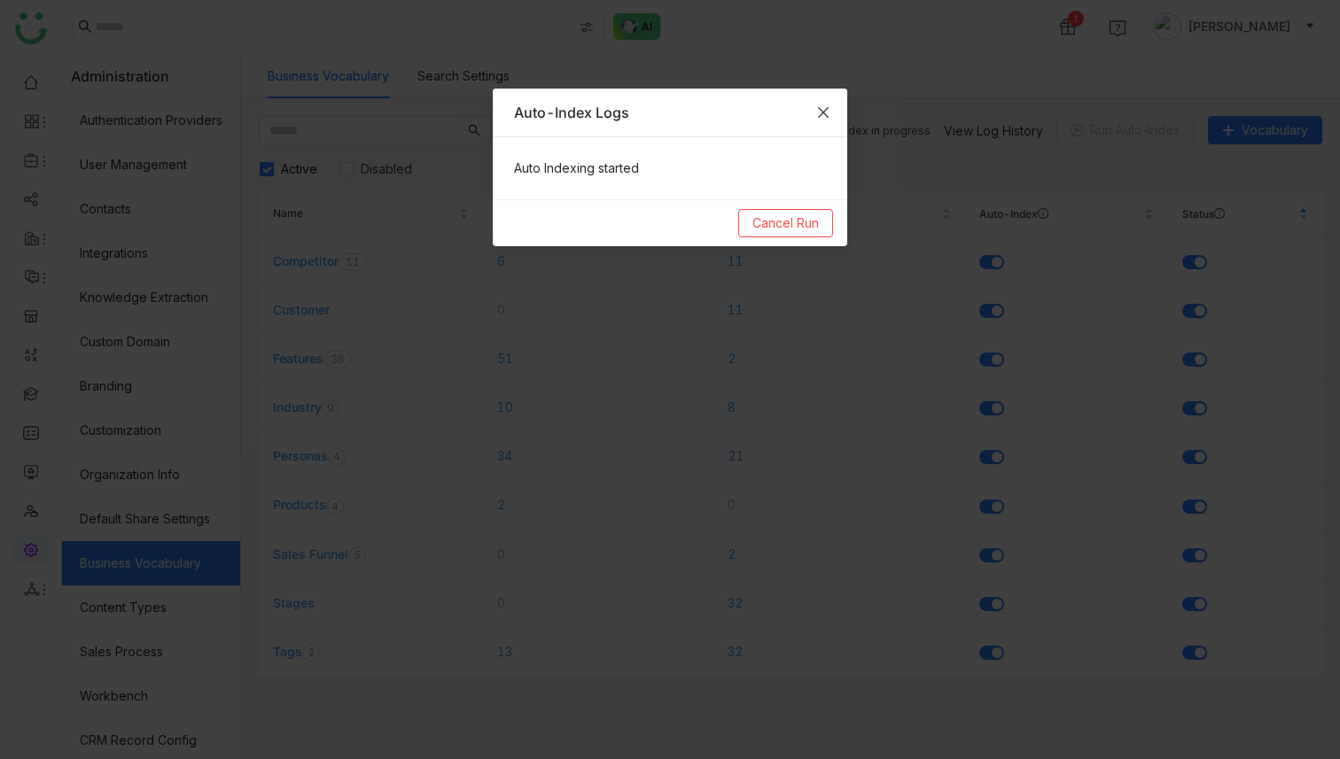
click at [836, 119] on span "Close" at bounding box center [823, 113] width 48 height 48
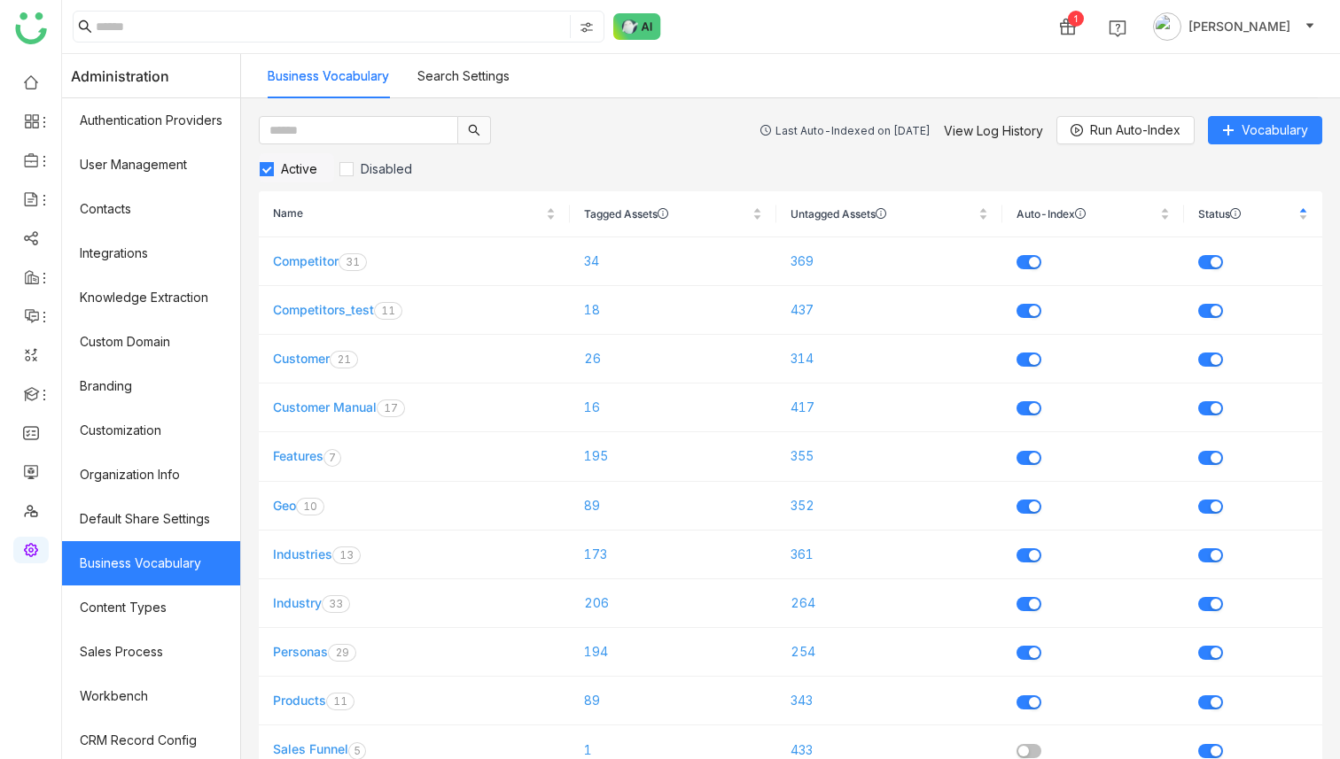
click at [837, 130] on div "Last Auto-Indexed on [DATE]" at bounding box center [852, 130] width 155 height 13
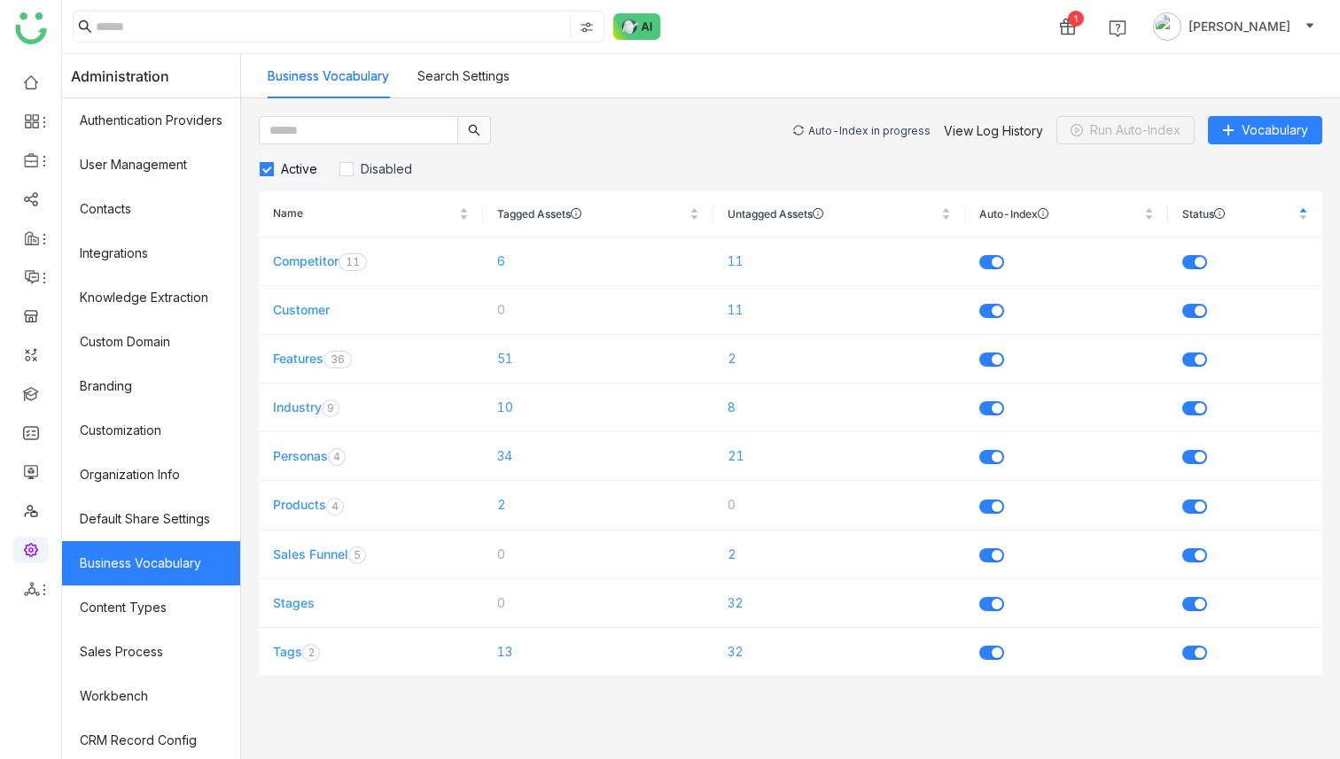
click at [852, 131] on div "Auto-Index in progress" at bounding box center [869, 130] width 122 height 13
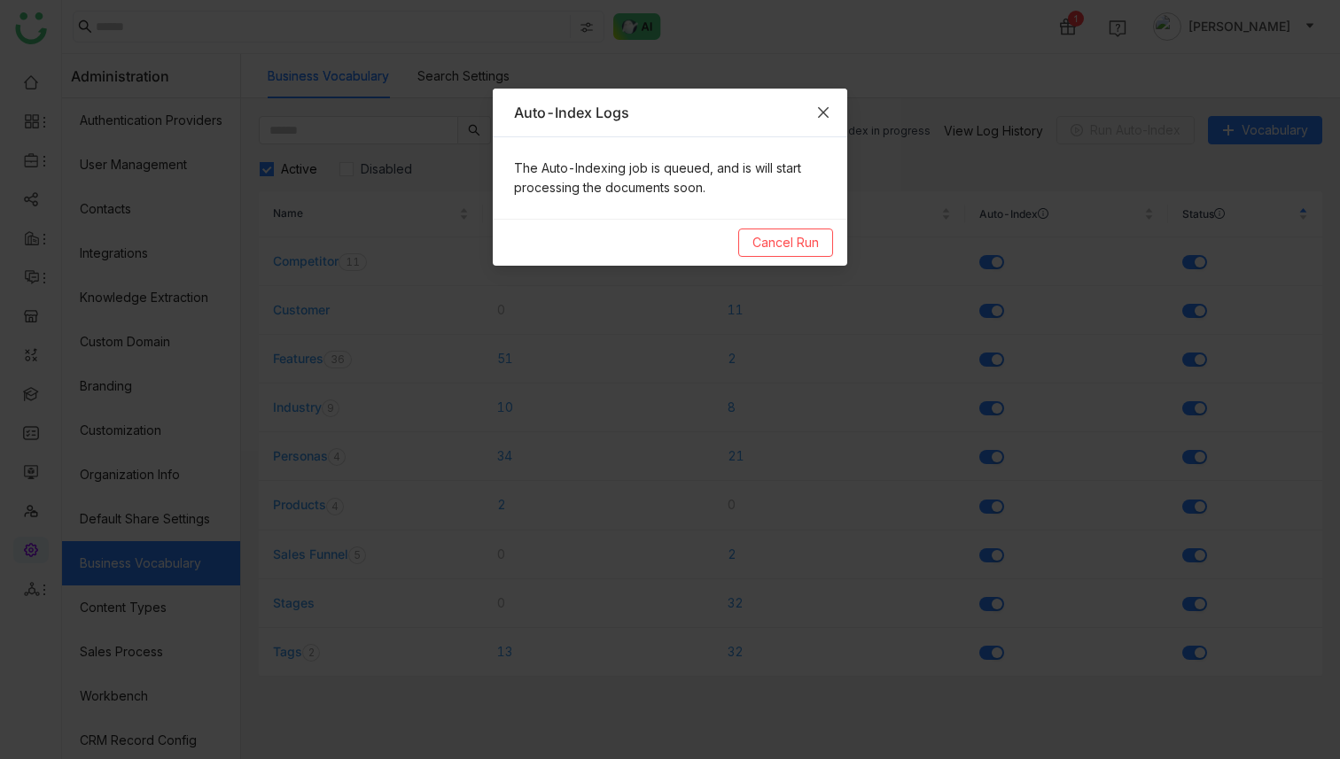
click at [828, 111] on icon "Close" at bounding box center [823, 112] width 14 height 14
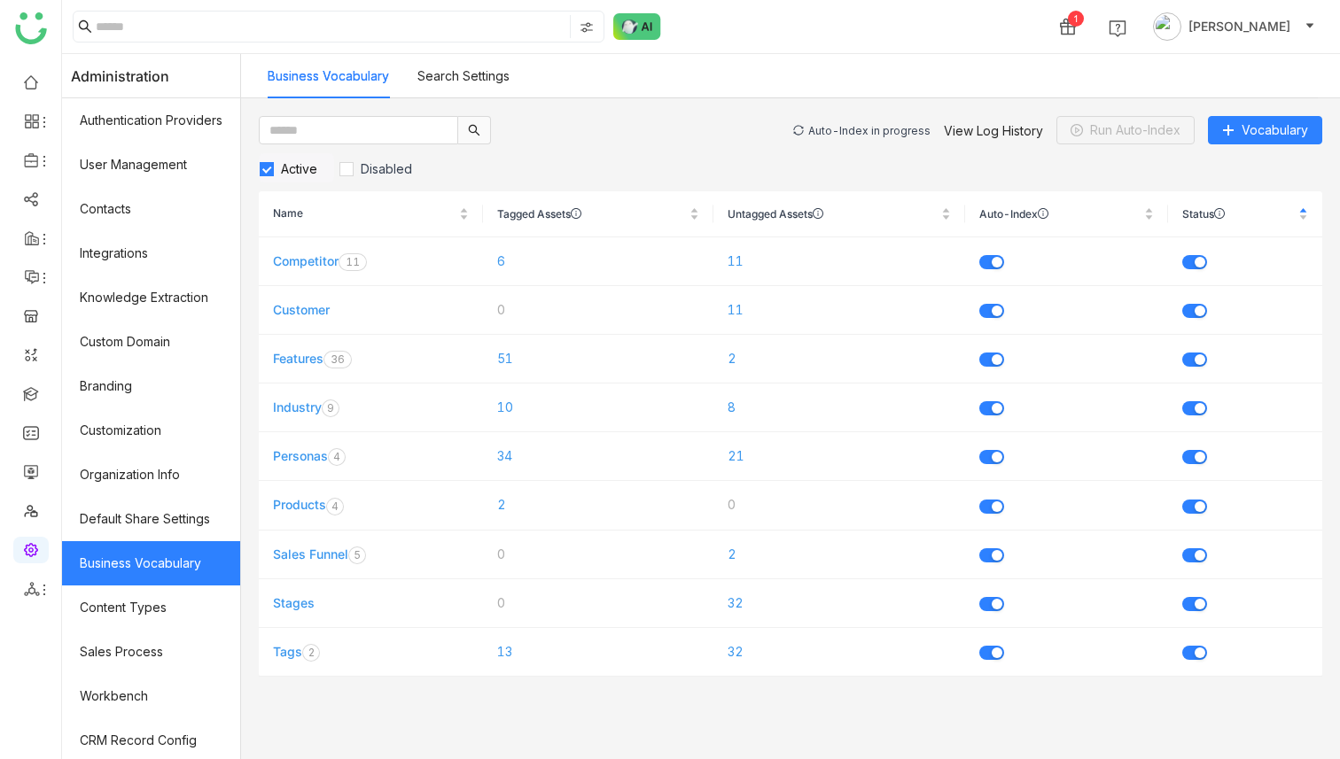
click at [846, 127] on div "Auto-Index in progress" at bounding box center [869, 130] width 122 height 13
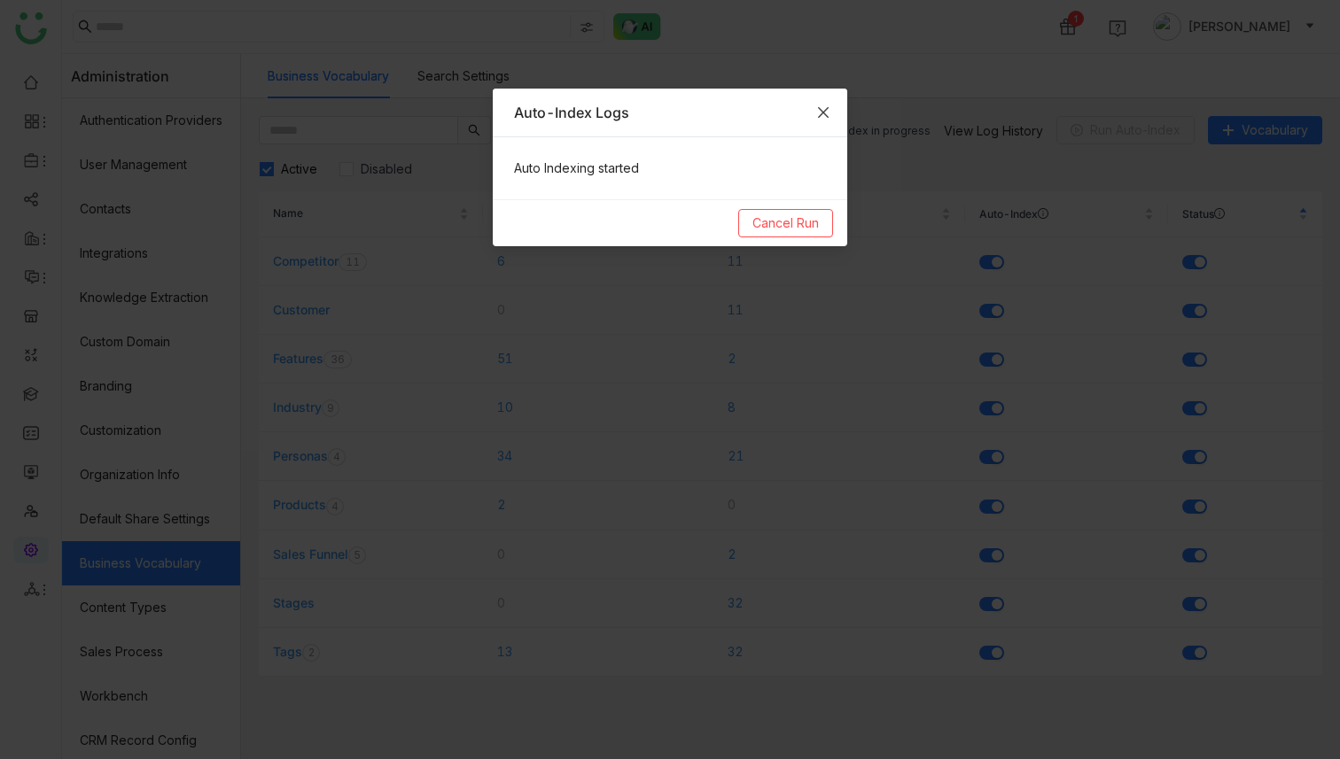
click at [834, 118] on span "Close" at bounding box center [823, 113] width 48 height 48
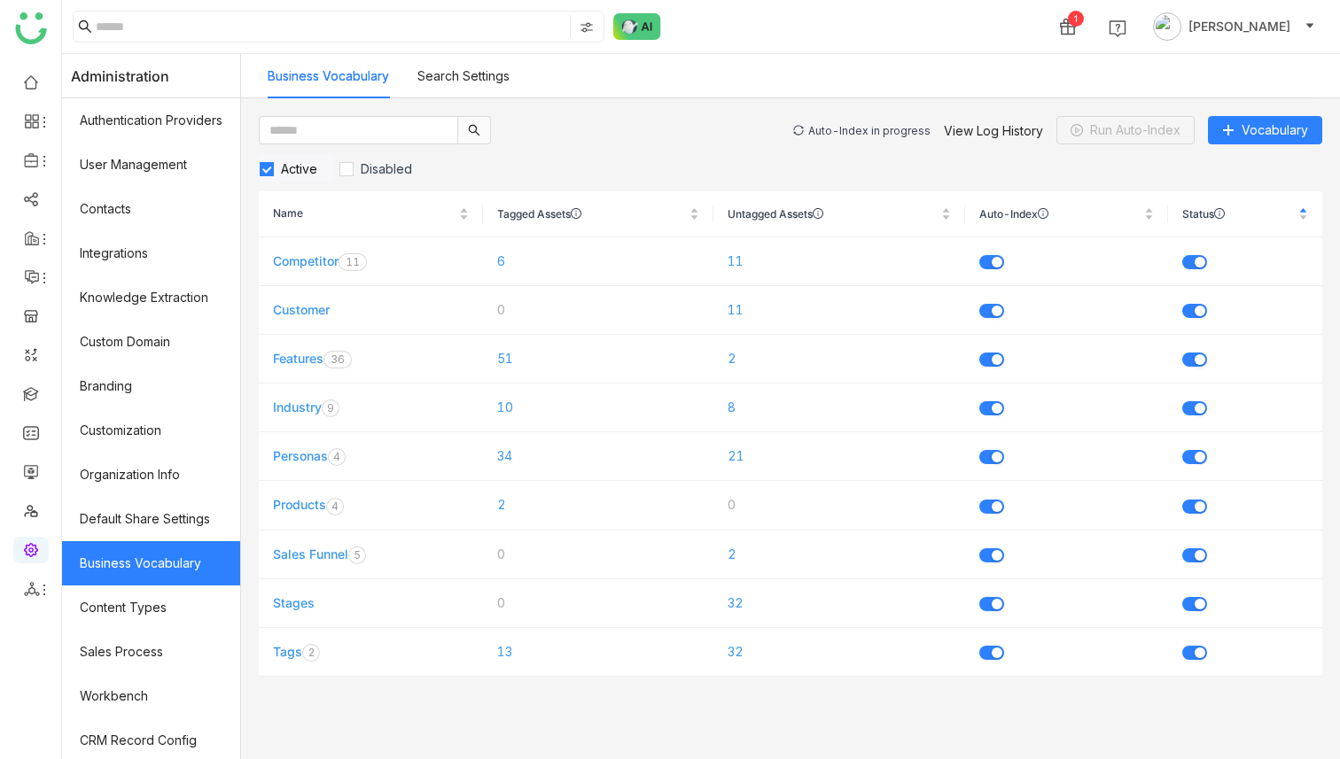
click at [897, 135] on div "Auto-Index in progress" at bounding box center [869, 130] width 122 height 13
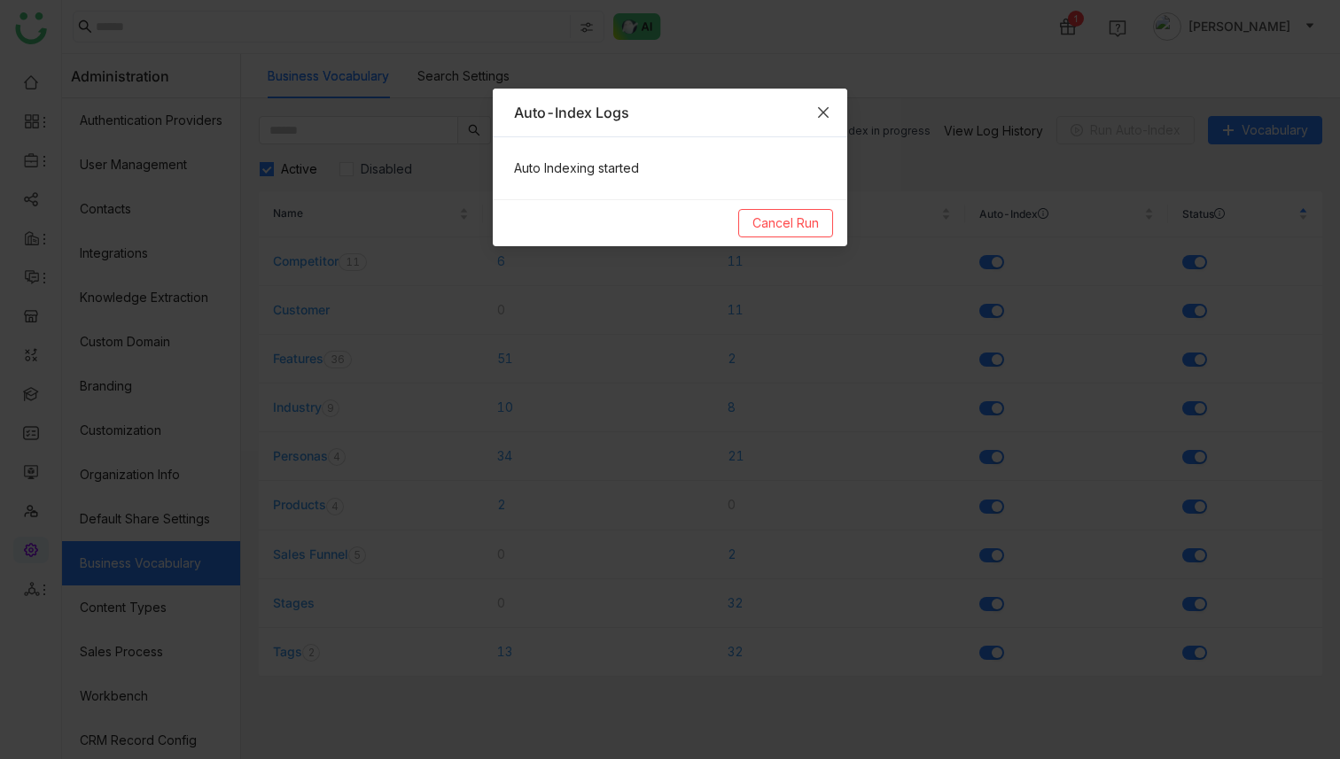
click at [828, 111] on icon "Close" at bounding box center [823, 112] width 14 height 14
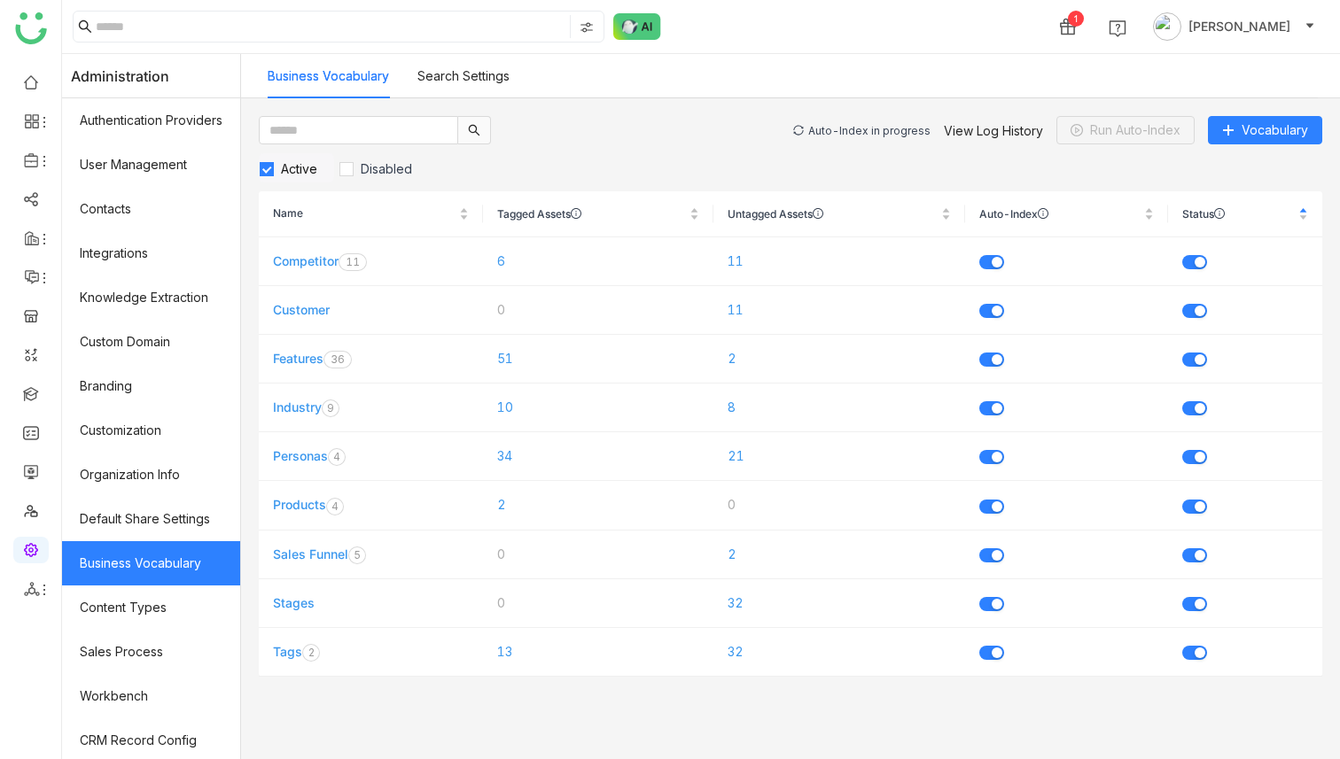
click at [876, 128] on div "Auto-Index in progress" at bounding box center [869, 130] width 122 height 13
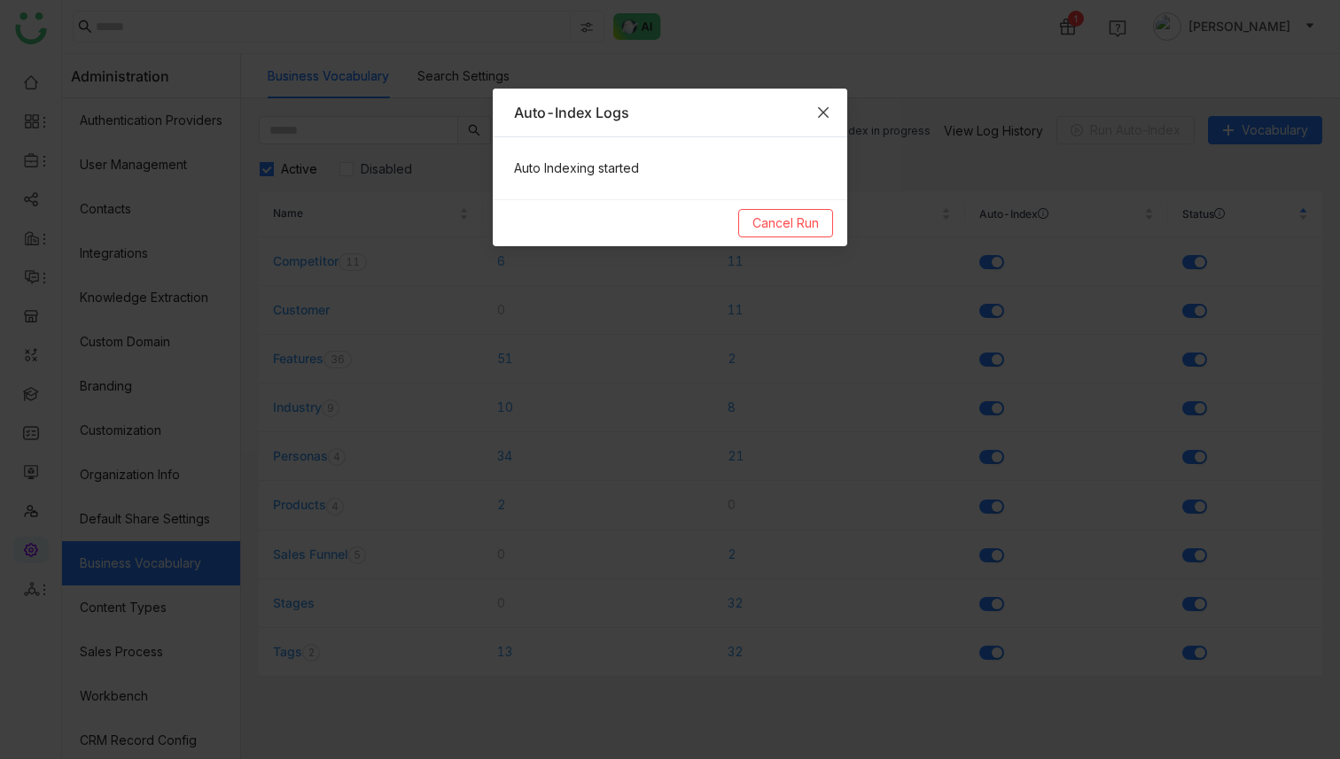
click at [818, 108] on icon "Close" at bounding box center [823, 112] width 14 height 14
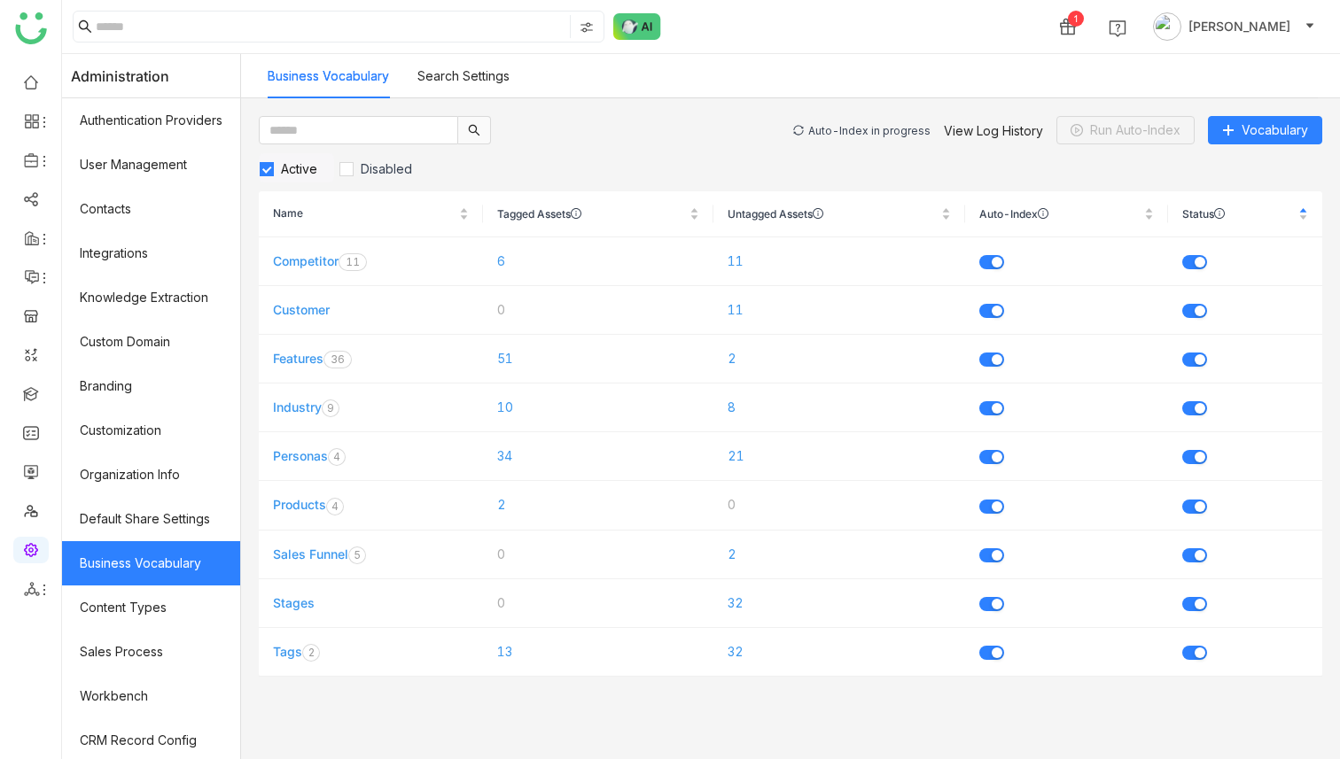
click at [838, 122] on div "Auto-Index in progress View Log History Run Auto-Index Vocabulary" at bounding box center [1057, 130] width 529 height 28
click at [839, 131] on div "Auto-Index in progress" at bounding box center [869, 130] width 122 height 13
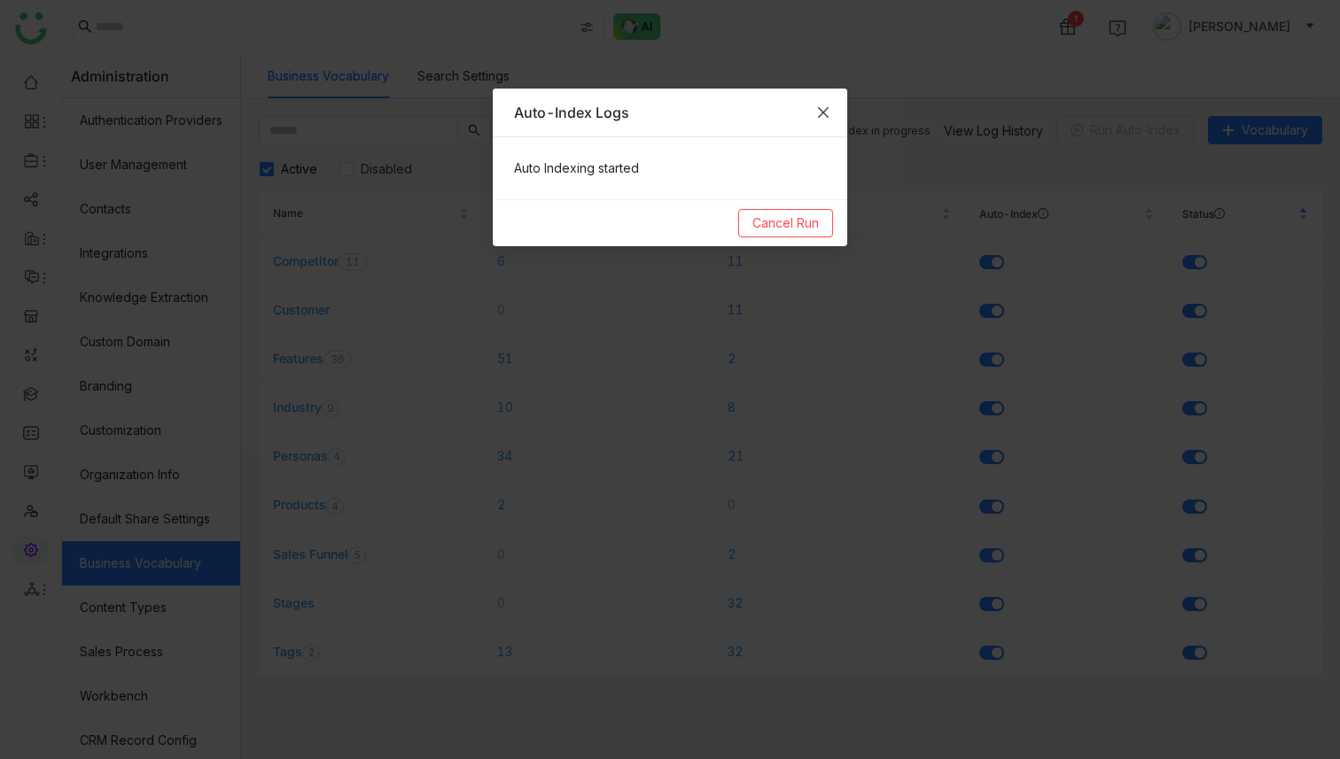
click at [833, 118] on span "Close" at bounding box center [823, 113] width 48 height 48
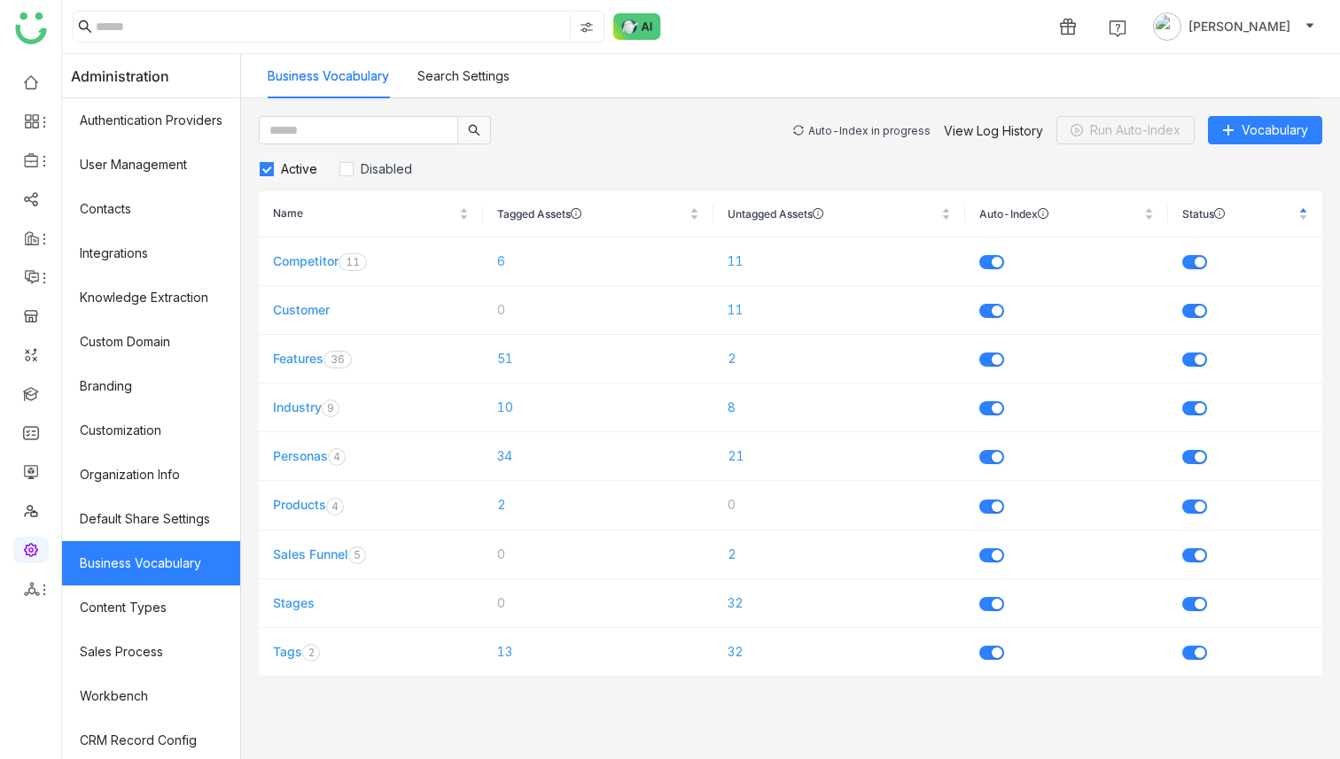
click at [877, 133] on div "Auto-Index in progress" at bounding box center [869, 130] width 122 height 13
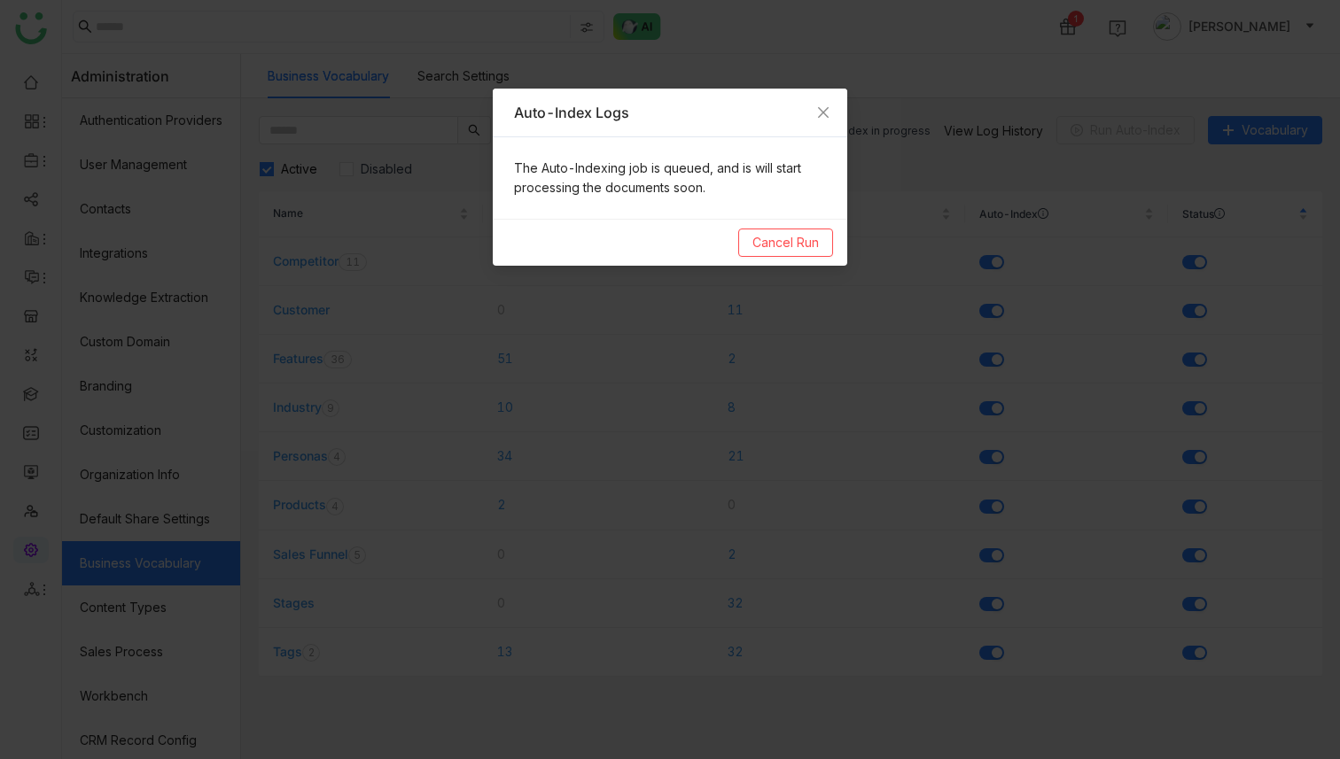
click at [869, 57] on nz-modal-container "Auto-Index Logs The Auto-Indexing job is queued, and is will start processing t…" at bounding box center [670, 379] width 1340 height 759
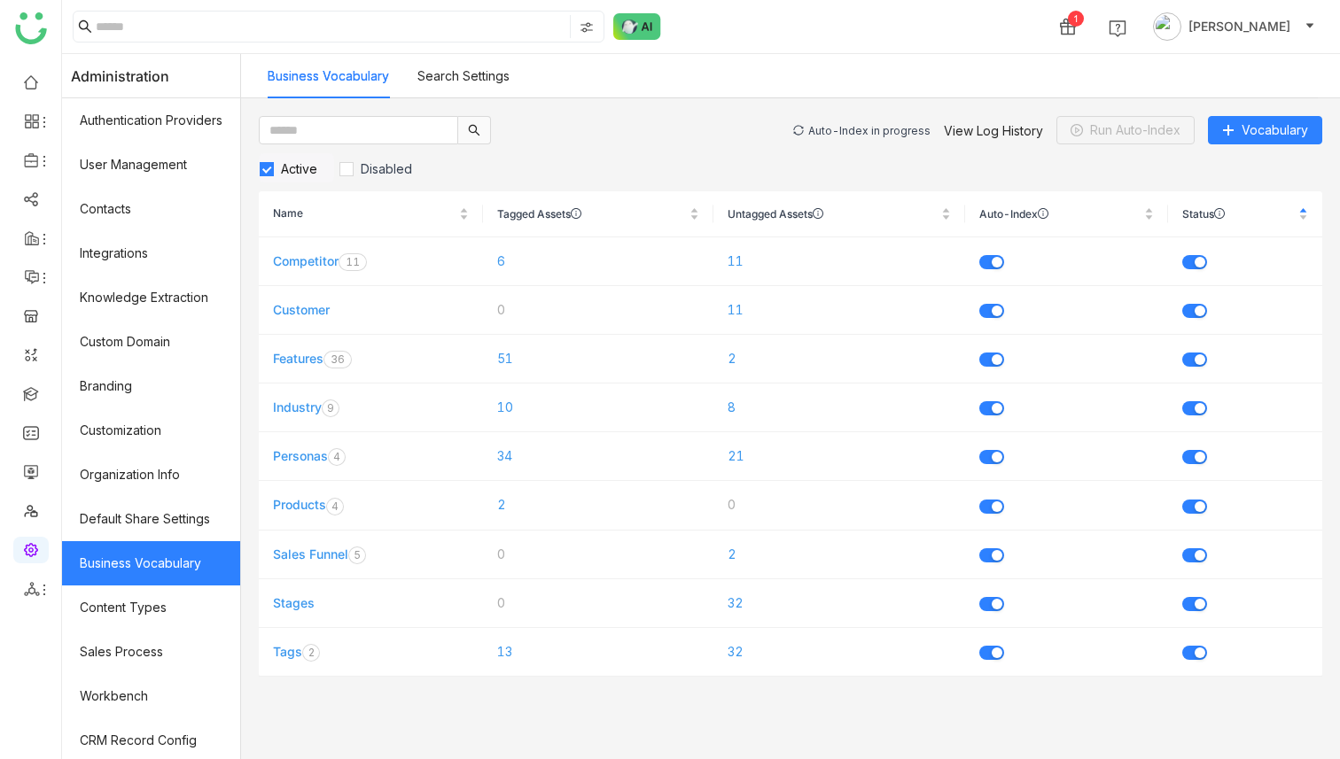
click at [875, 103] on div "Auto-Index in progress View Log History Run Auto-Index Vocabulary Active Disabl…" at bounding box center [790, 428] width 1099 height 661
click at [875, 126] on div "Auto-Index in progress" at bounding box center [869, 130] width 122 height 13
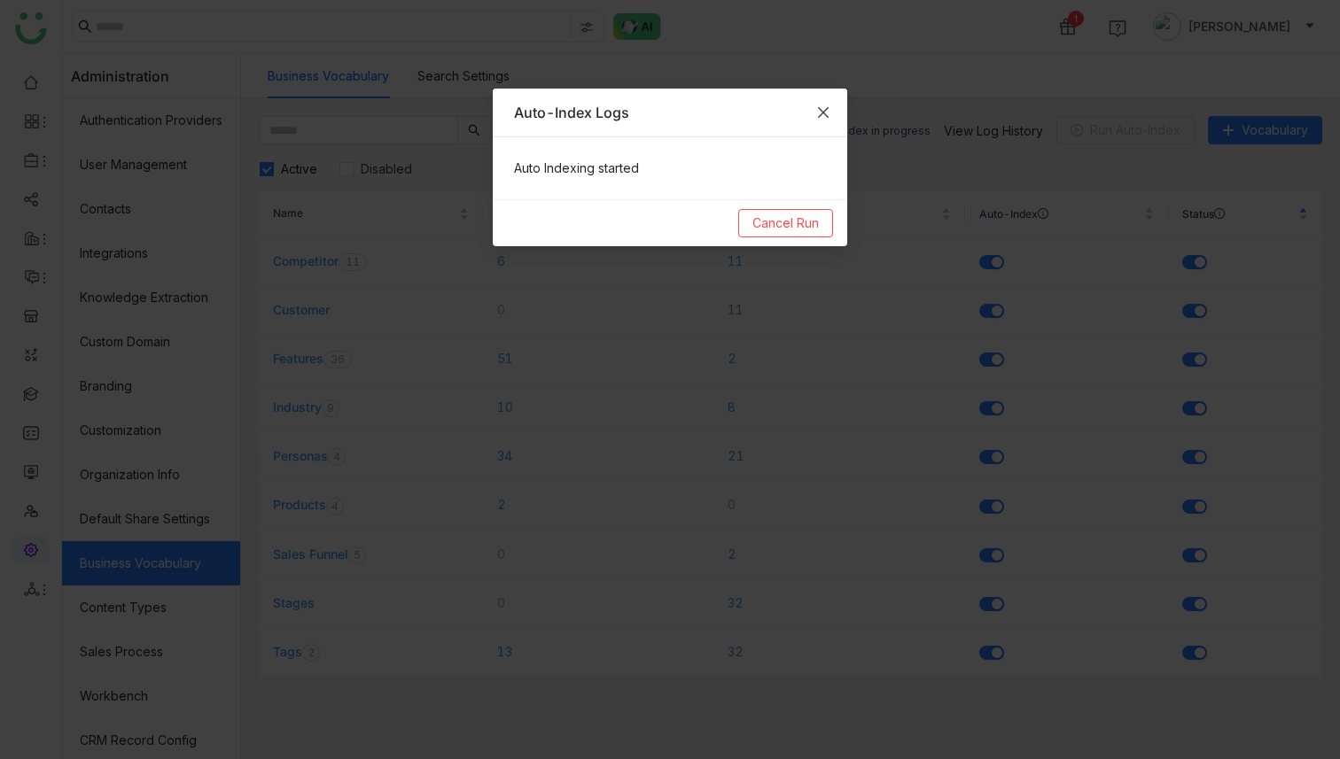
click at [829, 112] on icon "Close" at bounding box center [823, 112] width 14 height 14
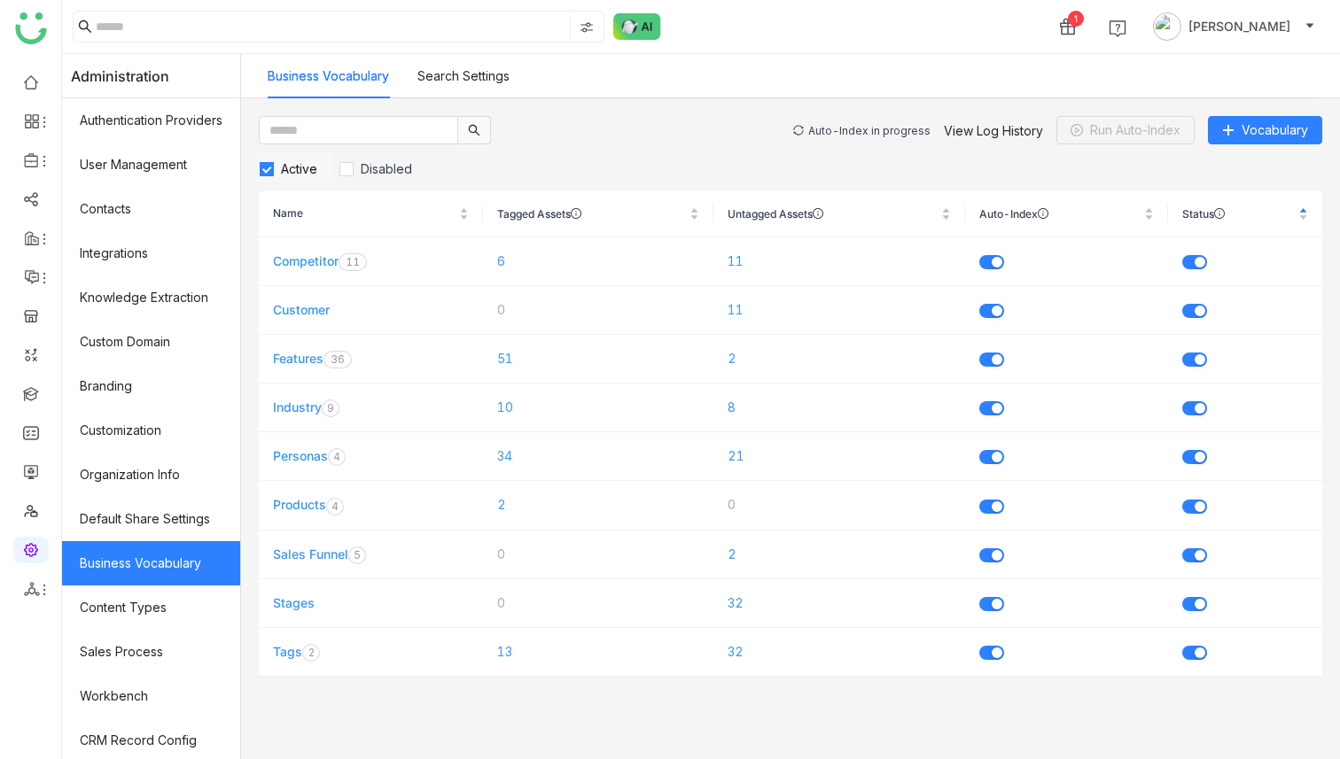
click at [846, 131] on div "Auto-Index in progress" at bounding box center [869, 130] width 122 height 13
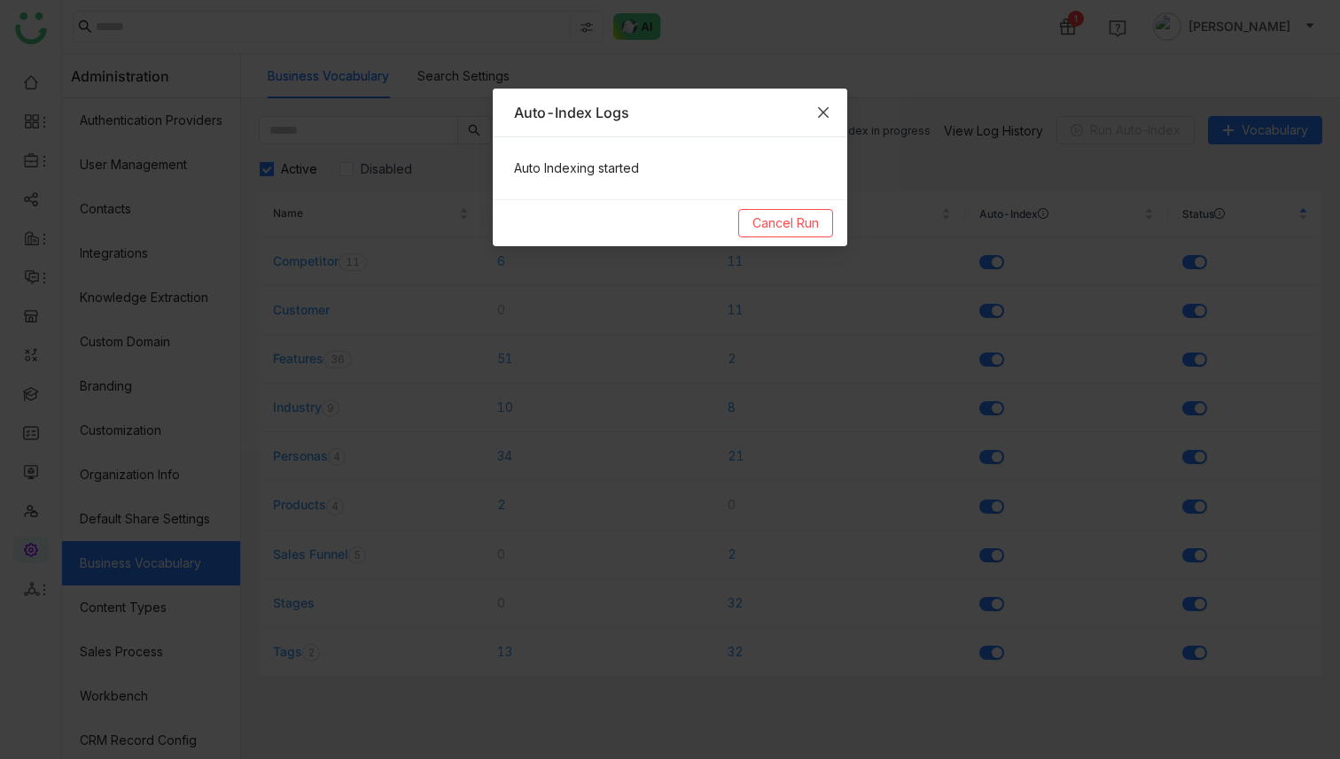
click at [833, 120] on span "Close" at bounding box center [823, 113] width 48 height 48
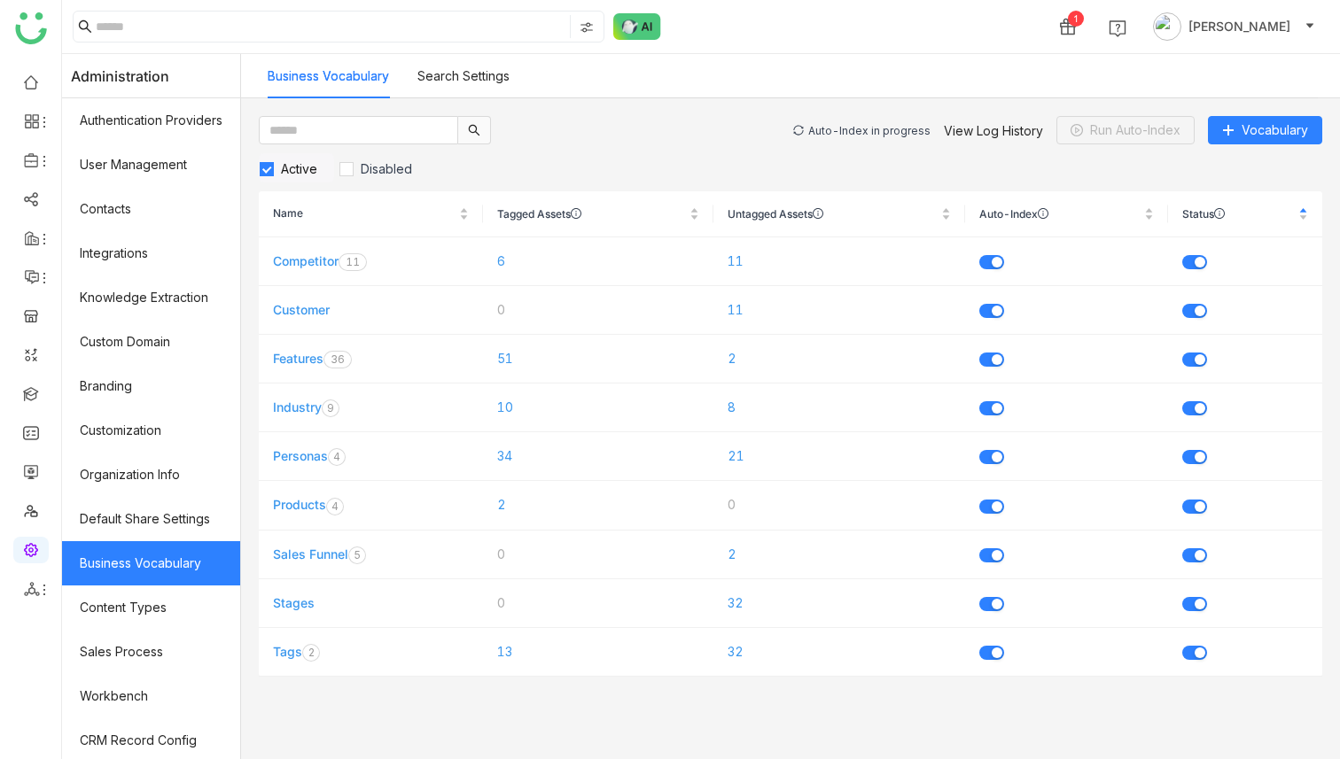
click at [845, 136] on div "Auto-Index in progress" at bounding box center [869, 130] width 122 height 13
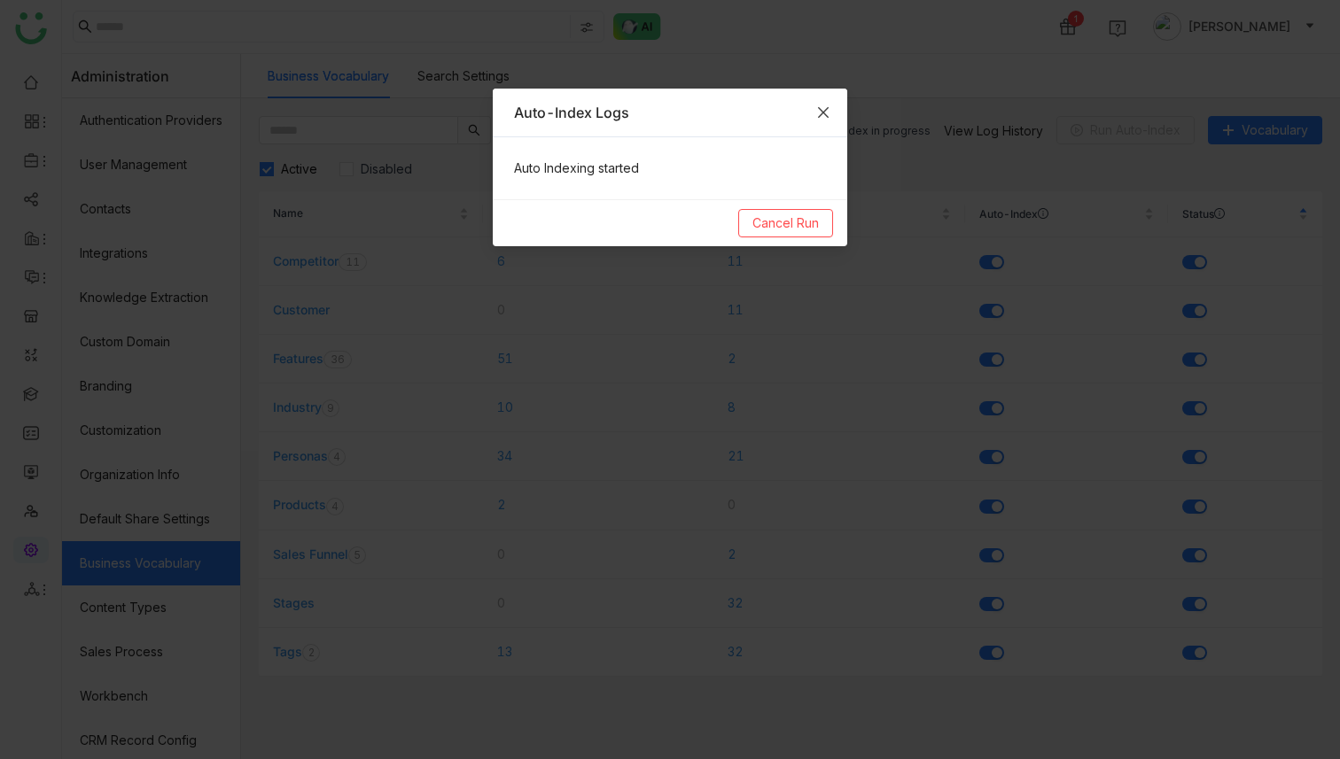
click at [830, 118] on span "Close" at bounding box center [823, 113] width 48 height 48
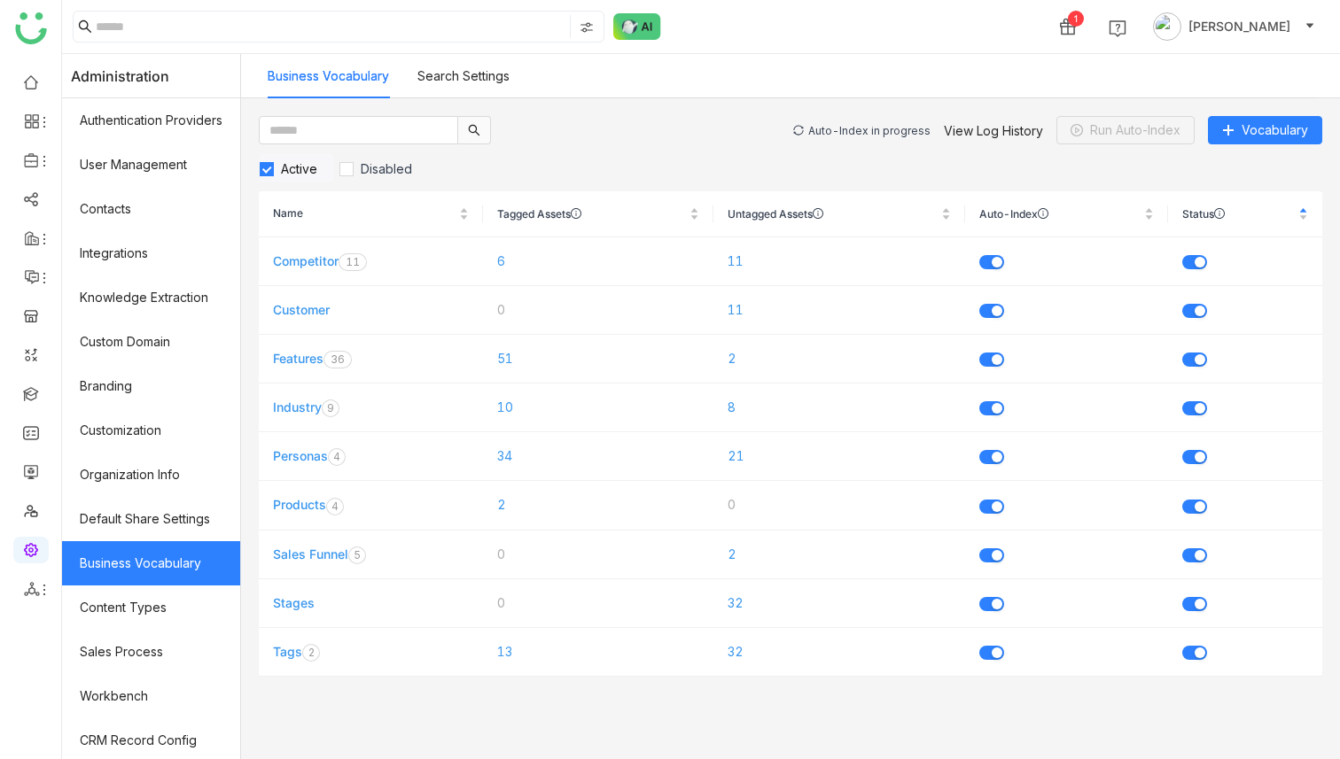
click at [913, 128] on div "Auto-Index in progress" at bounding box center [869, 130] width 122 height 13
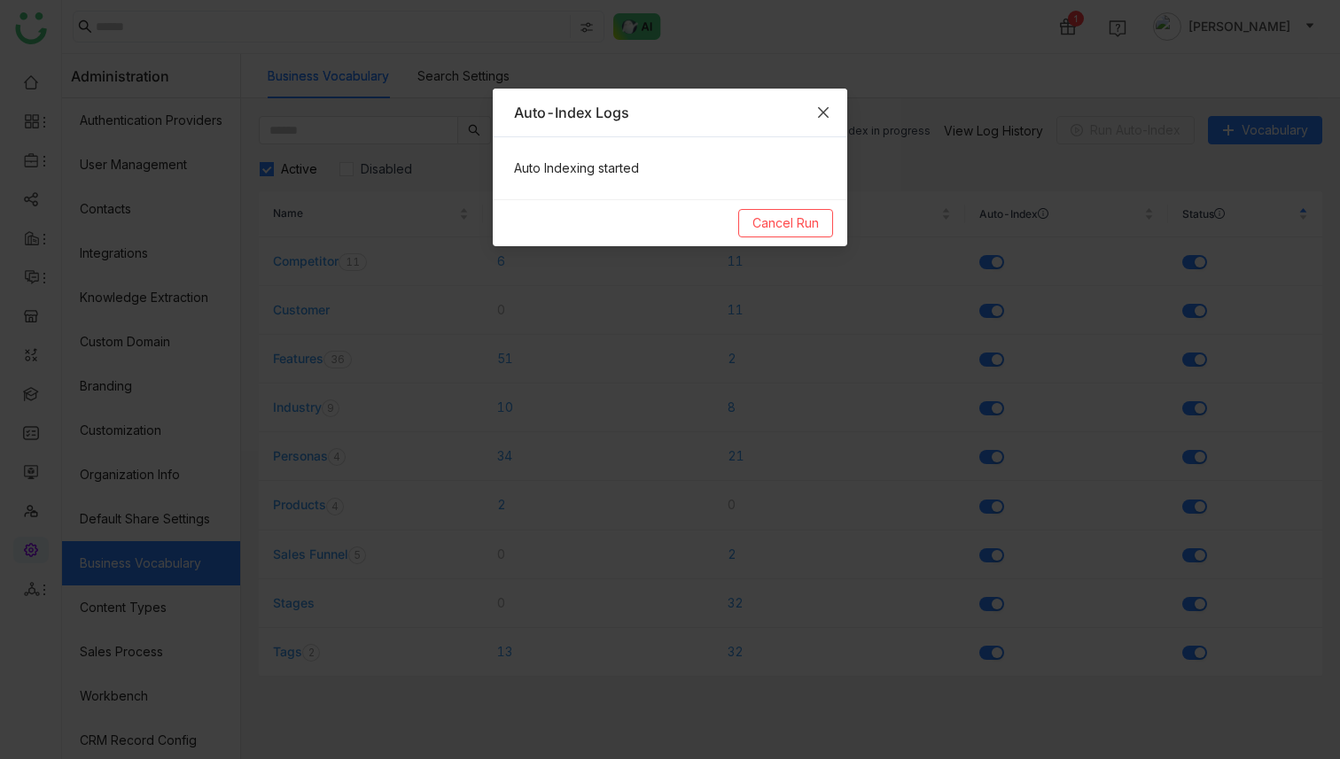
click at [840, 109] on span "Close" at bounding box center [823, 113] width 48 height 48
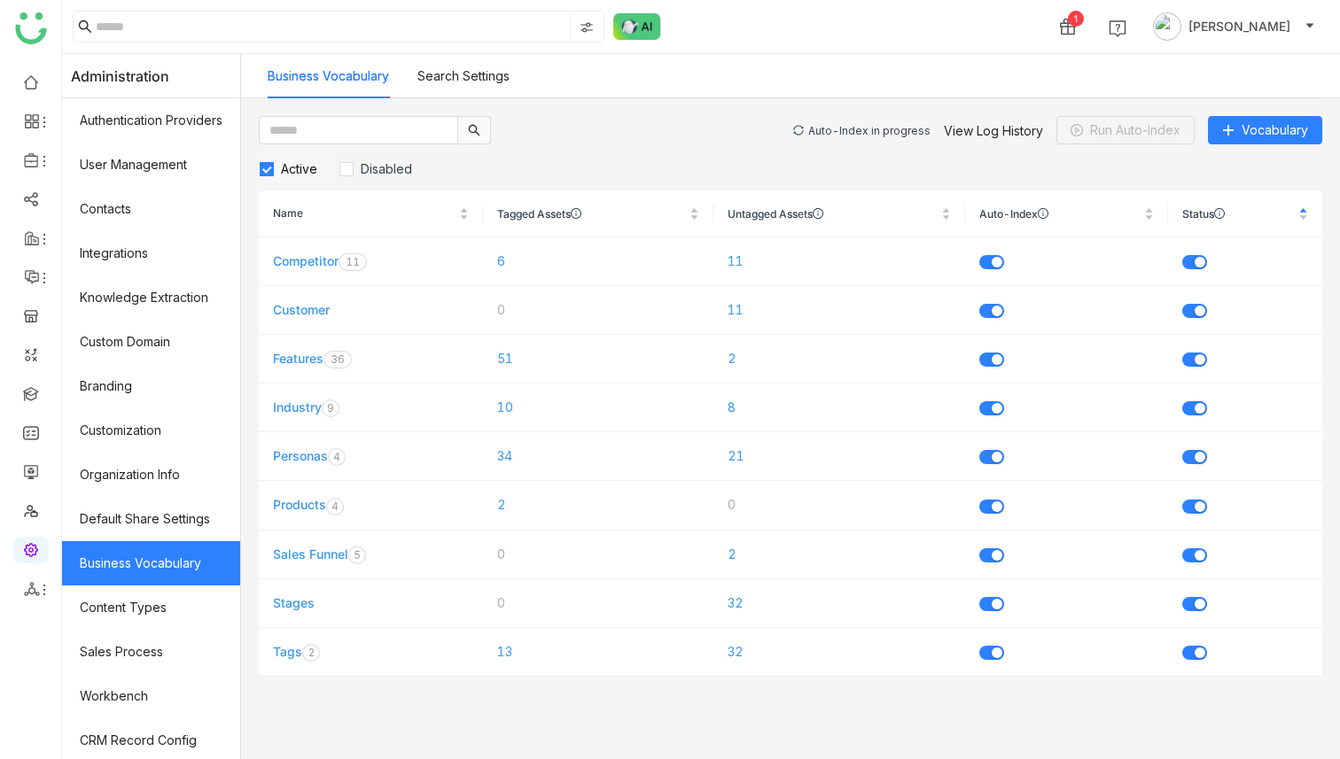
click at [840, 126] on div "Auto-Index in progress" at bounding box center [869, 130] width 122 height 13
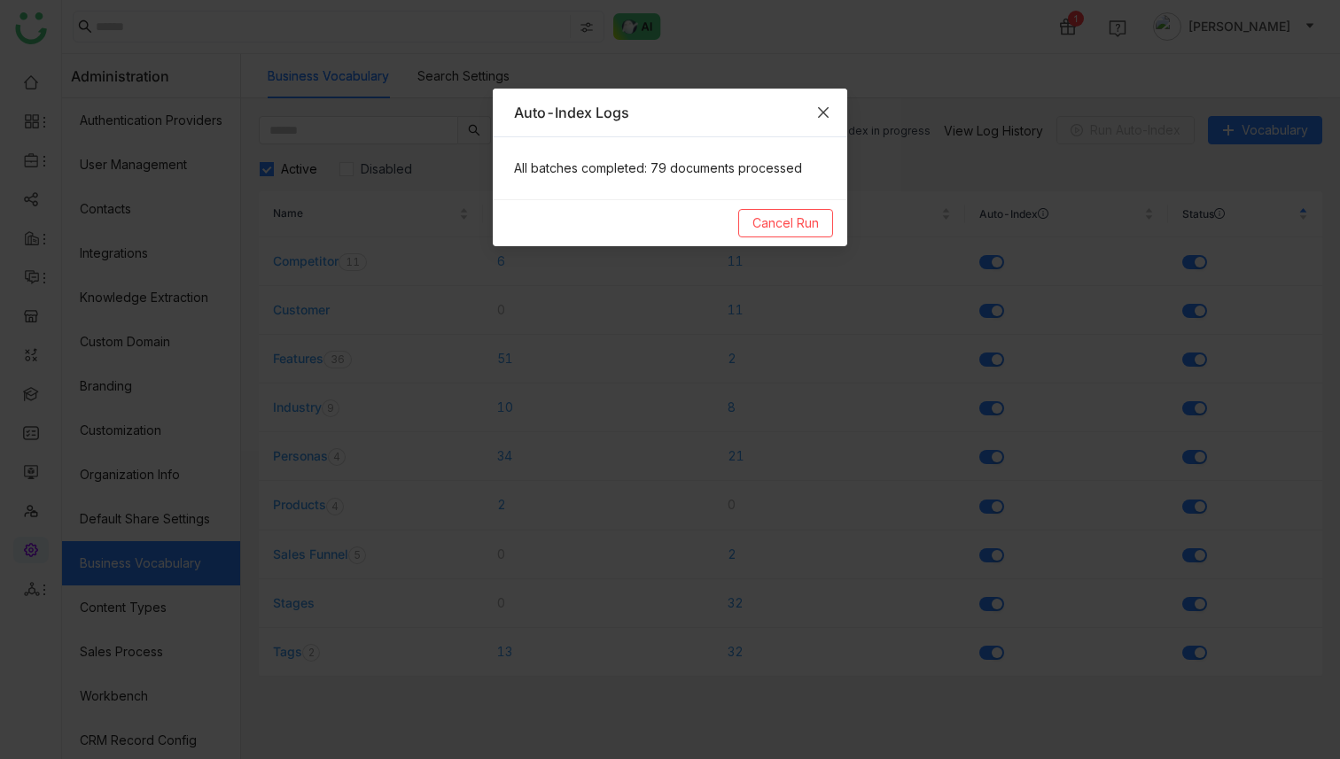
click at [821, 106] on icon "Close" at bounding box center [823, 112] width 14 height 14
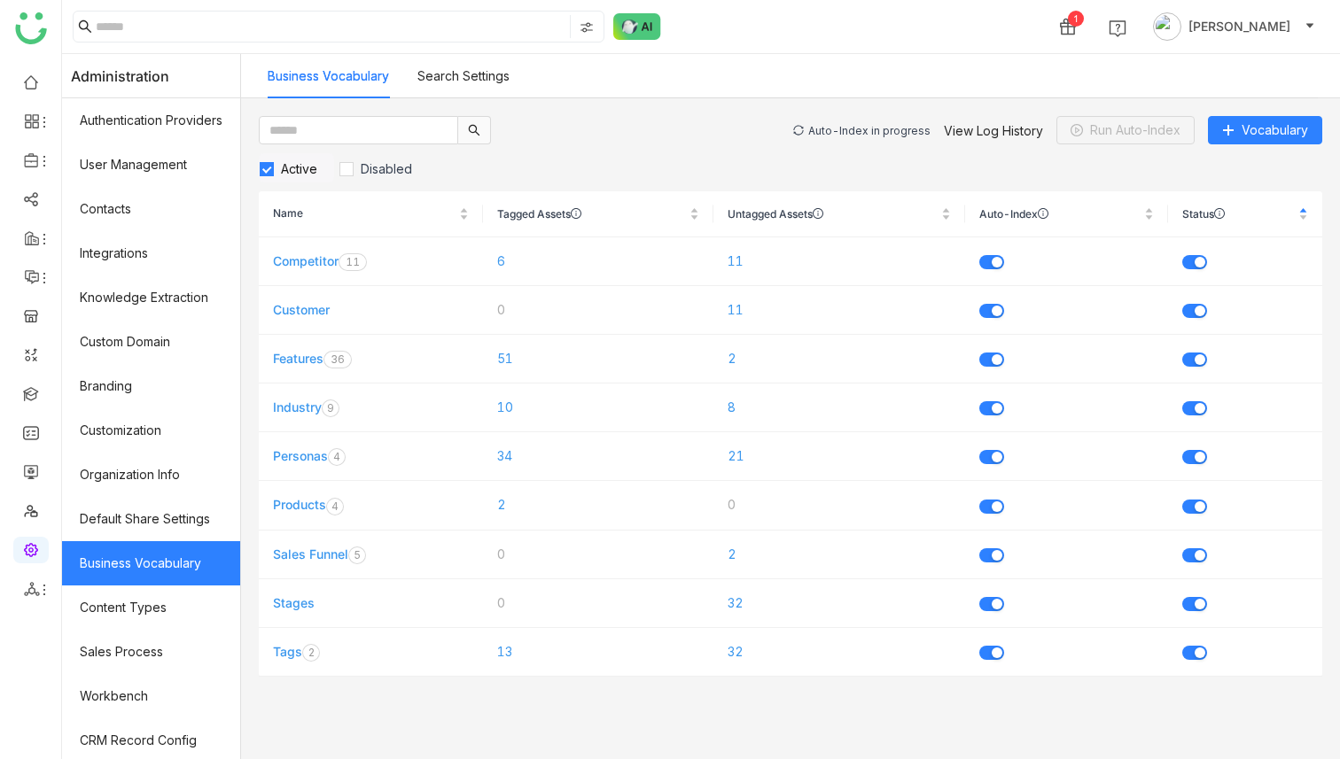
click at [836, 123] on div "Auto-Index in progress View Log History Run Auto-Index Vocabulary" at bounding box center [1057, 130] width 529 height 28
click at [829, 127] on div "Auto-Index in progress" at bounding box center [869, 130] width 122 height 13
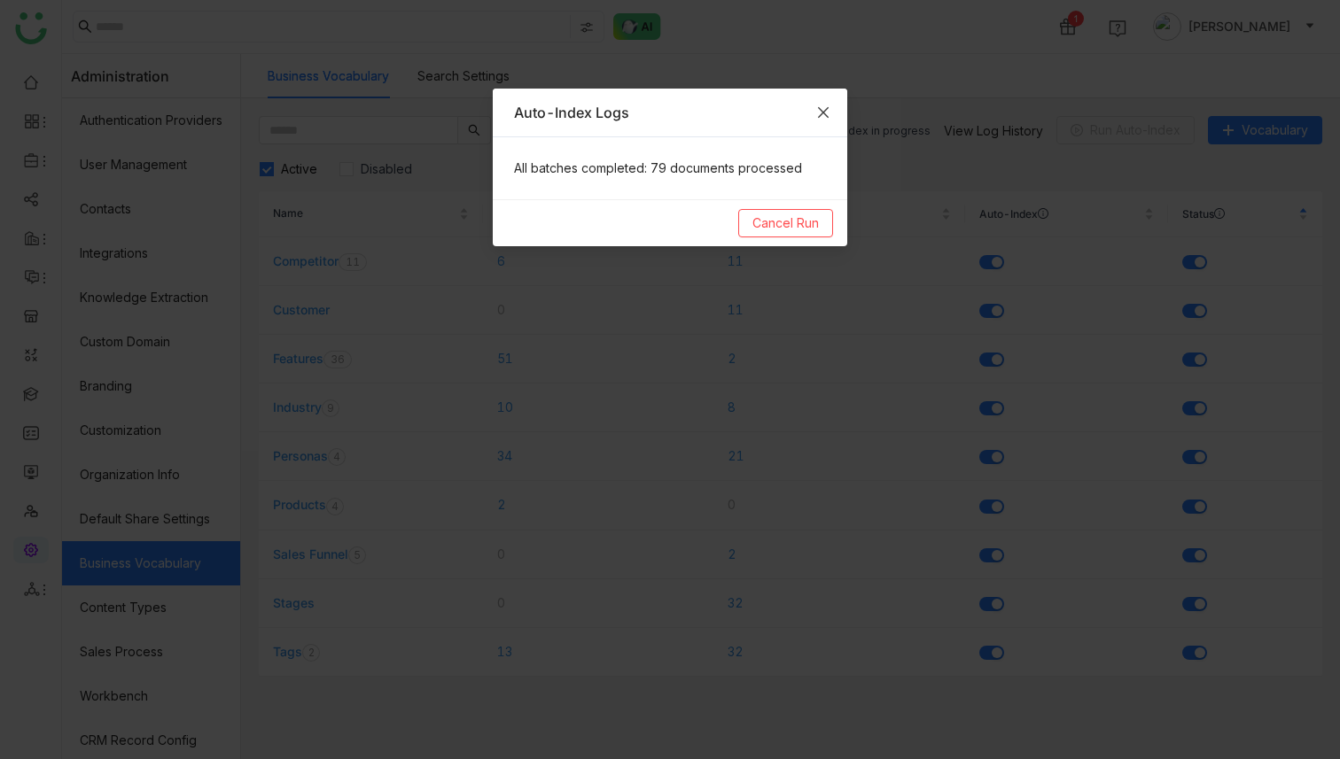
click at [821, 102] on span "Close" at bounding box center [823, 113] width 48 height 48
